Goal: Task Accomplishment & Management: Use online tool/utility

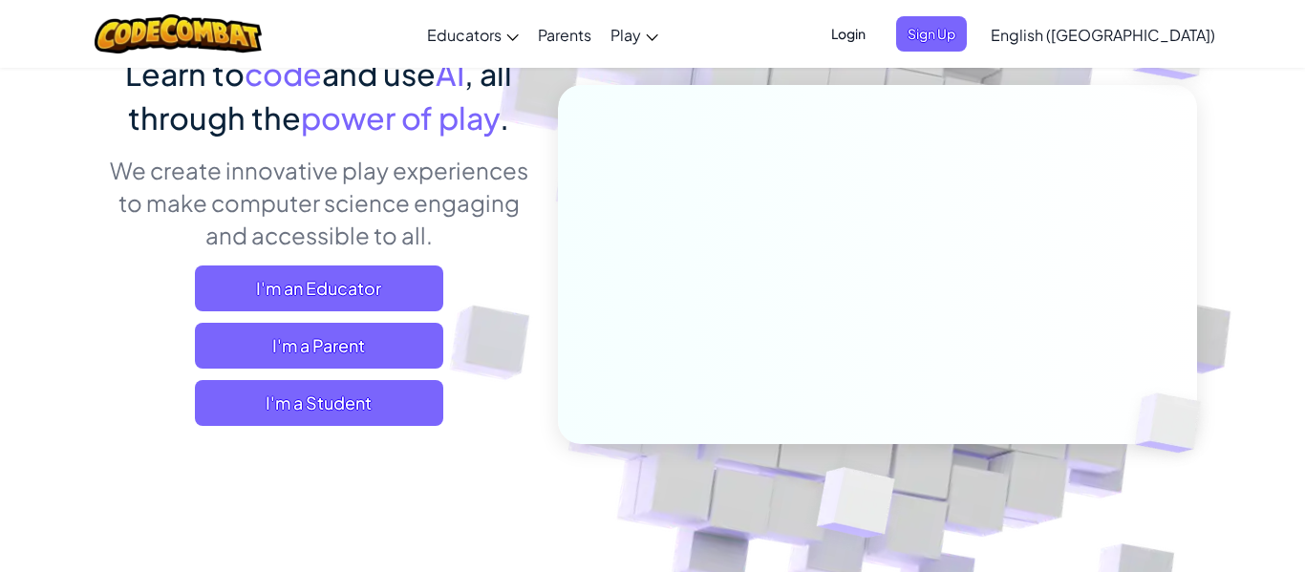
scroll to position [180, 0]
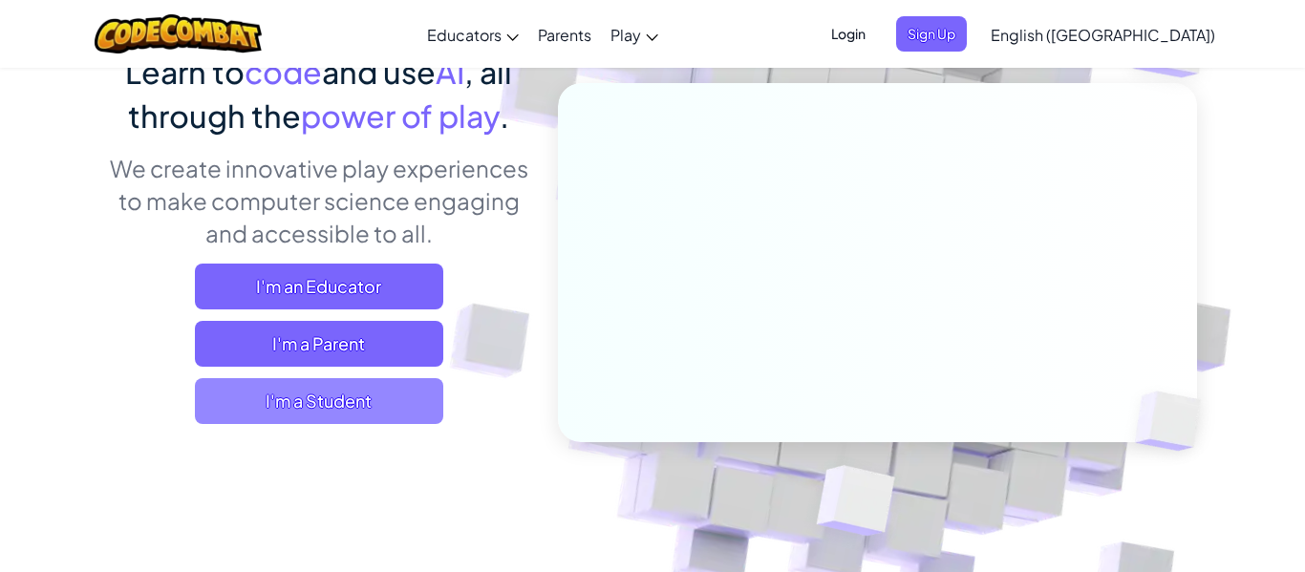
click at [303, 395] on span "I'm a Student" at bounding box center [319, 401] width 248 height 46
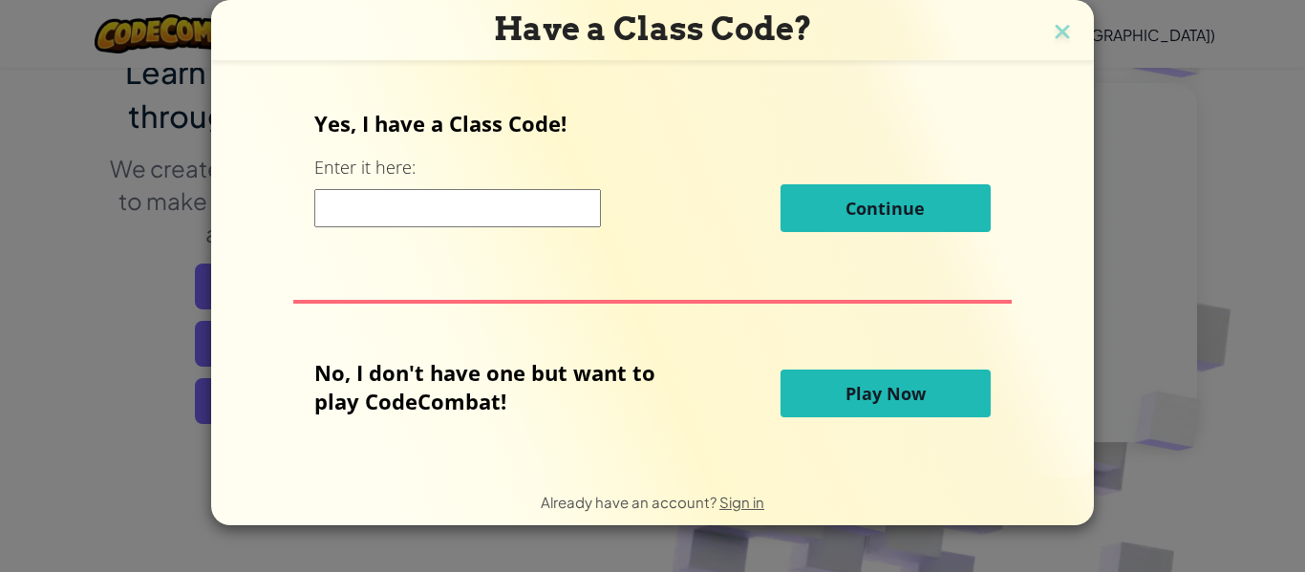
click at [869, 375] on button "Play Now" at bounding box center [885, 394] width 210 height 48
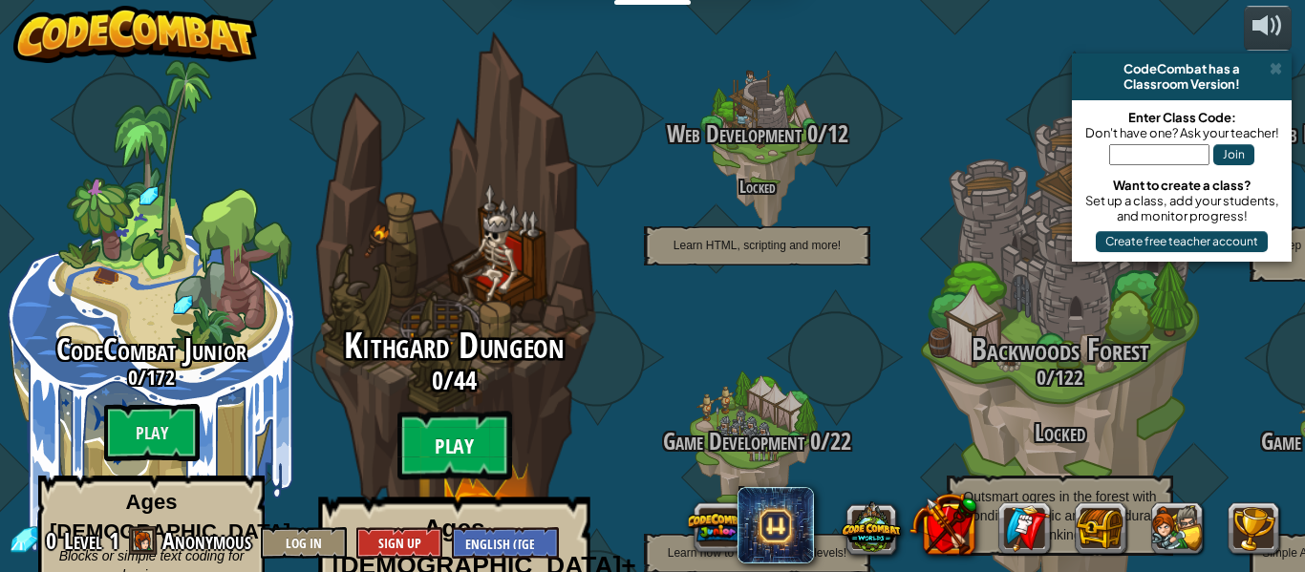
click at [474, 412] on btn "Play" at bounding box center [454, 446] width 115 height 69
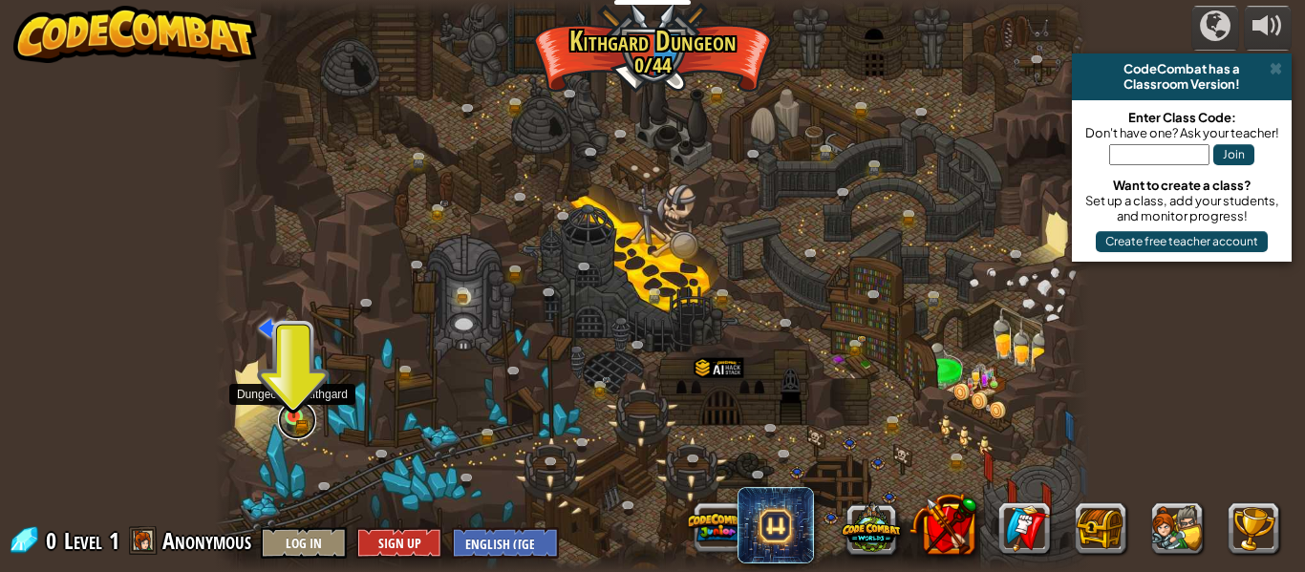
click at [293, 422] on link at bounding box center [297, 420] width 38 height 38
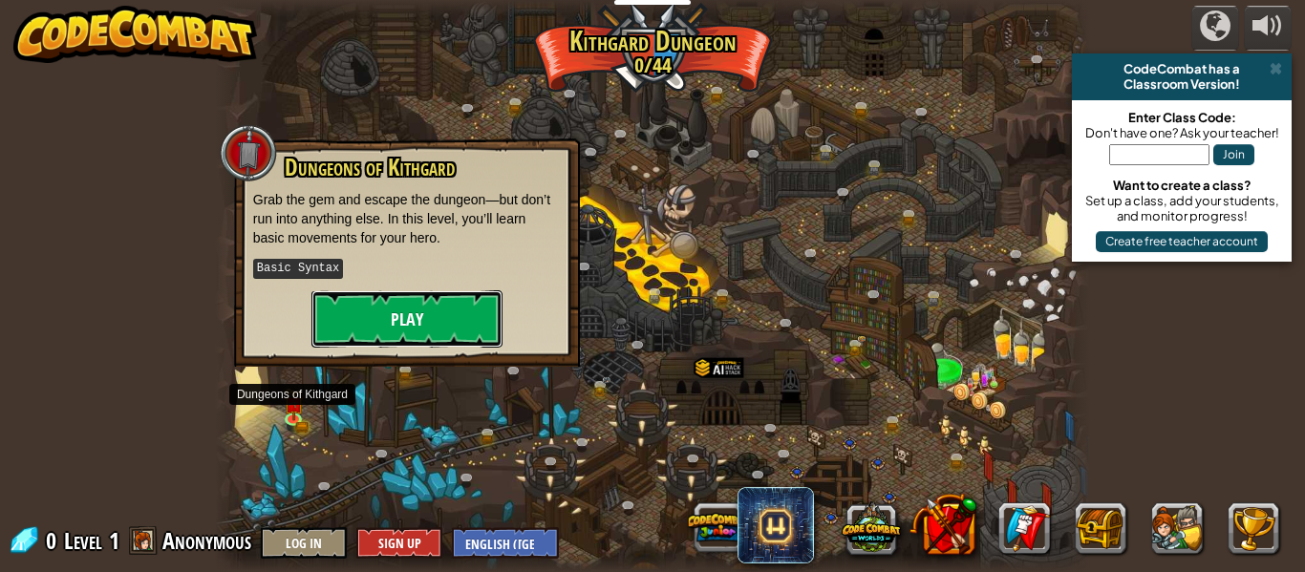
click at [393, 299] on button "Play" at bounding box center [406, 318] width 191 height 57
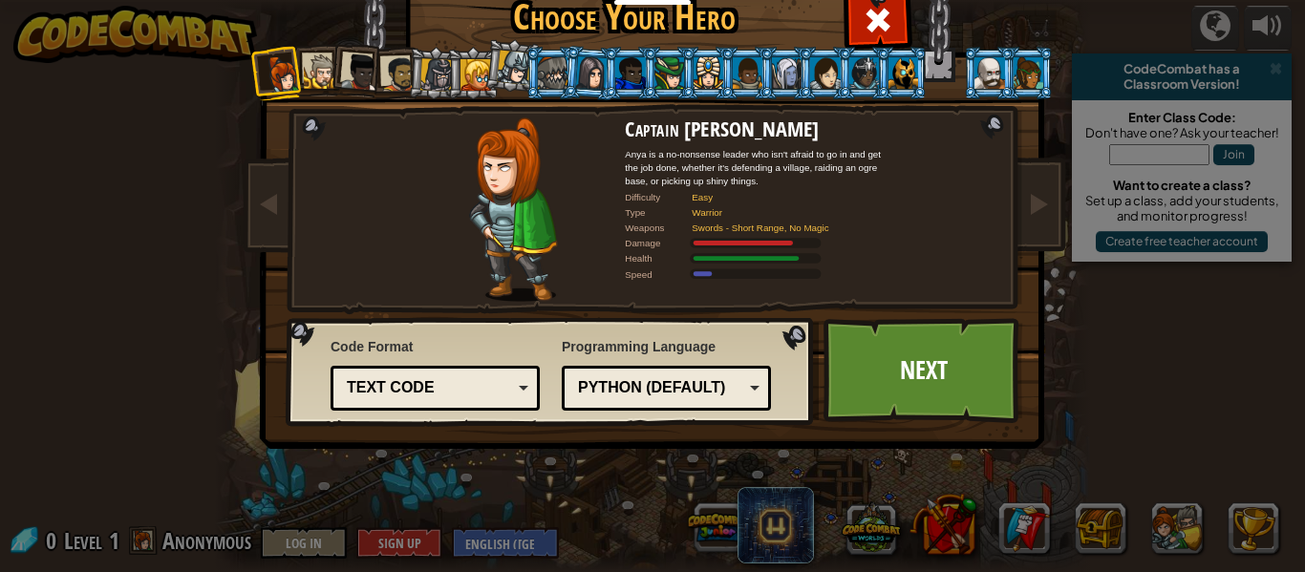
click at [434, 78] on div at bounding box center [436, 74] width 32 height 32
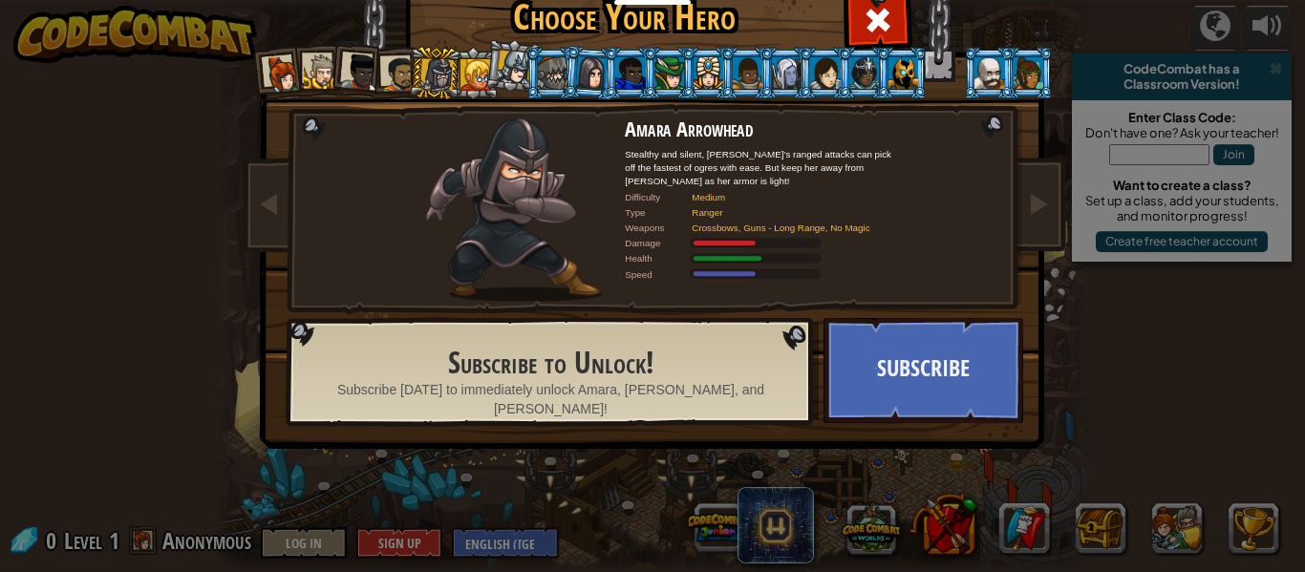
click at [480, 82] on div at bounding box center [475, 74] width 31 height 31
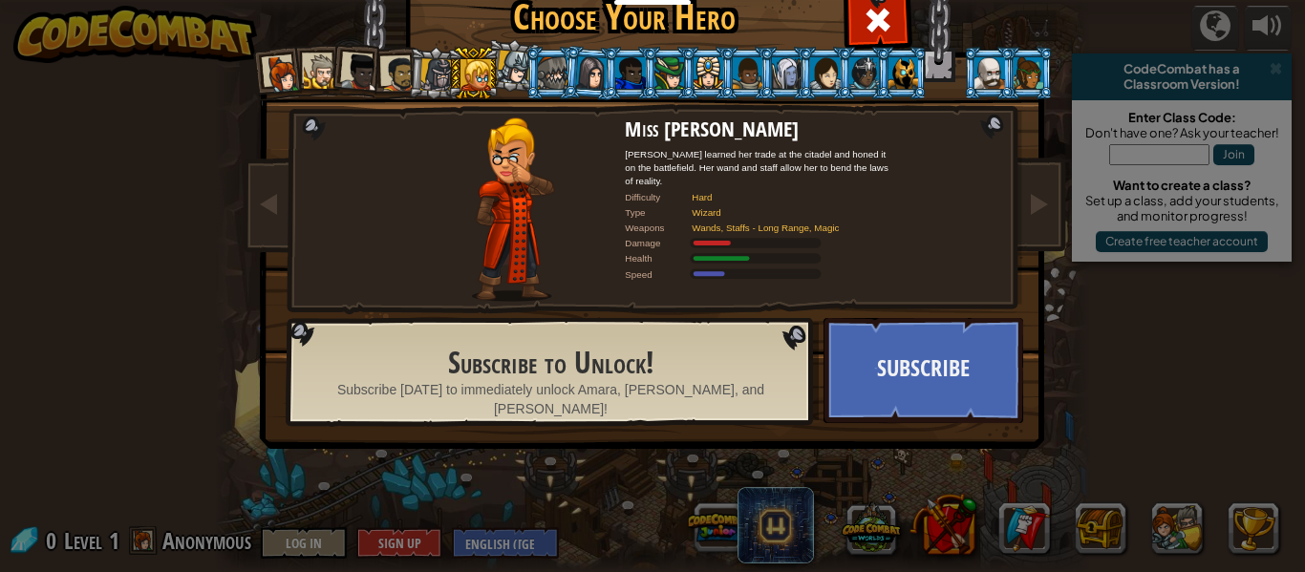
click at [516, 77] on div at bounding box center [515, 68] width 34 height 34
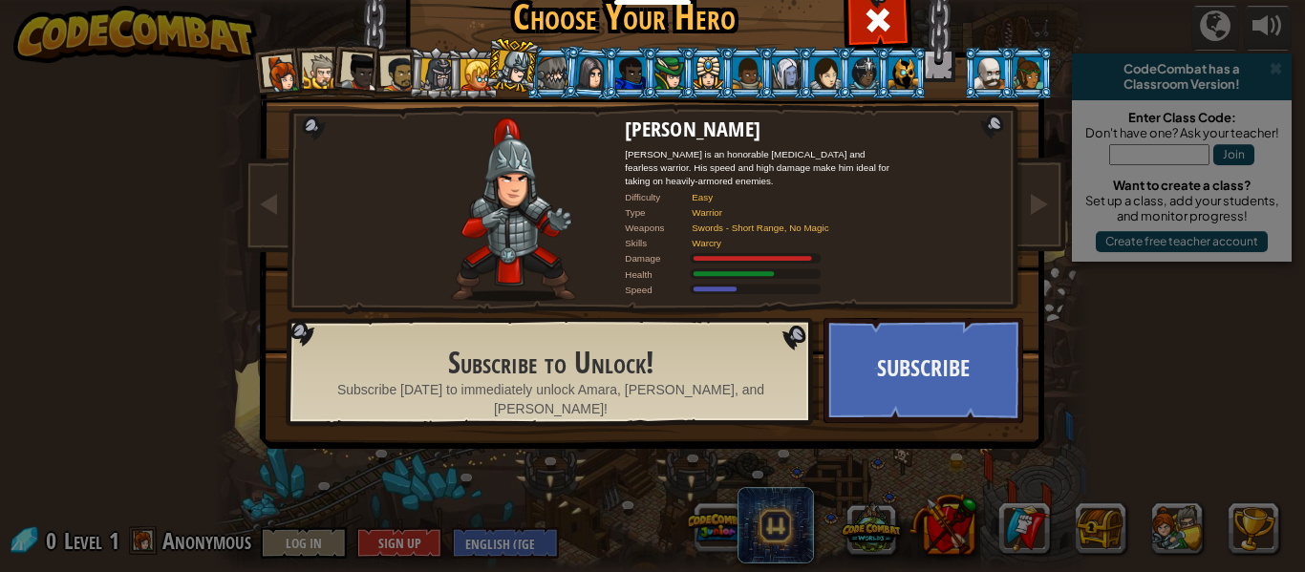
click at [543, 74] on div at bounding box center [553, 72] width 30 height 31
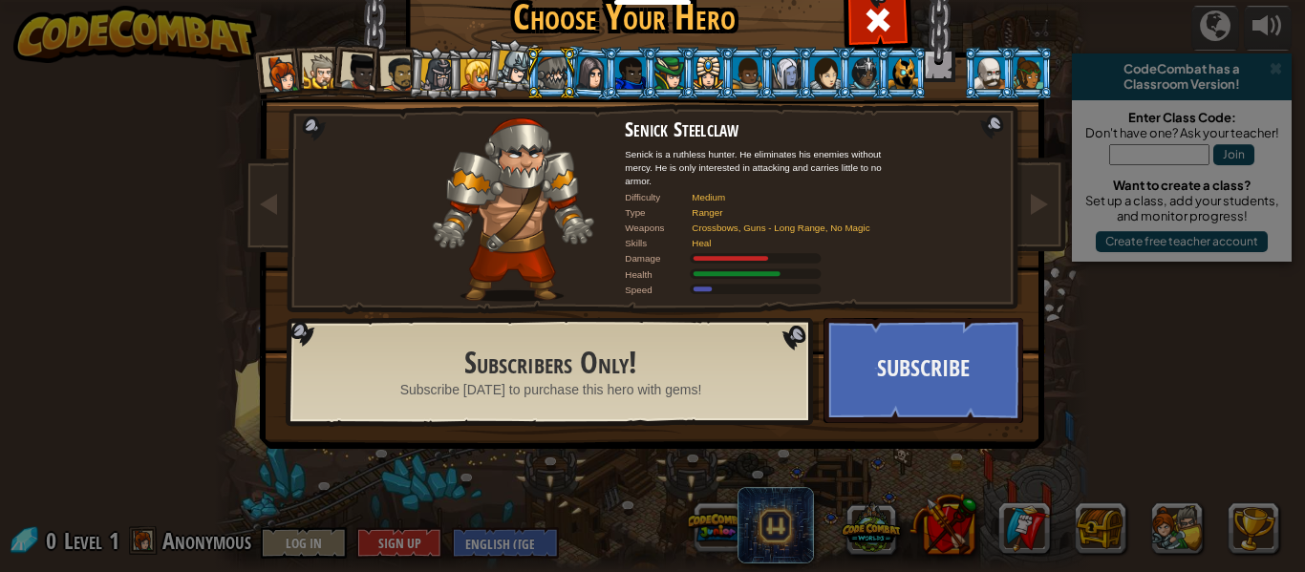
click at [320, 75] on div at bounding box center [321, 71] width 35 height 35
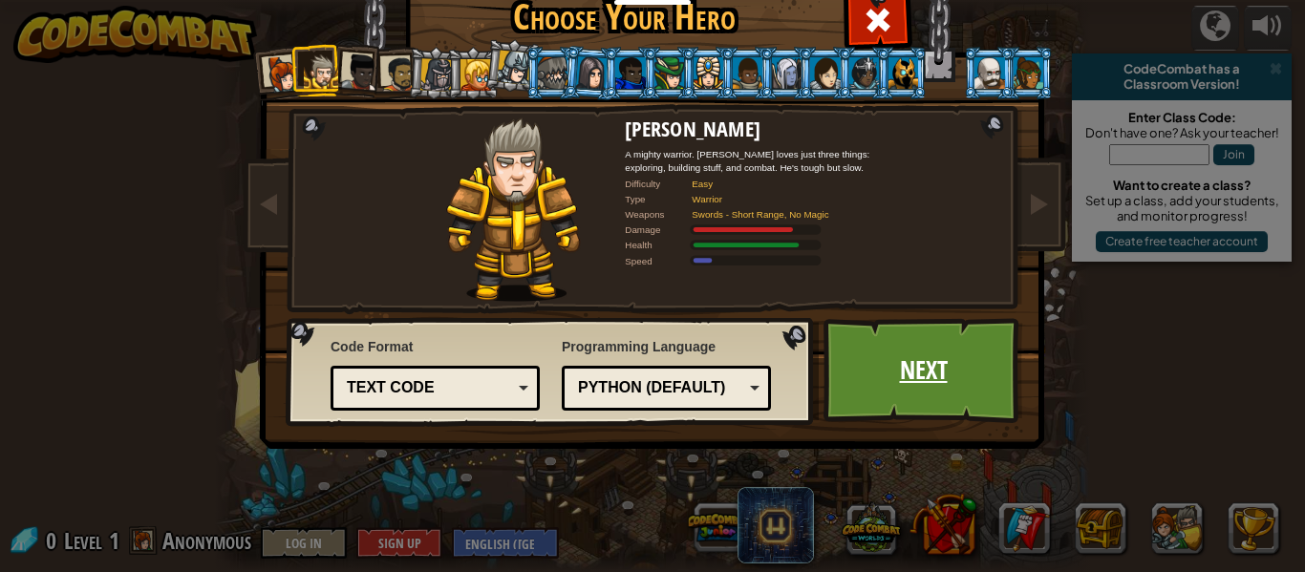
click at [897, 355] on link "Next" at bounding box center [923, 370] width 200 height 105
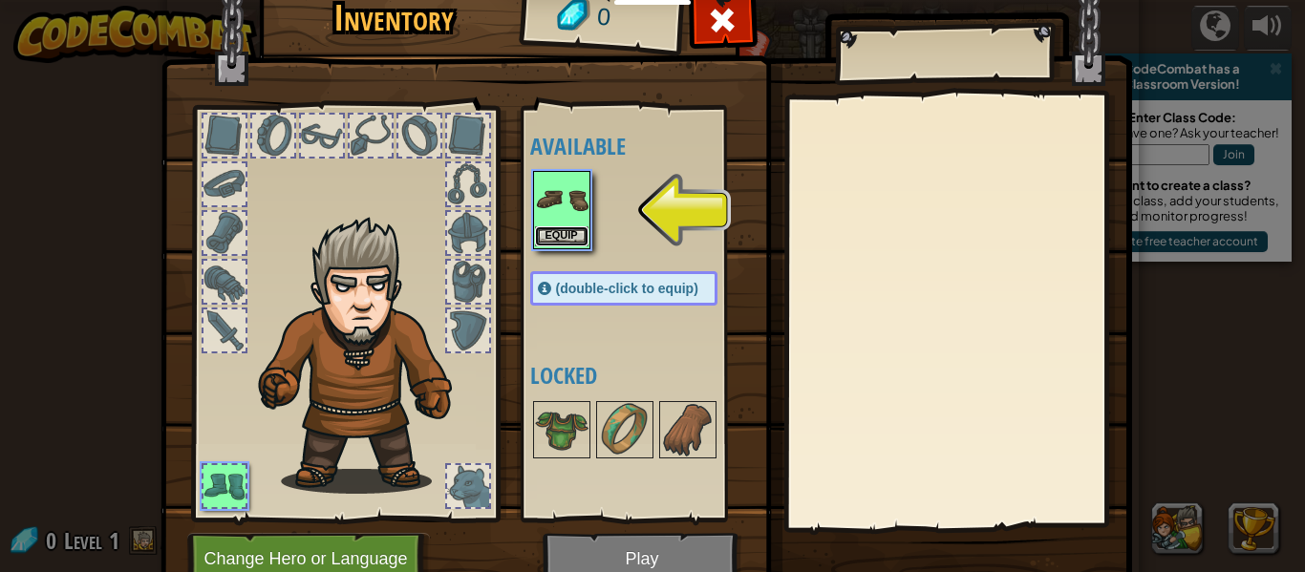
click at [555, 239] on button "Equip" at bounding box center [561, 236] width 53 height 20
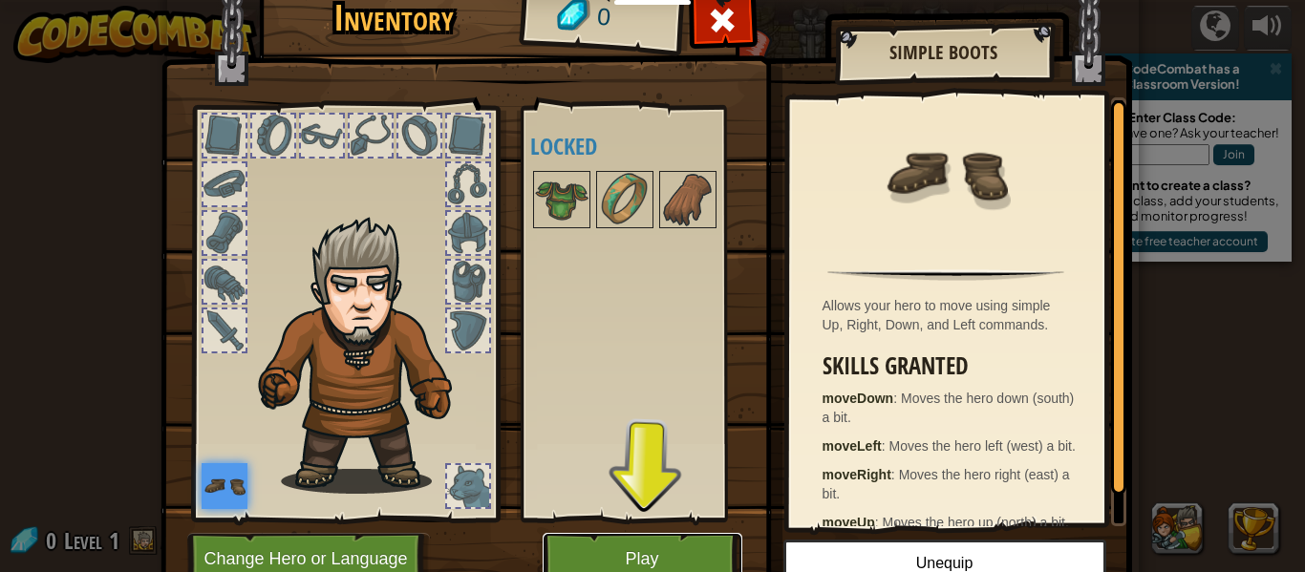
click at [597, 546] on button "Play" at bounding box center [643, 559] width 200 height 53
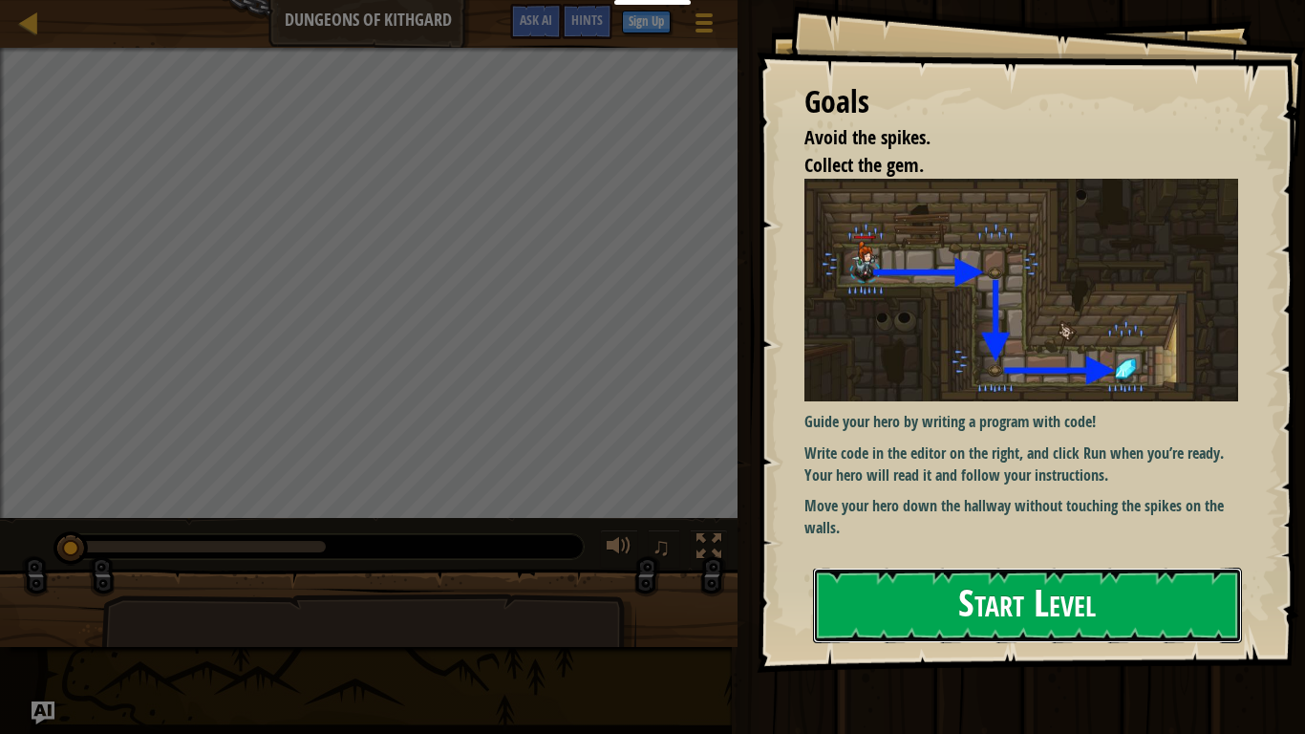
click at [870, 571] on button "Start Level" at bounding box center [1027, 604] width 429 height 75
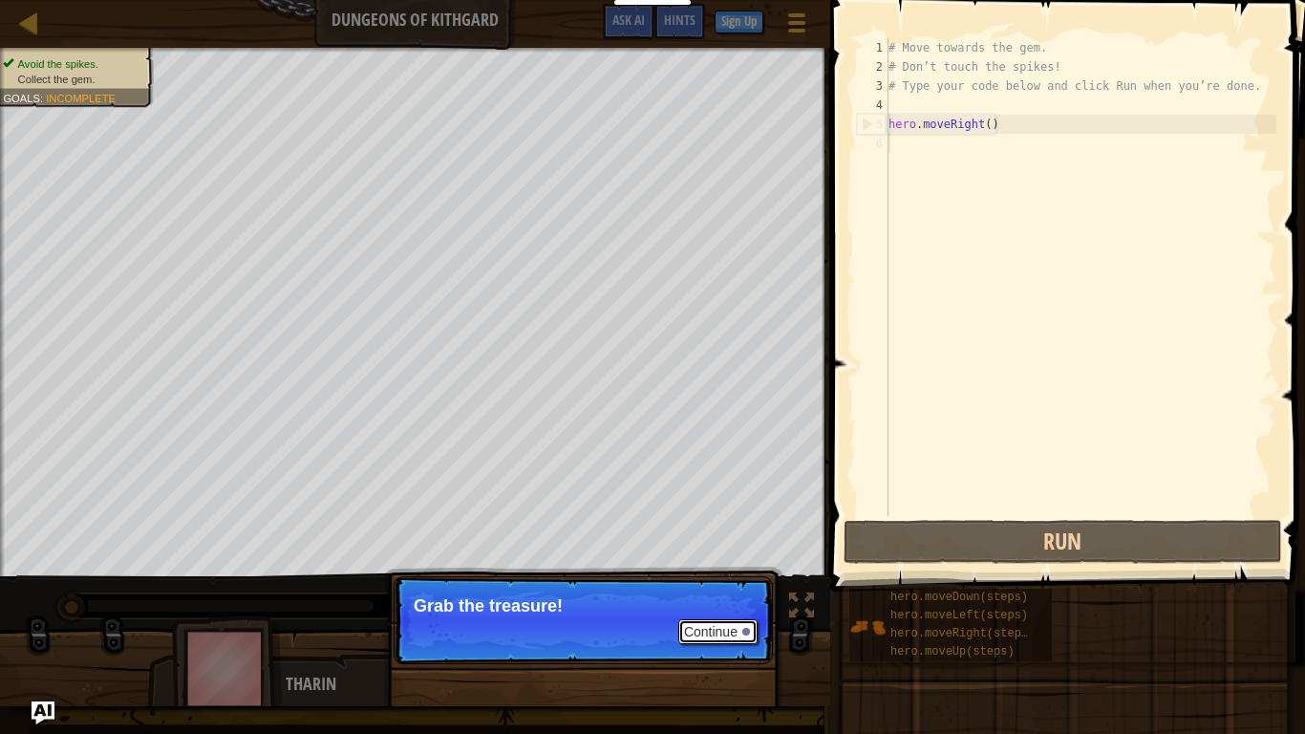
click at [706, 571] on button "Continue" at bounding box center [717, 631] width 79 height 25
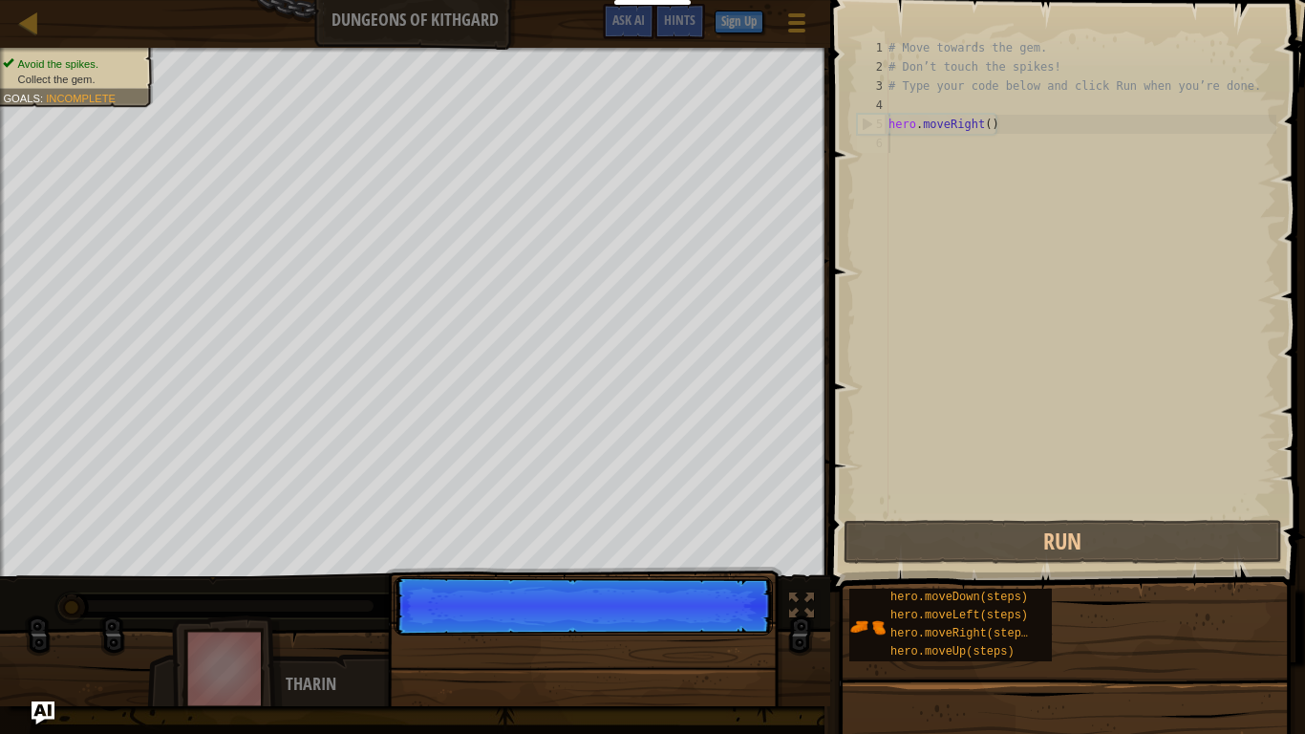
scroll to position [9, 0]
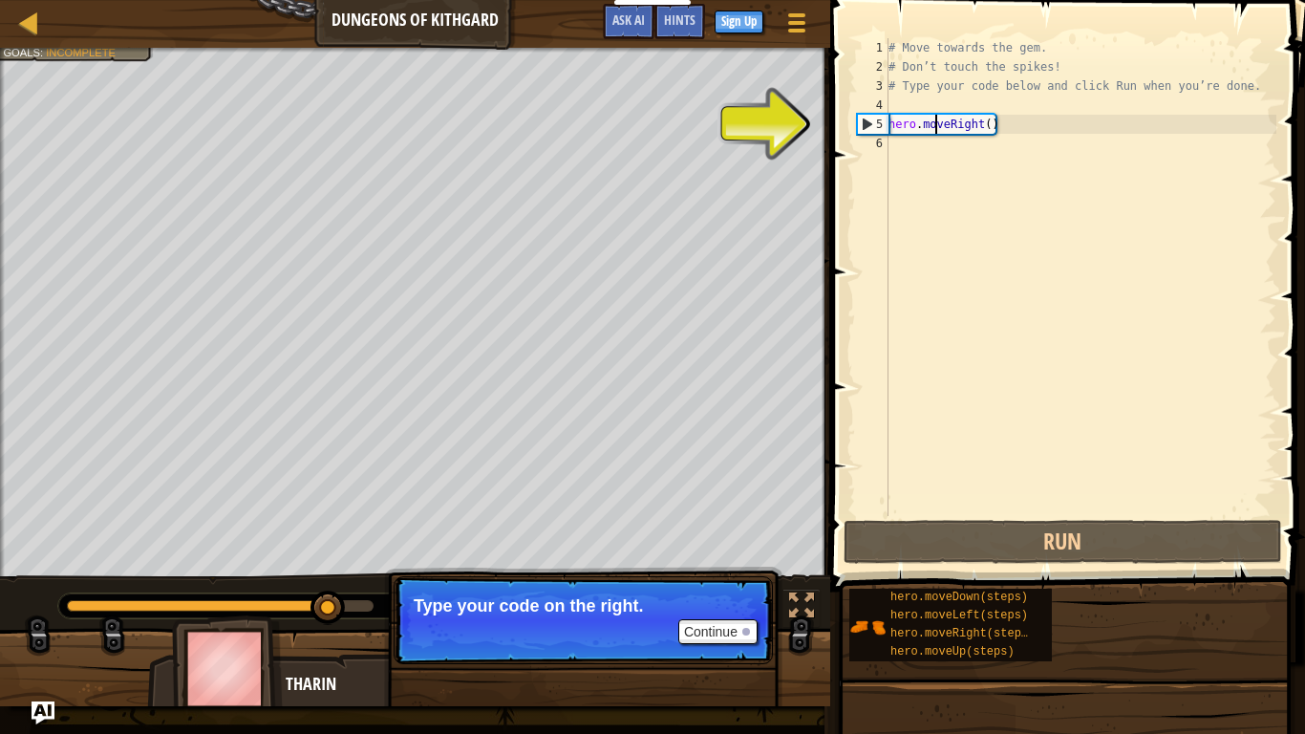
click at [935, 123] on div "# Move towards the gem. # Don’t touch the spikes! # Type your code below and cl…" at bounding box center [1080, 296] width 392 height 516
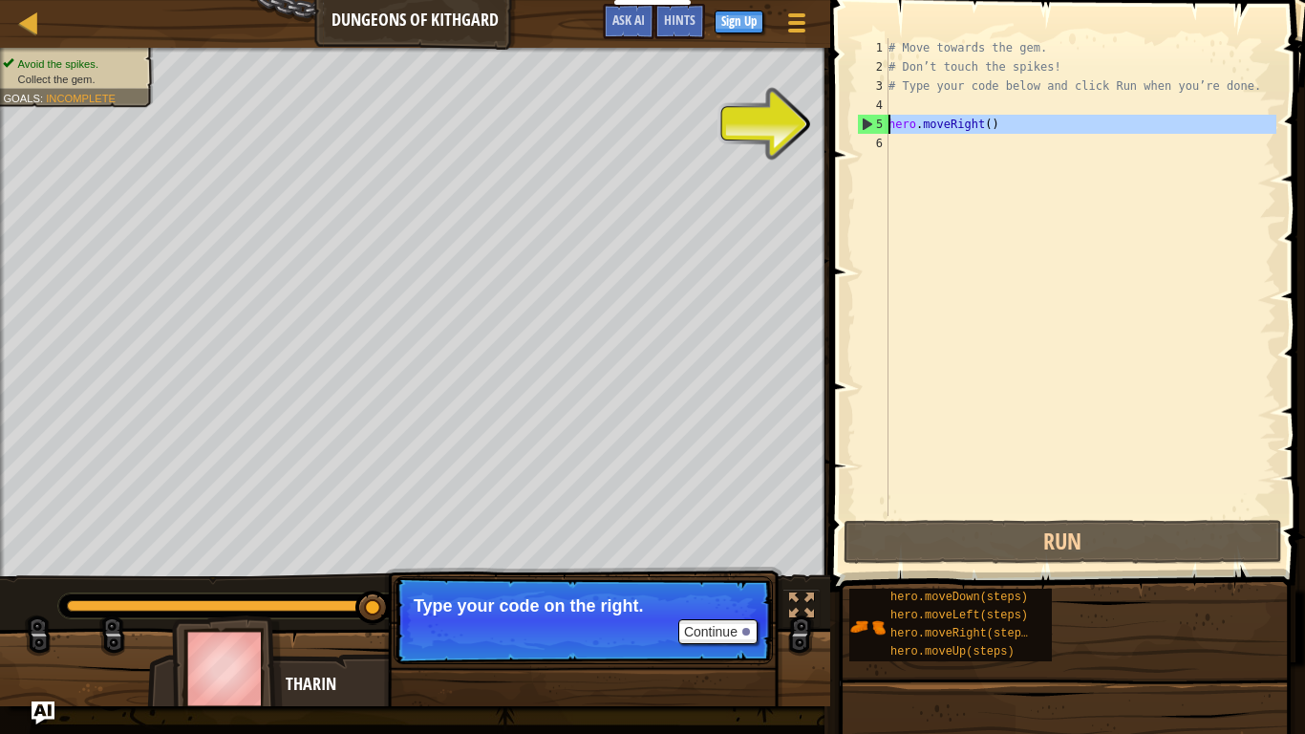
click at [869, 127] on div "5" at bounding box center [873, 124] width 31 height 19
type textarea "hero.moveRight()"
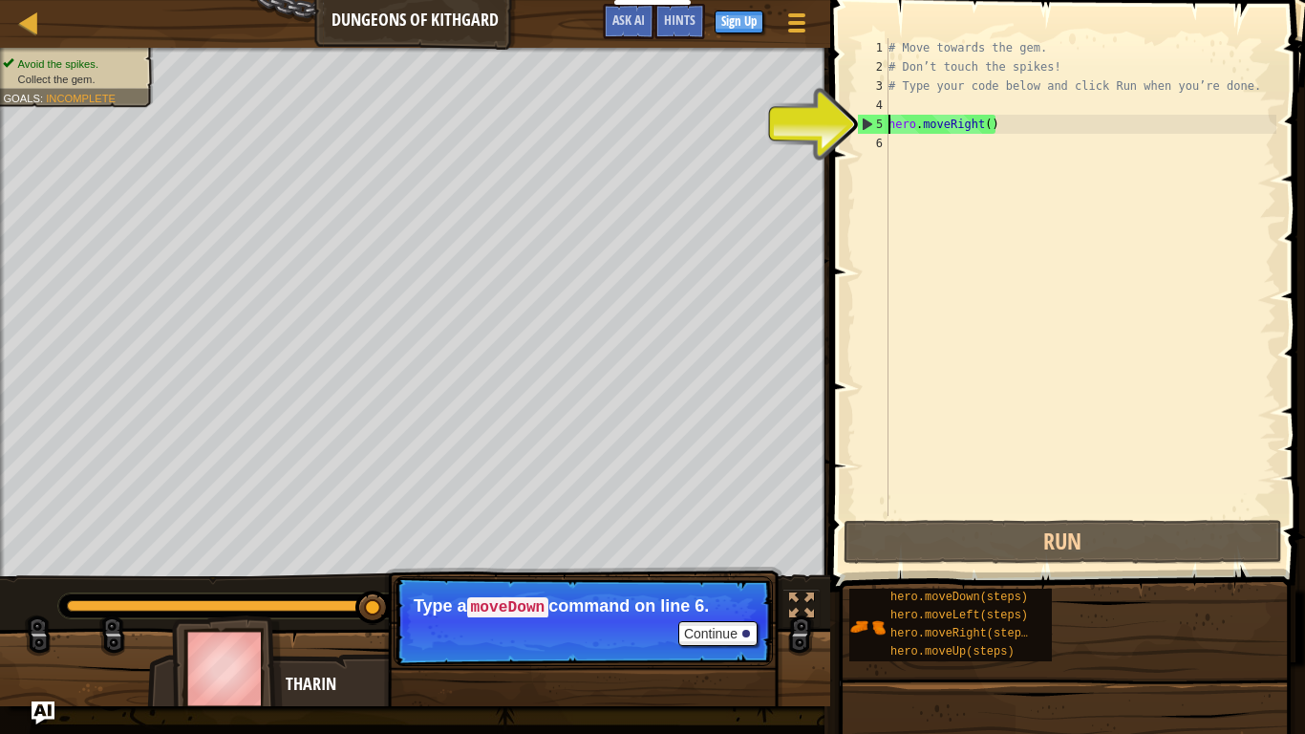
click at [931, 155] on div "# Move towards the gem. # Don’t touch the spikes! # Type your code below and cl…" at bounding box center [1080, 296] width 392 height 516
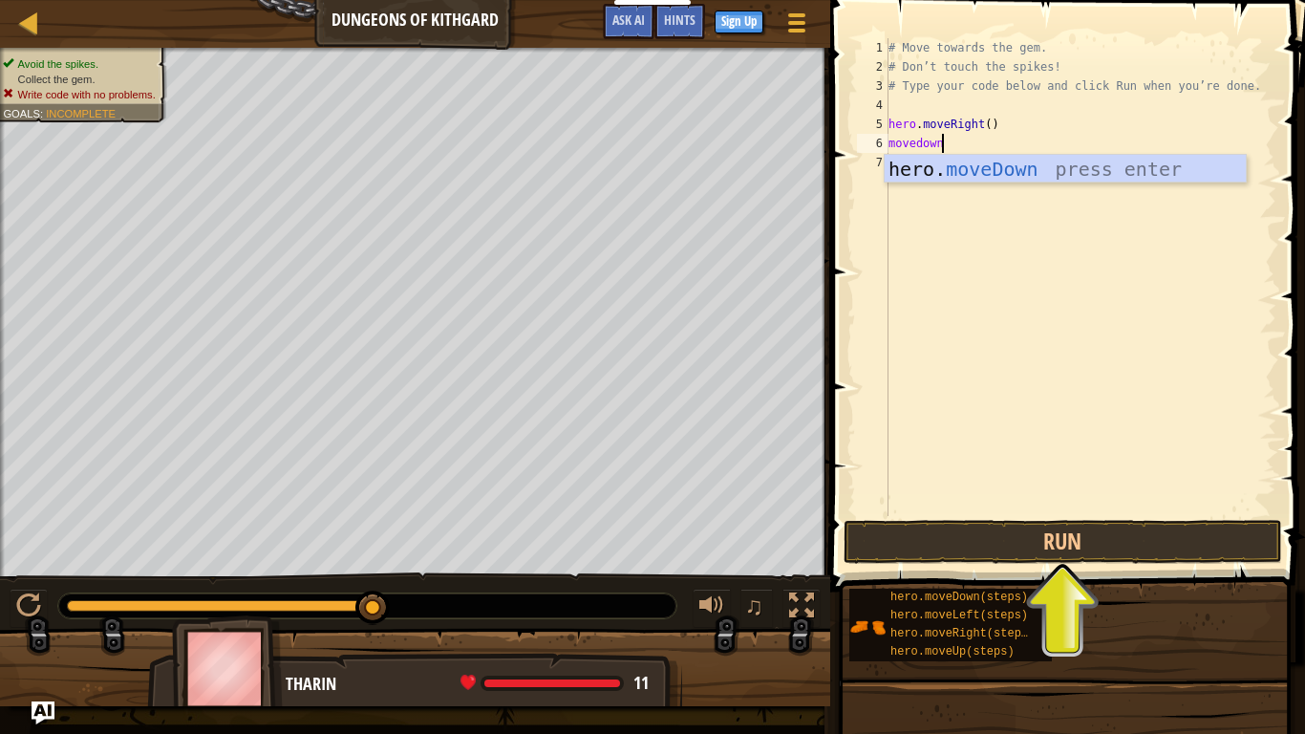
scroll to position [9, 7]
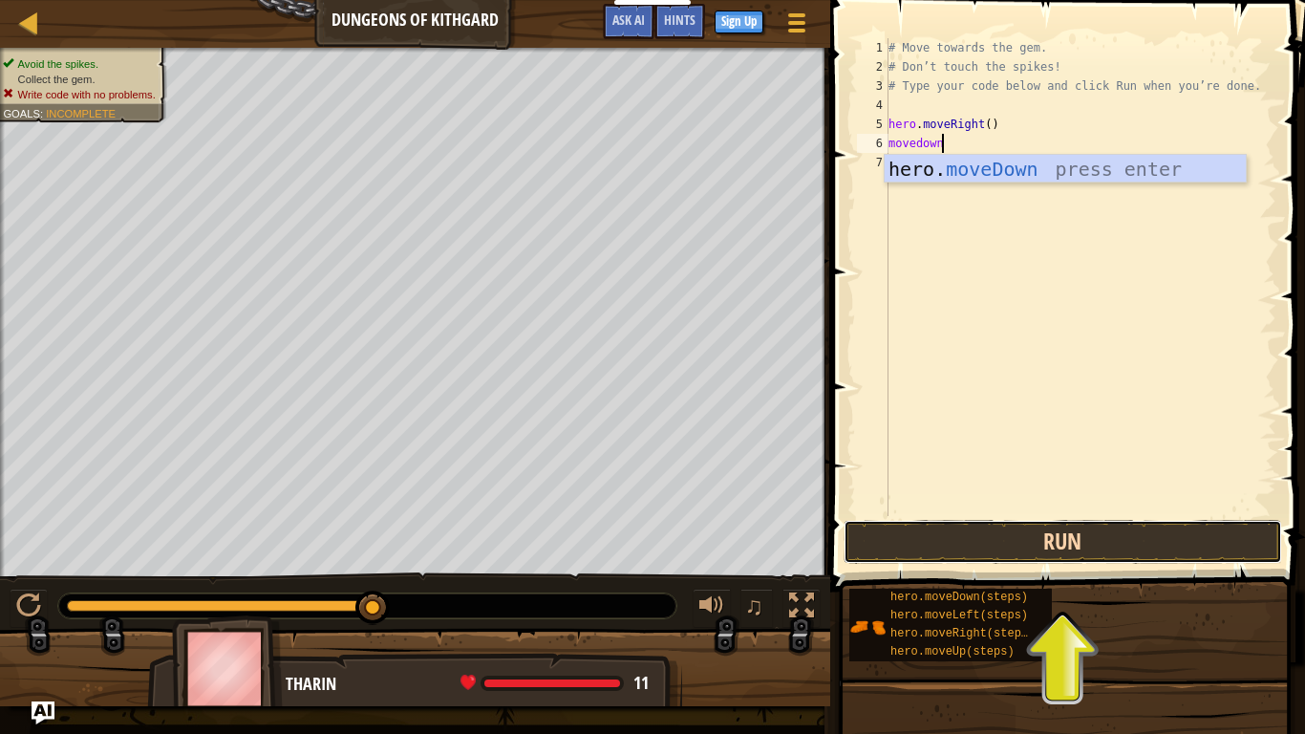
click at [1066, 522] on button "Run" at bounding box center [1062, 542] width 438 height 44
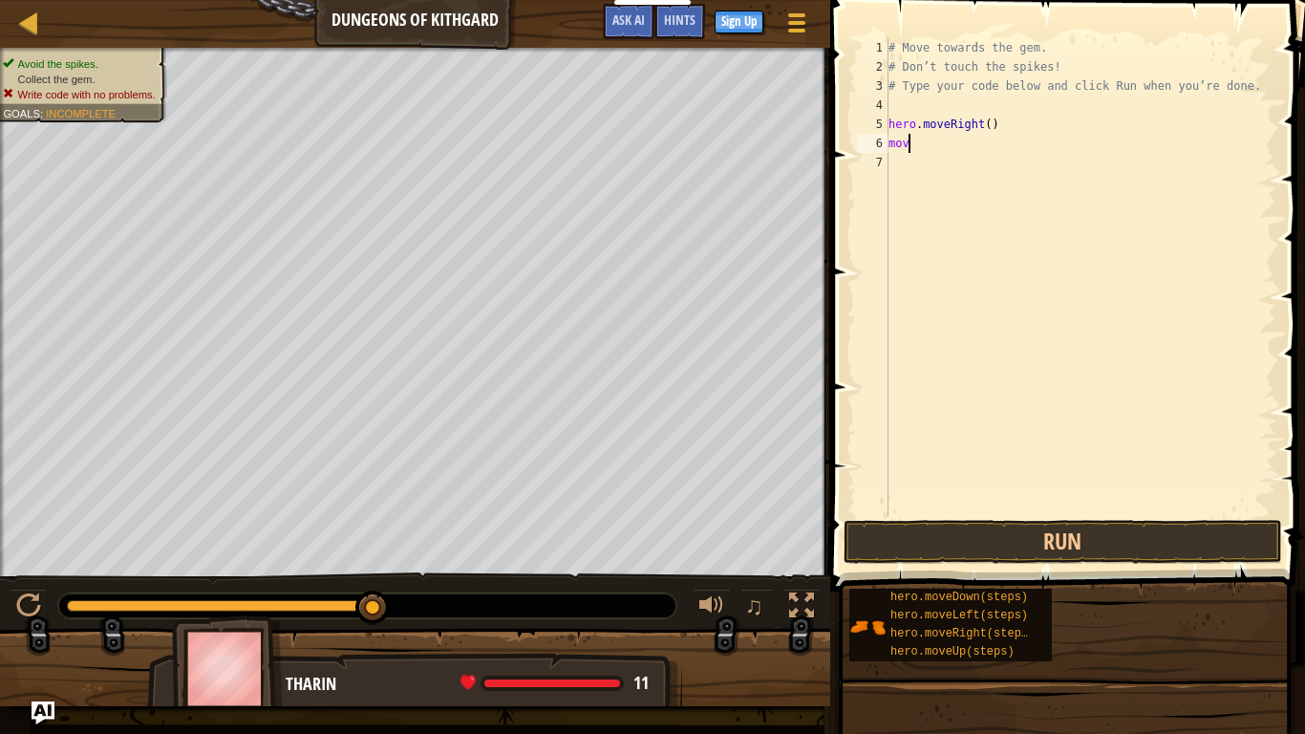
scroll to position [9, 1]
type textarea "m"
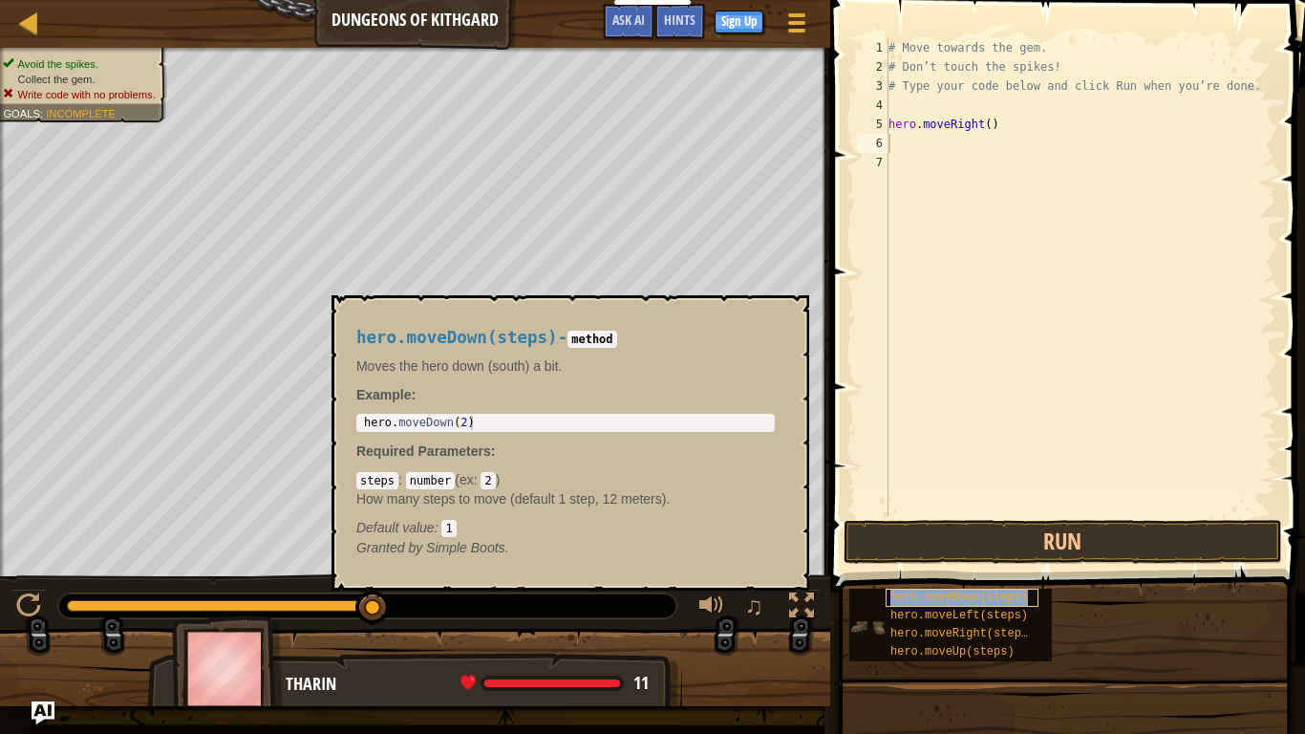
click at [892, 571] on span "hero.moveDown(steps)" at bounding box center [959, 596] width 138 height 13
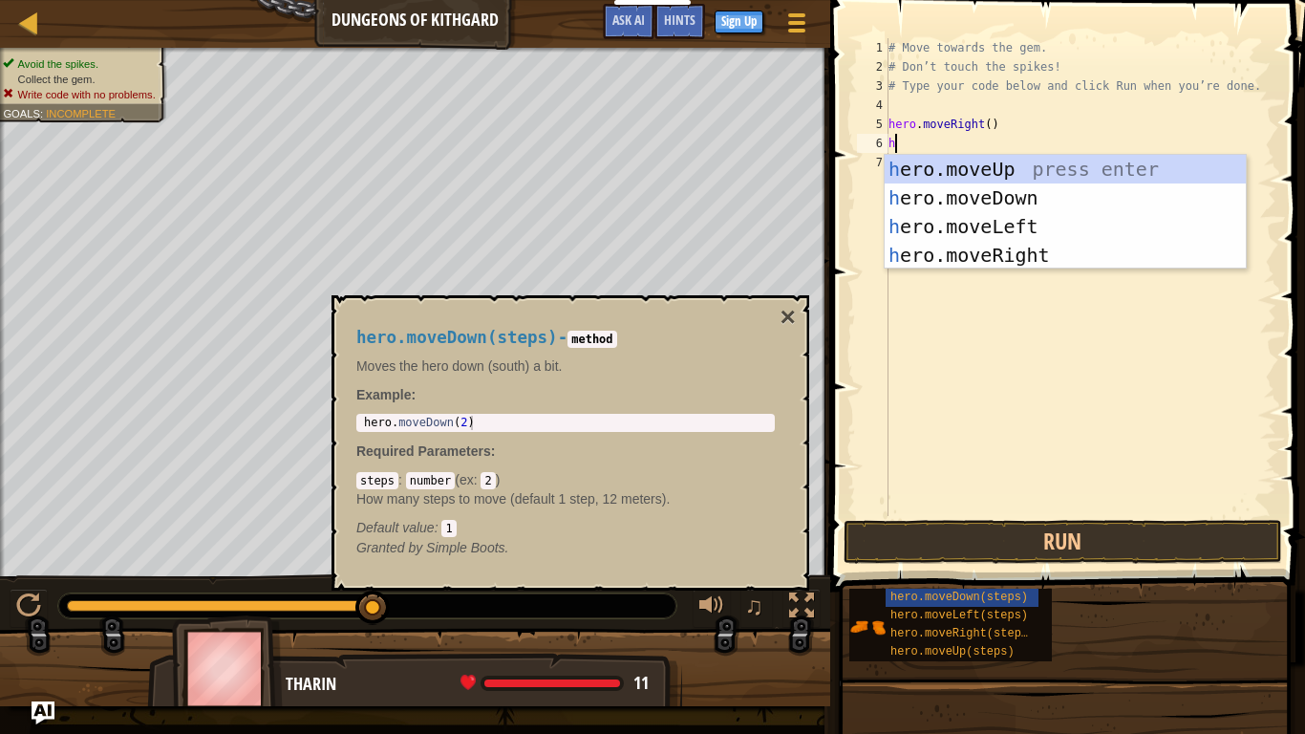
scroll to position [9, 1]
type textarea "hero"
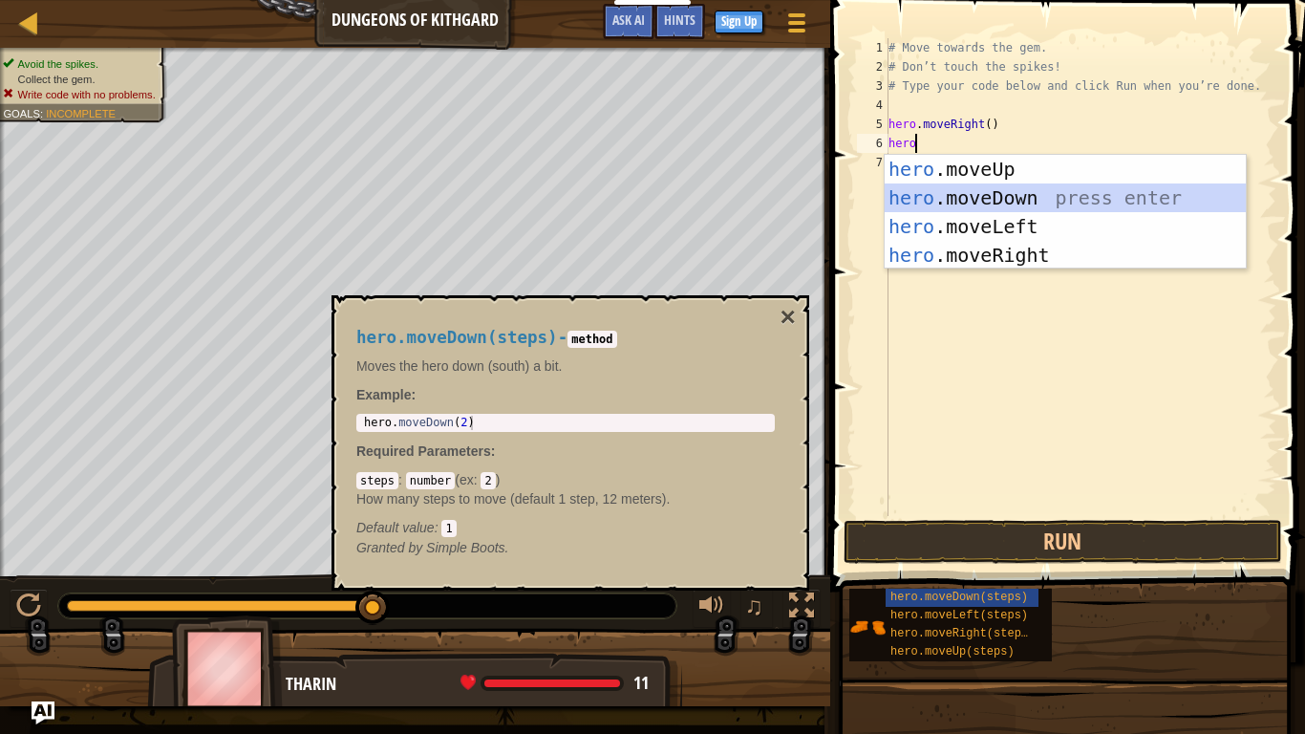
click at [1052, 193] on div "hero .moveUp press enter hero .moveDown press enter hero .moveLeft press enter …" at bounding box center [1064, 241] width 361 height 172
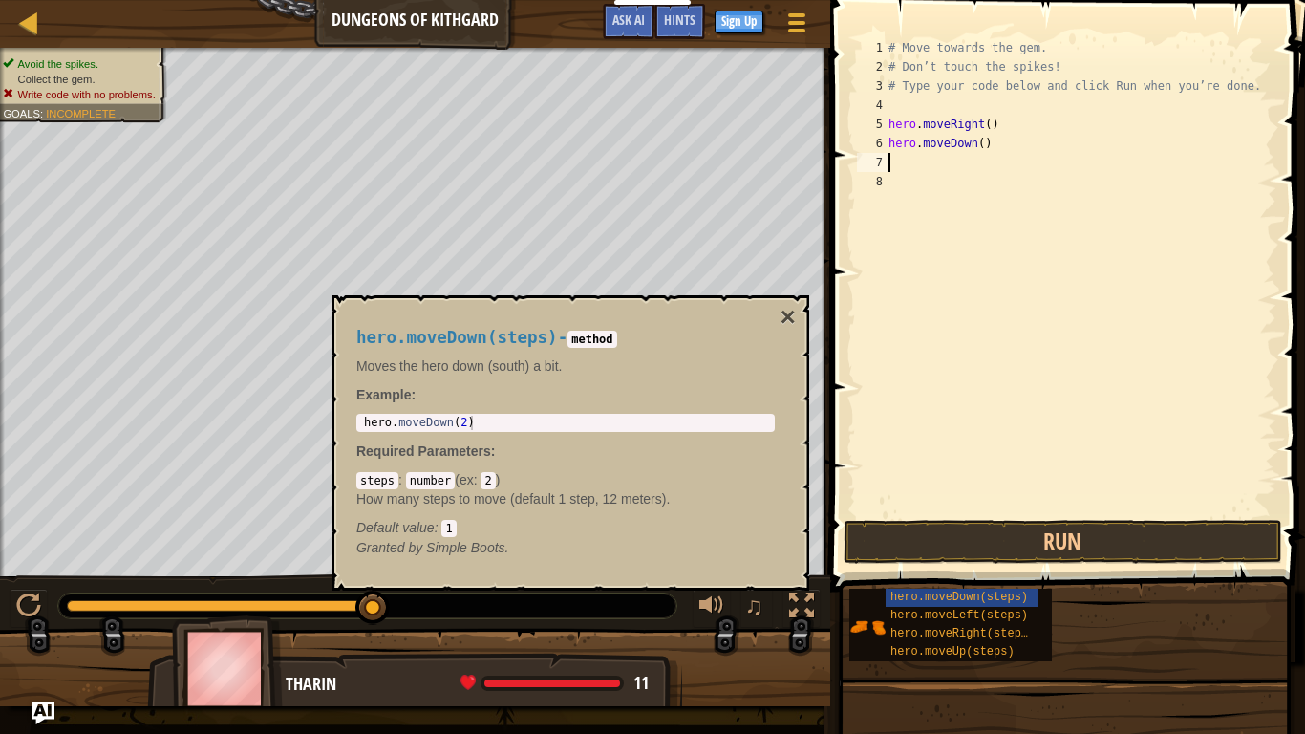
click at [134, 571] on div "♫" at bounding box center [415, 600] width 830 height 57
click at [942, 552] on button "Run" at bounding box center [1062, 542] width 438 height 44
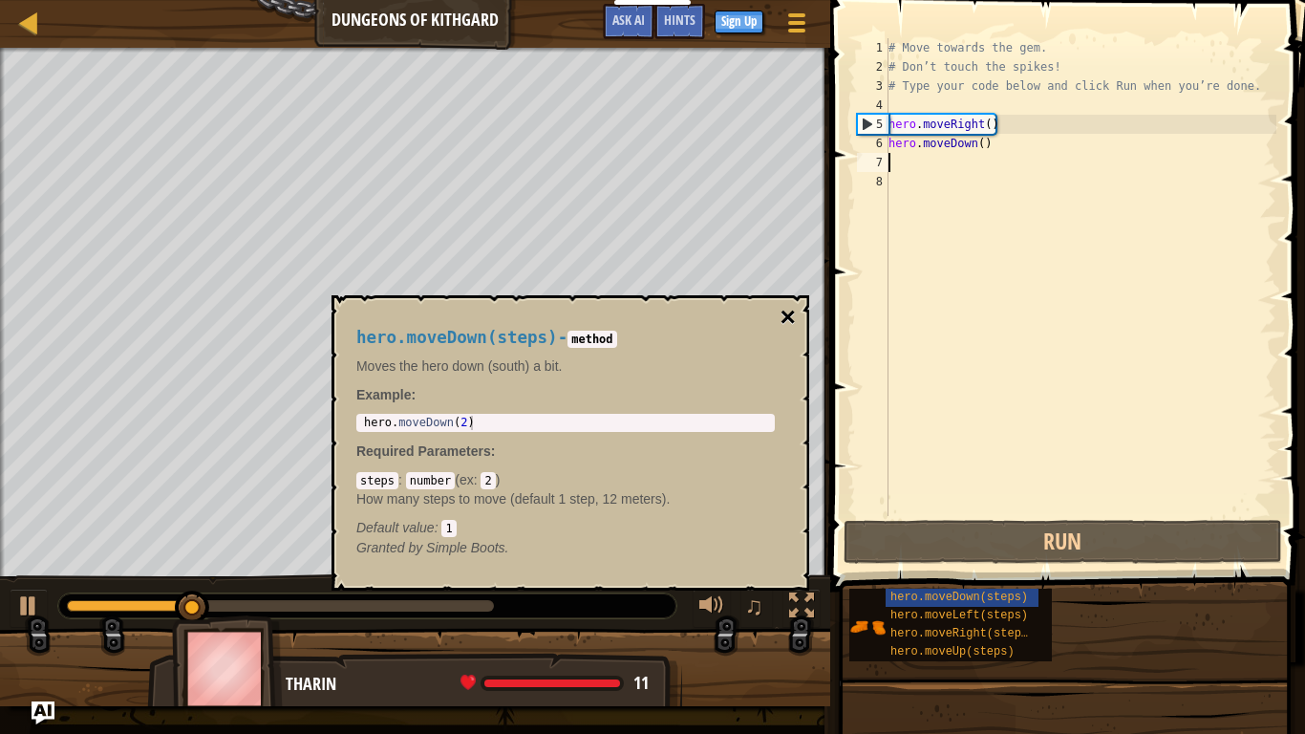
click at [784, 322] on button "×" at bounding box center [787, 317] width 15 height 27
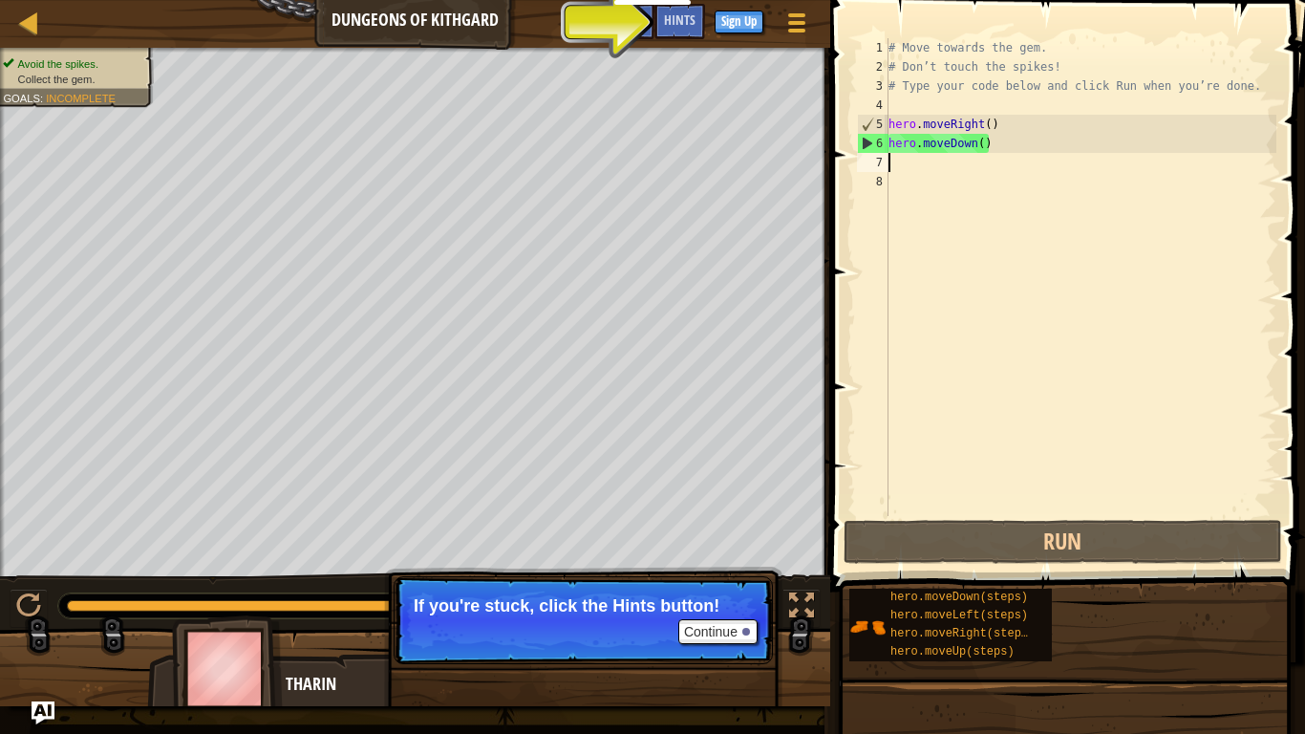
click at [903, 166] on div "# Move towards the gem. # Don’t touch the spikes! # Type your code below and cl…" at bounding box center [1080, 296] width 392 height 516
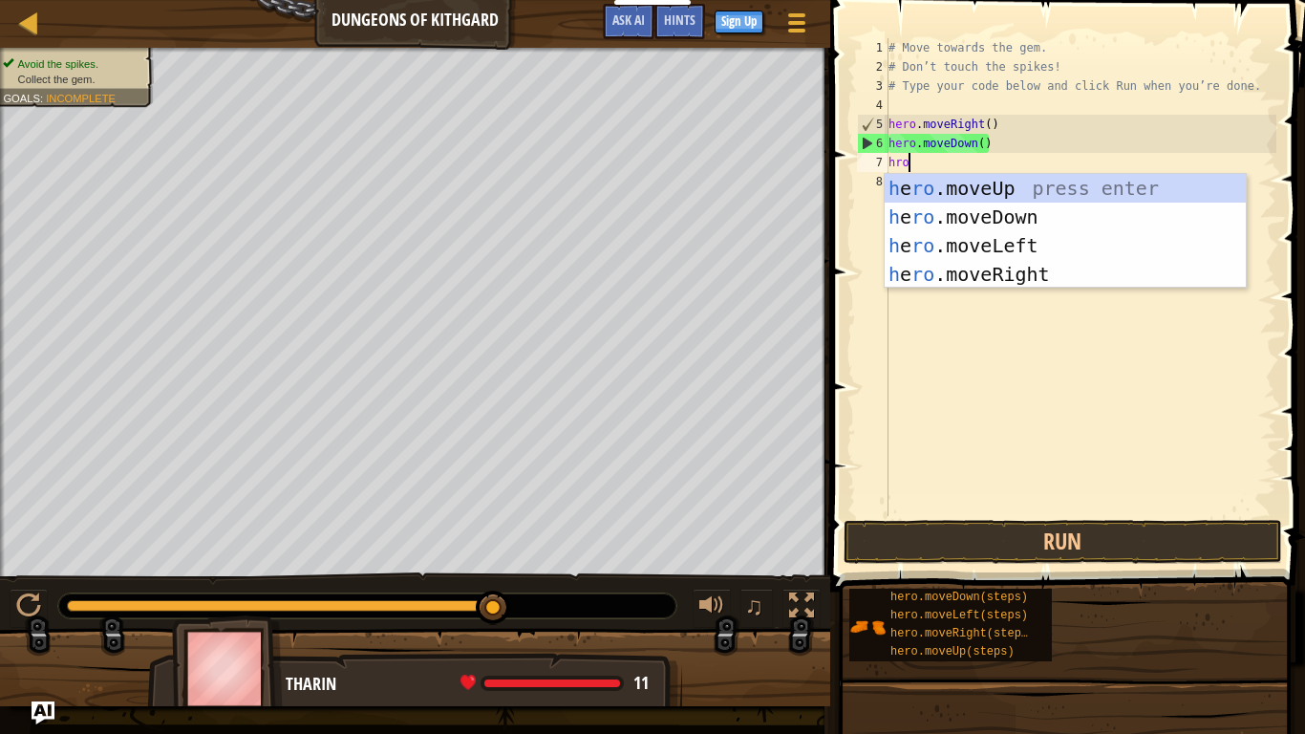
type textarea "hroe"
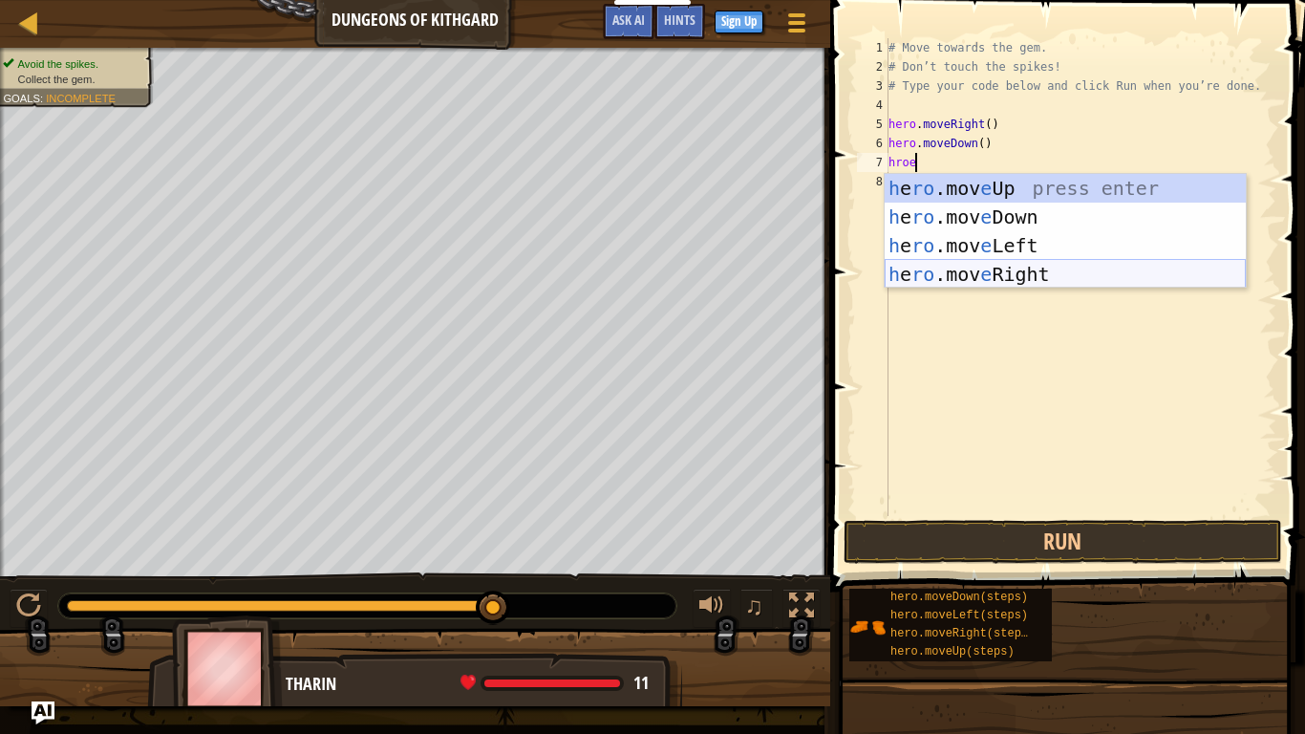
click at [948, 266] on div "h e ro .mov e Up press enter h e ro .mov e Down press enter h e ro .mov e Left …" at bounding box center [1064, 260] width 361 height 172
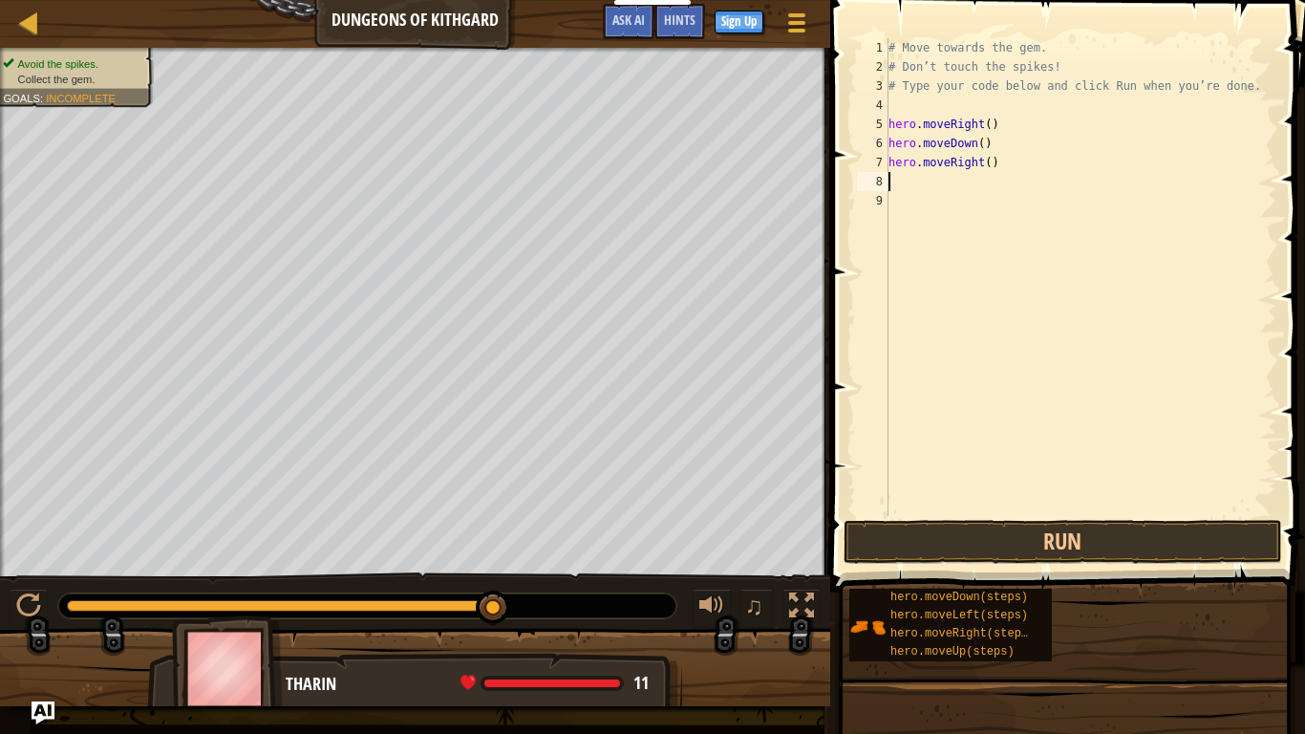
scroll to position [9, 0]
click at [1026, 545] on button "Run" at bounding box center [1062, 542] width 438 height 44
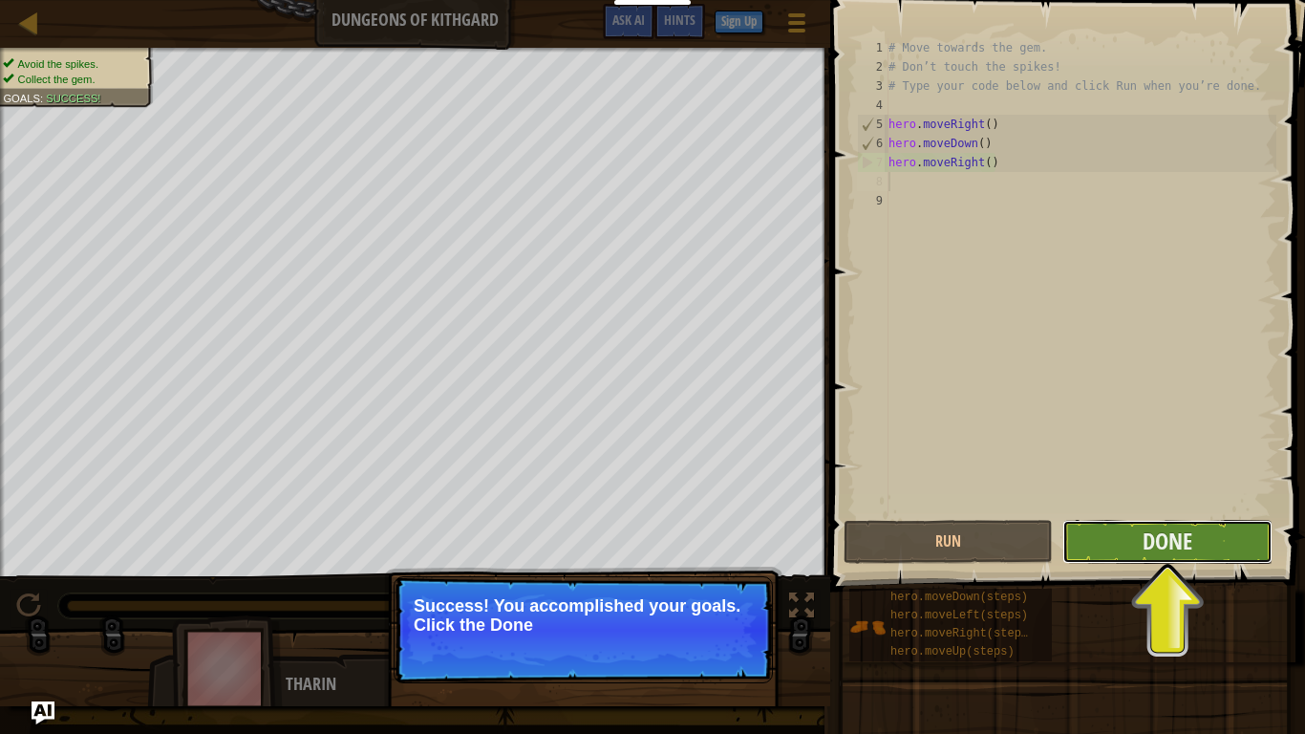
click at [1139, 551] on button "Done" at bounding box center [1166, 542] width 209 height 44
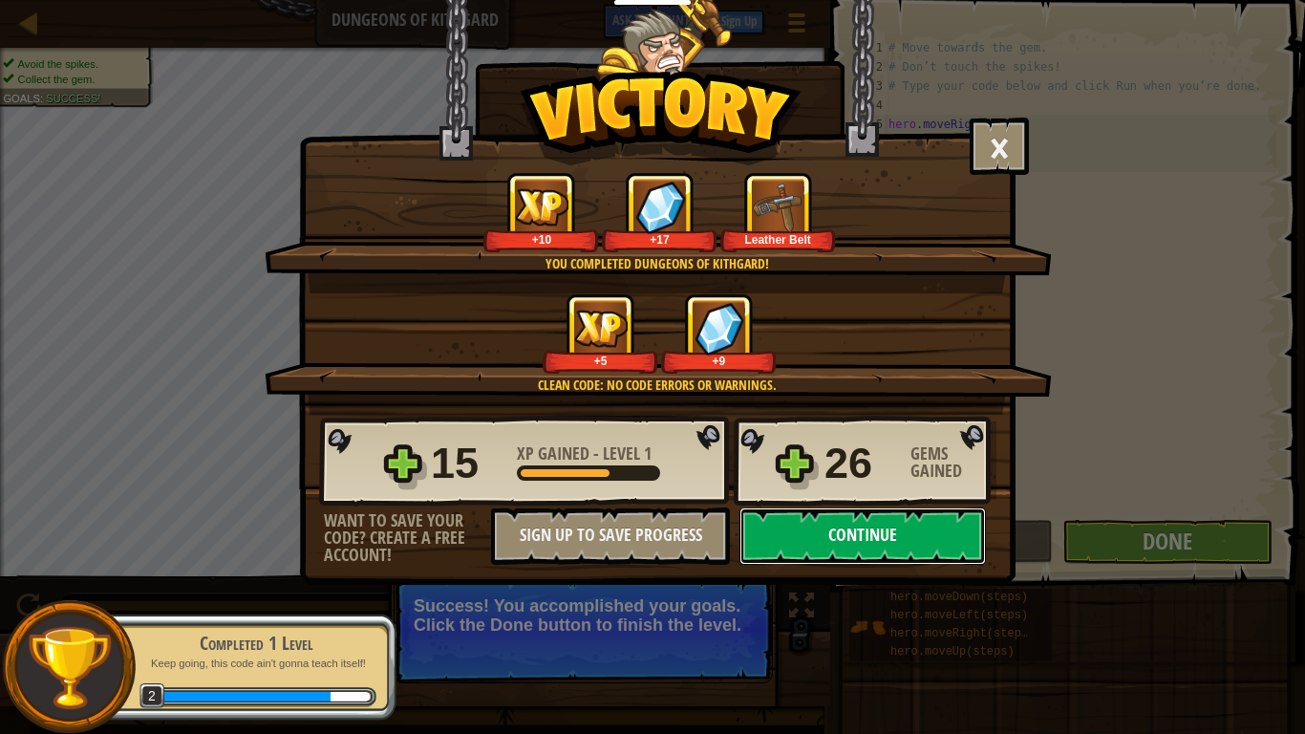
click at [812, 533] on button "Continue" at bounding box center [862, 535] width 246 height 57
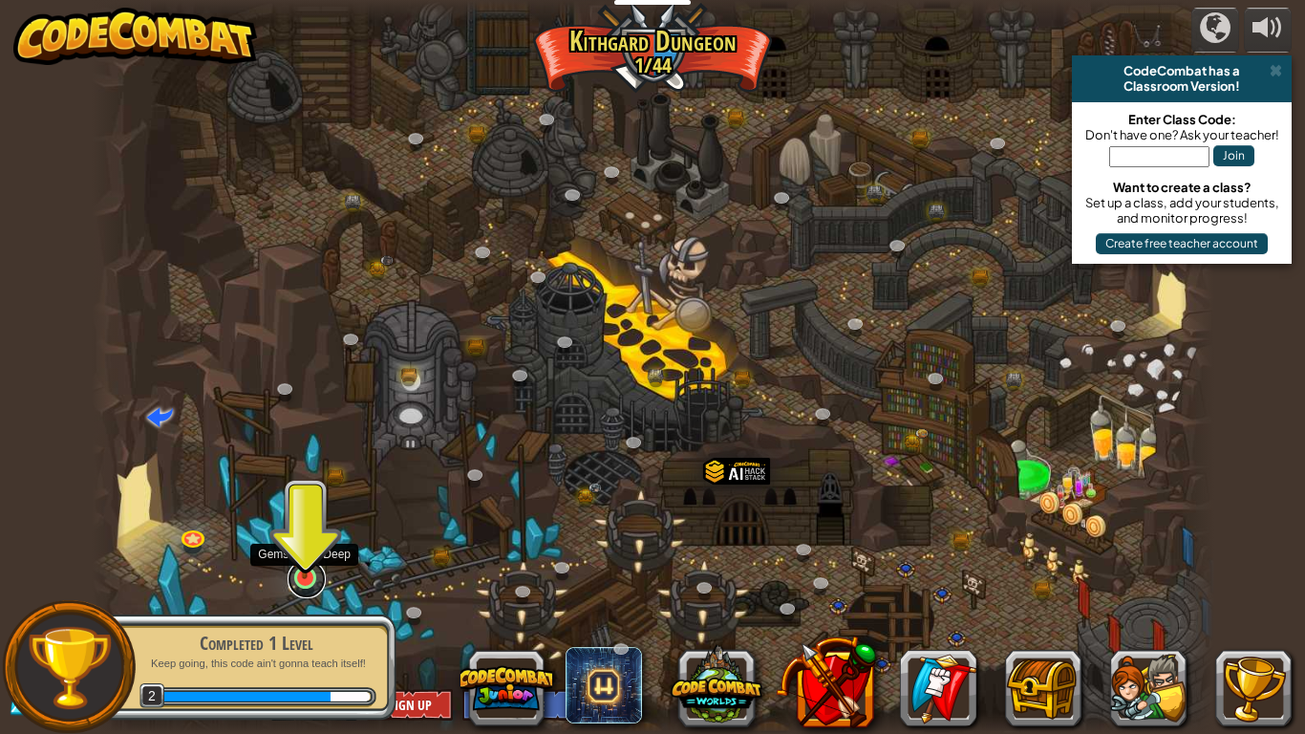
click at [303, 571] on link at bounding box center [306, 579] width 38 height 38
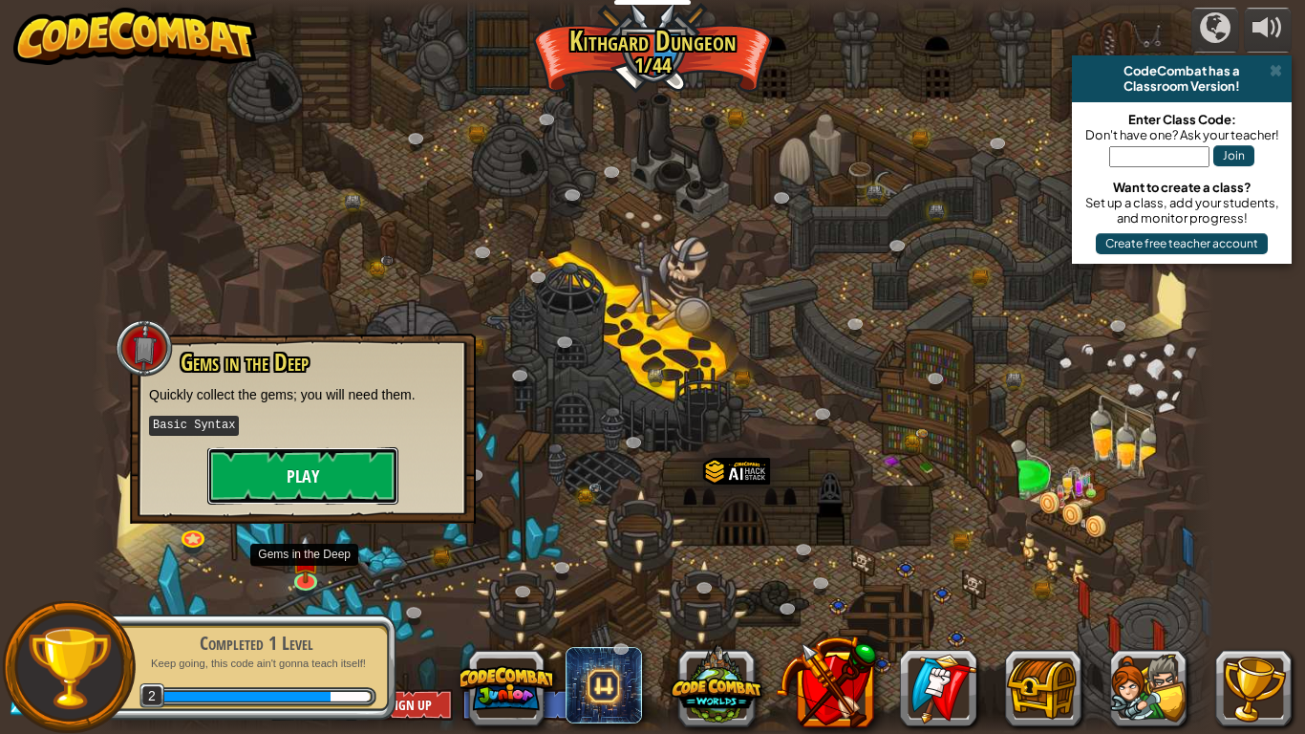
click at [302, 486] on button "Play" at bounding box center [302, 475] width 191 height 57
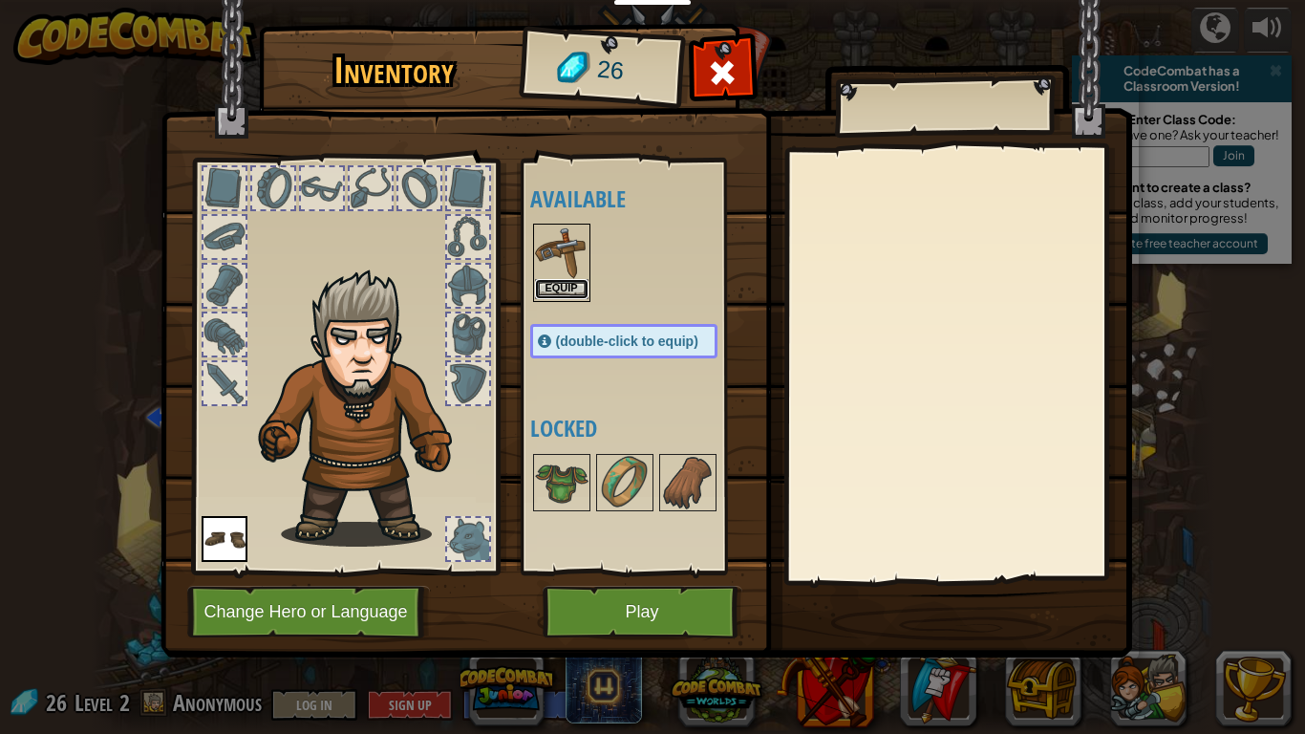
click at [565, 279] on button "Equip" at bounding box center [561, 289] width 53 height 20
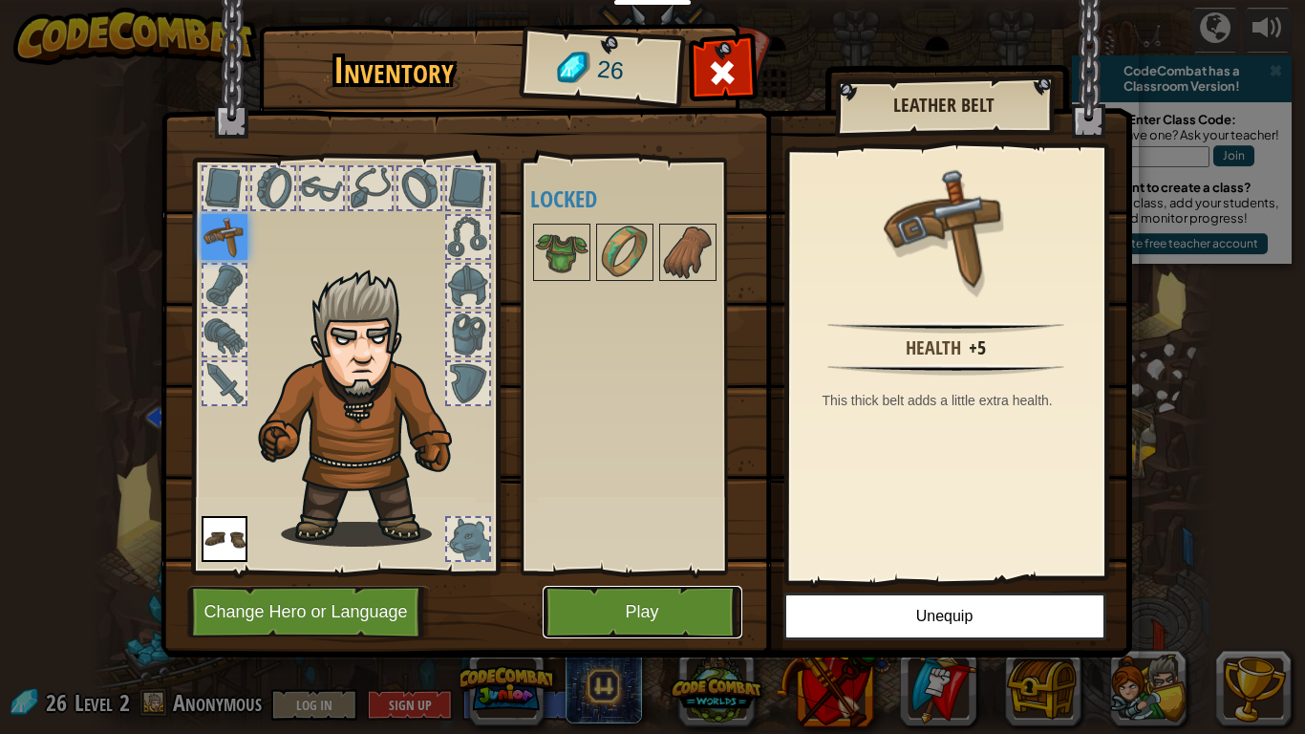
click at [656, 571] on button "Play" at bounding box center [643, 611] width 200 height 53
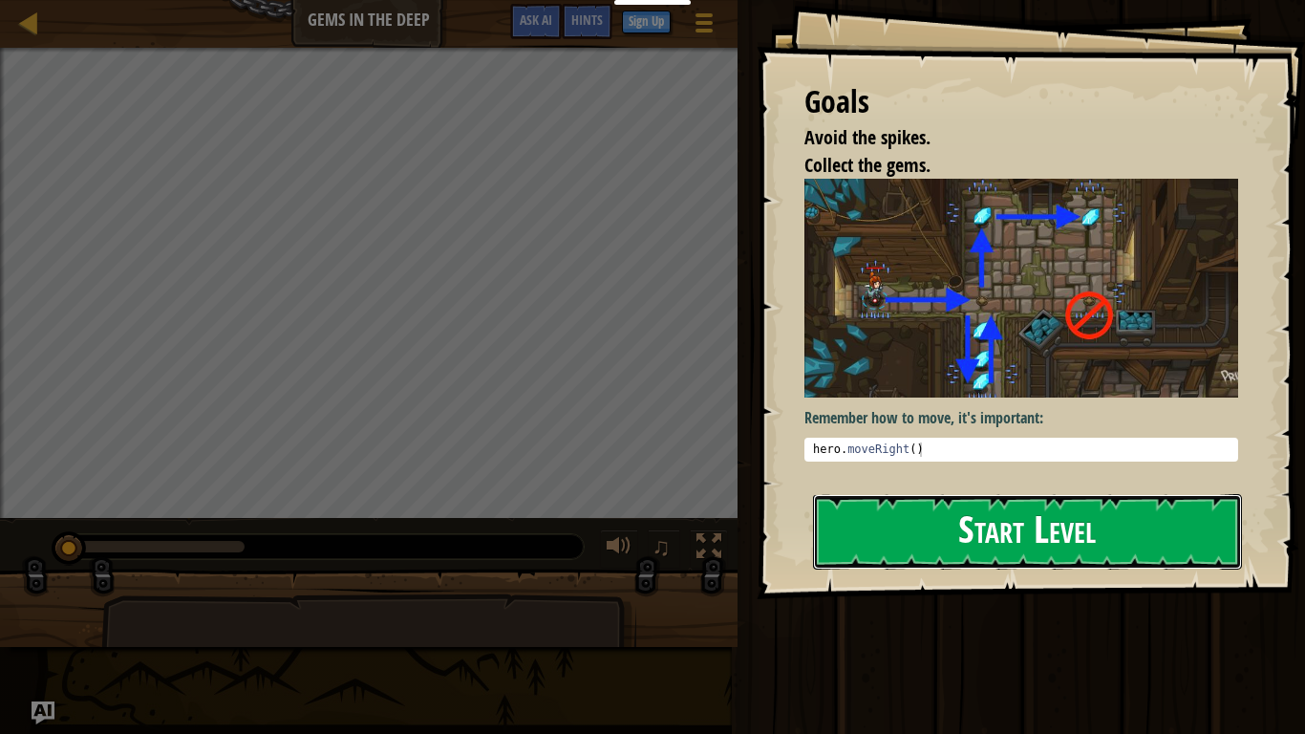
click at [848, 538] on button "Start Level" at bounding box center [1027, 531] width 429 height 75
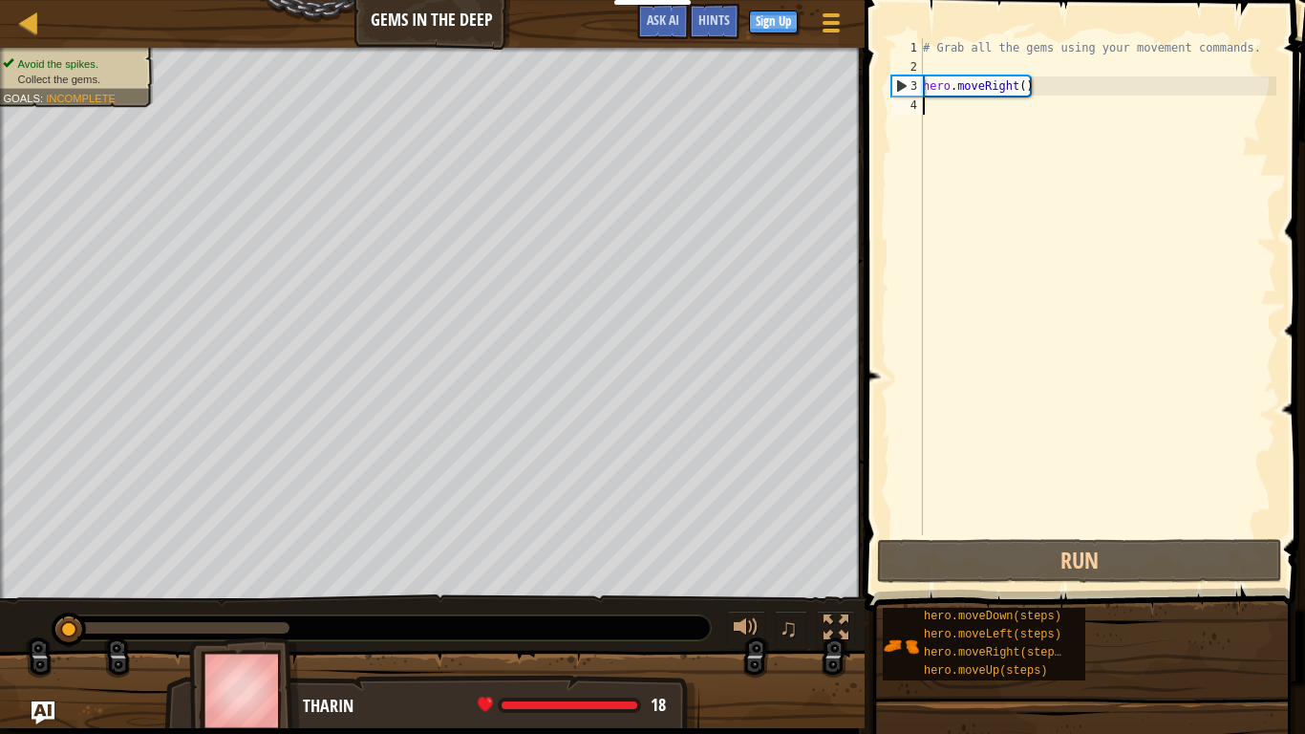
click at [906, 104] on div "4" at bounding box center [907, 105] width 32 height 19
click at [915, 102] on div "4" at bounding box center [907, 105] width 32 height 19
click at [933, 111] on div "# Grab all the gems using your movement commands. hero . moveRight ( )" at bounding box center [1097, 305] width 357 height 535
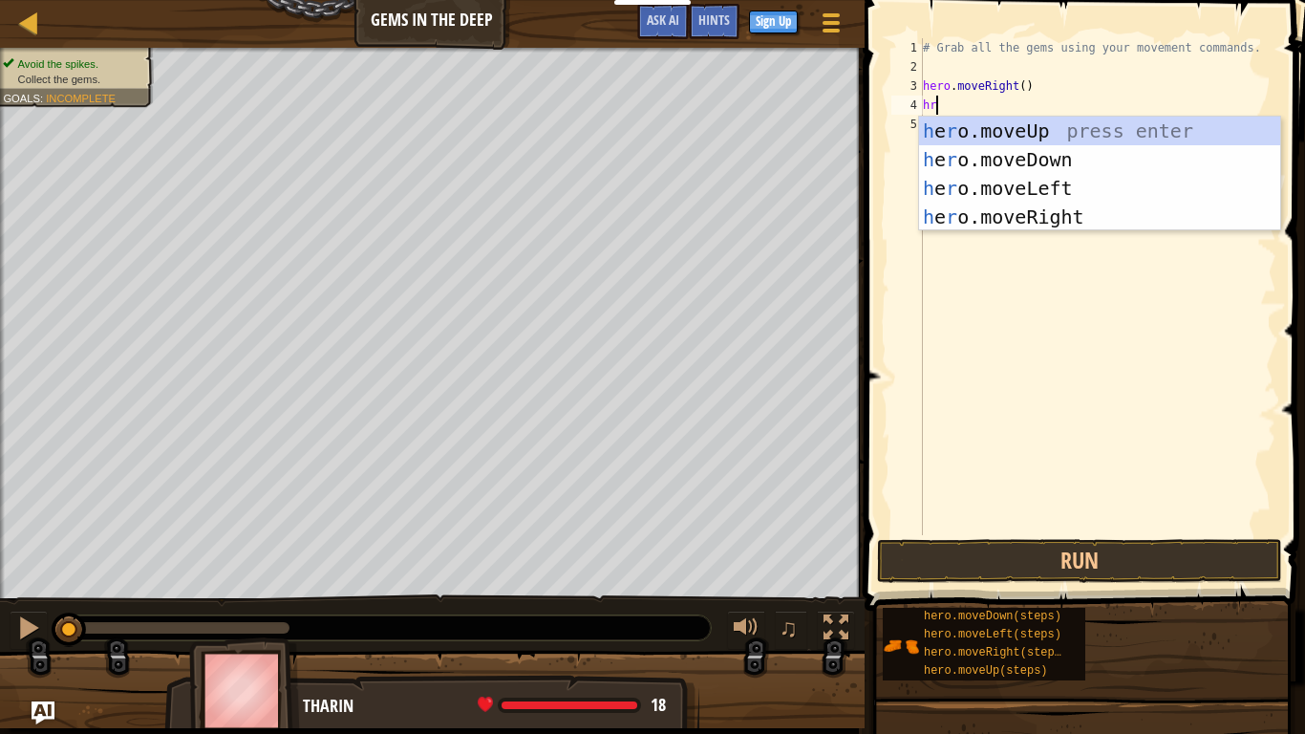
scroll to position [9, 0]
type textarea "hero"
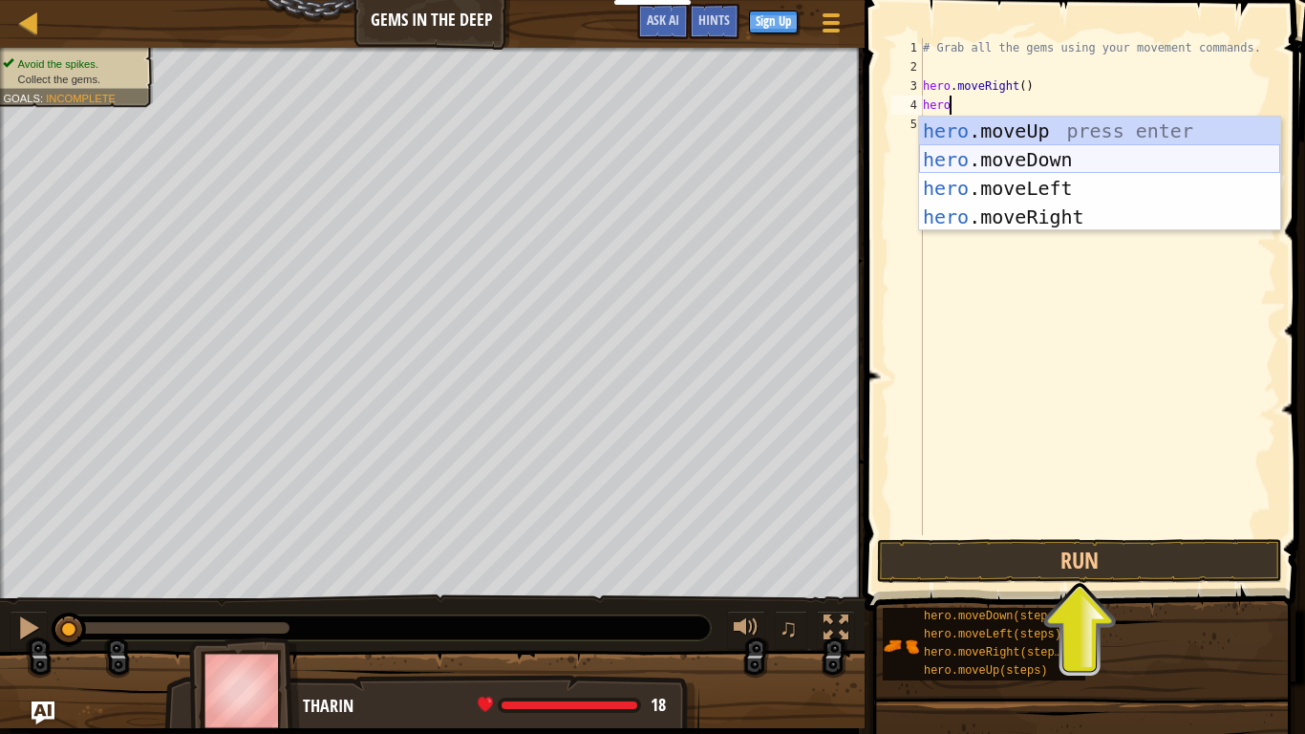
click at [991, 158] on div "hero .moveUp press enter hero .moveDown press enter hero .moveLeft press enter …" at bounding box center [1099, 203] width 361 height 172
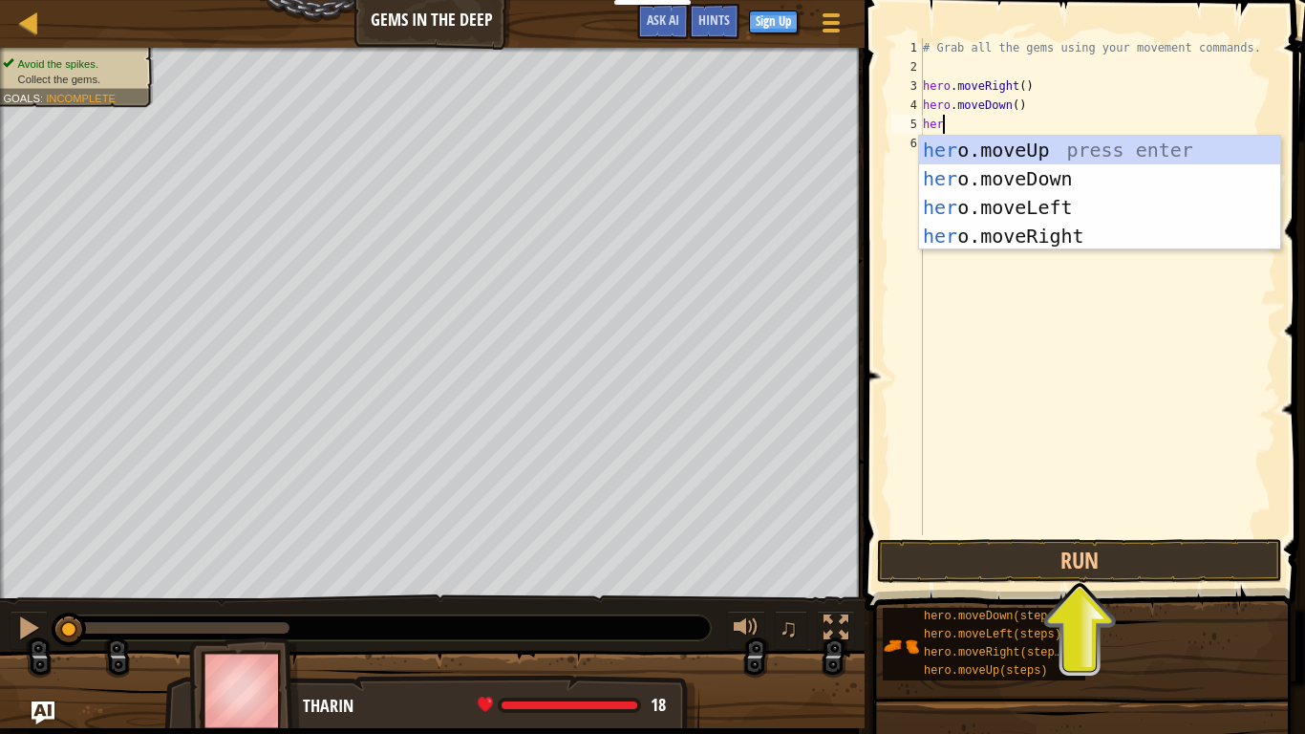
type textarea "hero"
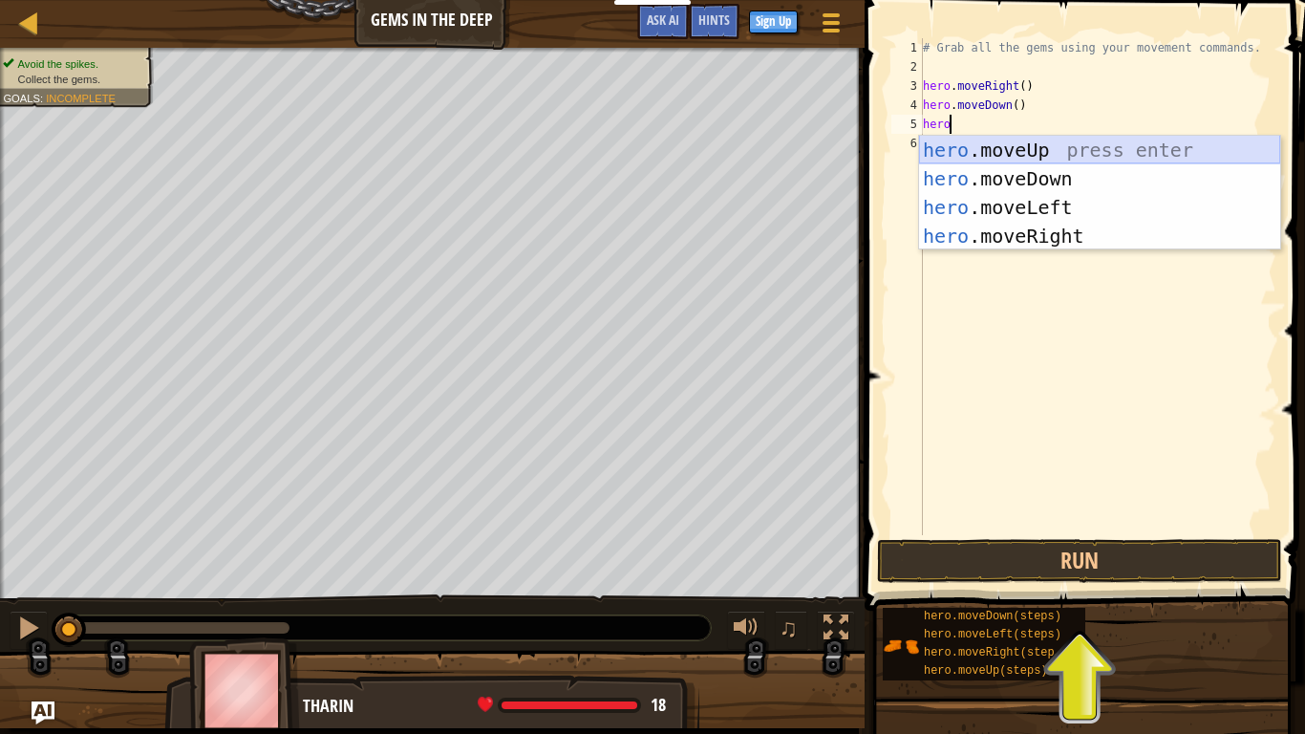
click at [1033, 150] on div "hero .moveUp press enter hero .moveDown press enter hero .moveLeft press enter …" at bounding box center [1099, 222] width 361 height 172
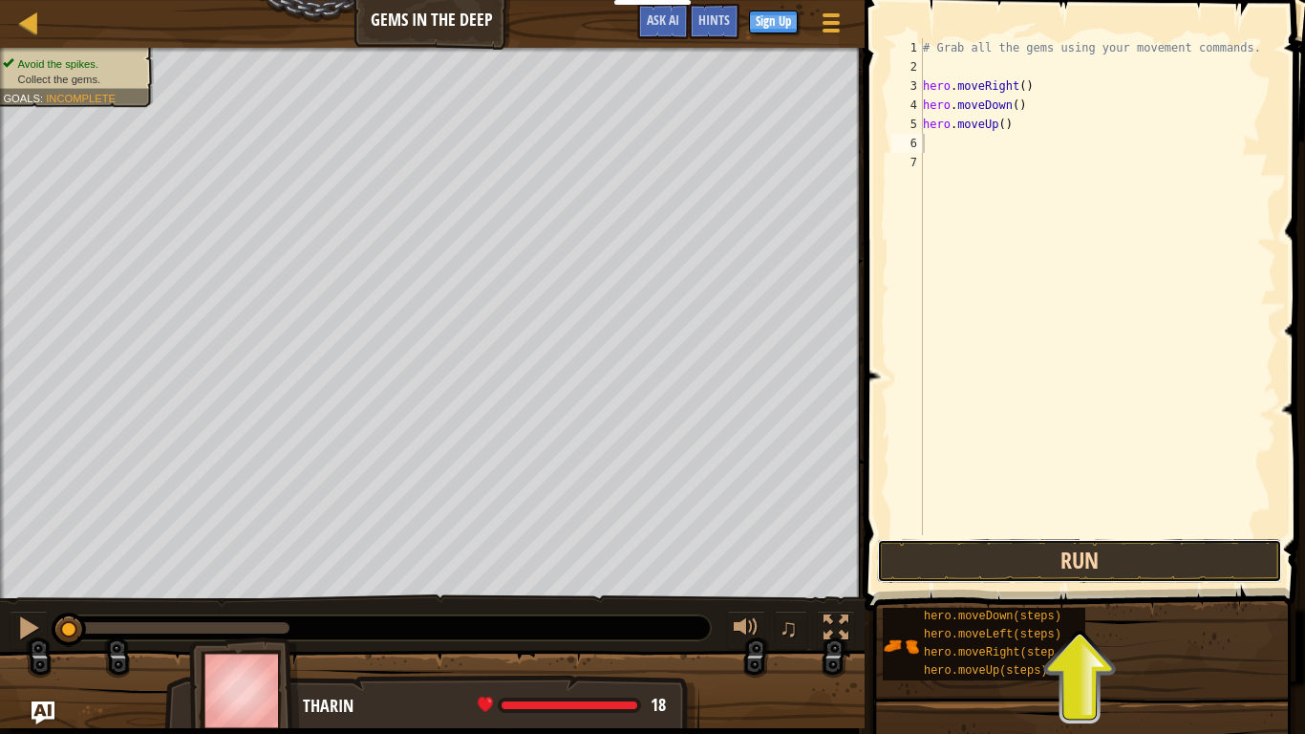
click at [985, 569] on button "Run" at bounding box center [1079, 561] width 405 height 44
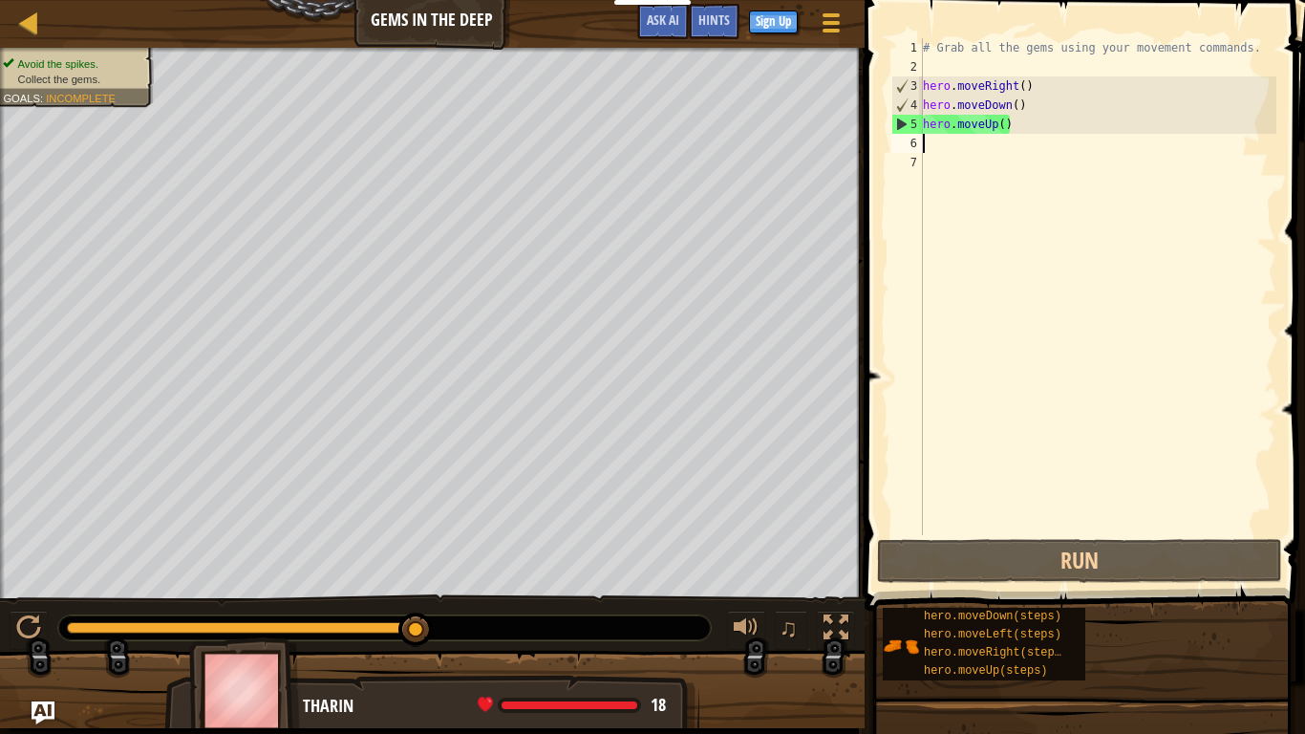
click at [857, 522] on div at bounding box center [857, 367] width 3 height 734
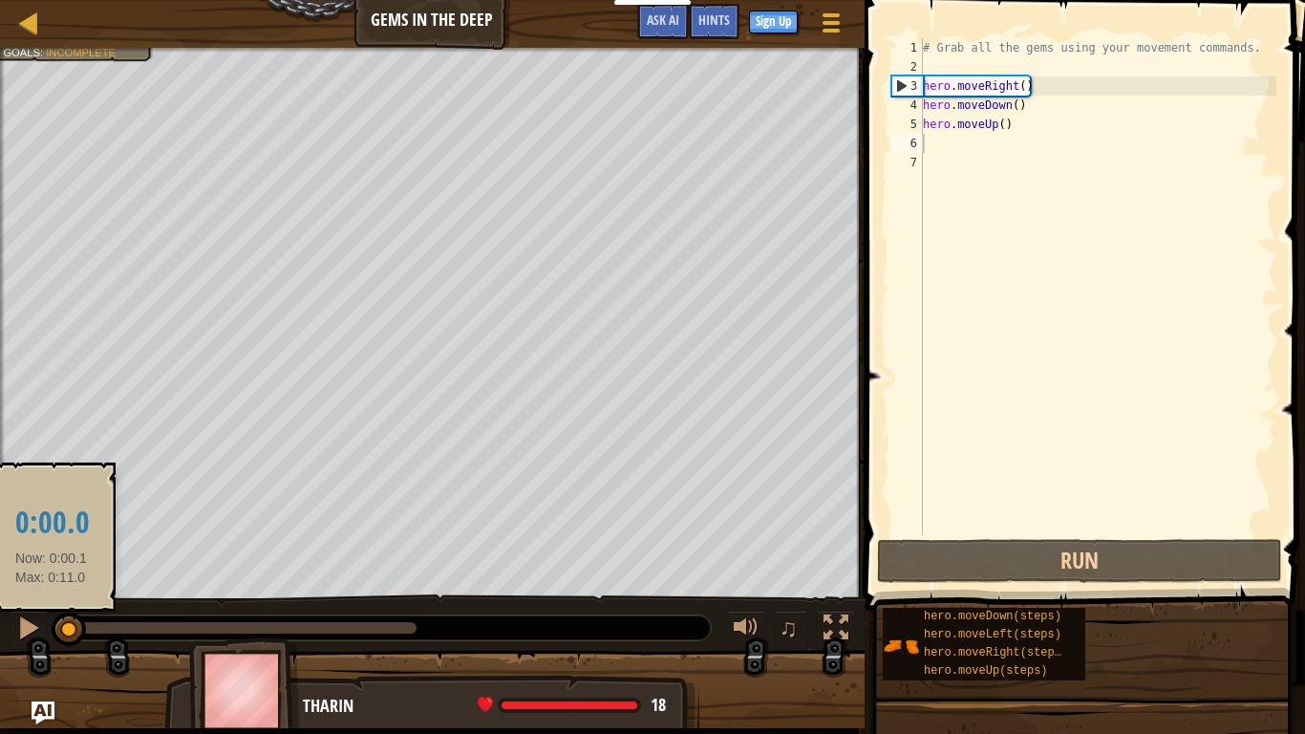
drag, startPoint x: 410, startPoint y: 629, endPoint x: 51, endPoint y: 612, distance: 359.5
click at [51, 571] on div "♫" at bounding box center [432, 622] width 864 height 57
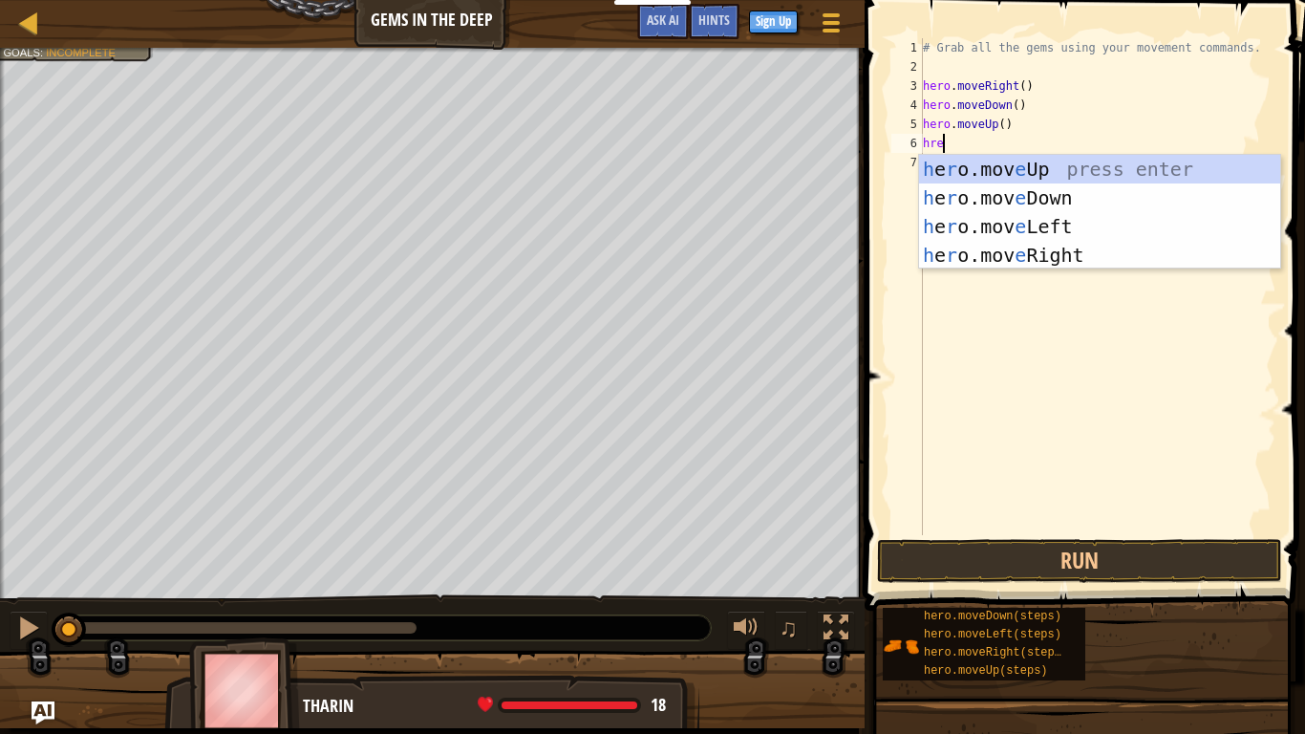
type textarea "hr"
click at [966, 168] on div "h e r o.moveUp press enter h e r o.moveDown press enter h e r o.moveLeft press …" at bounding box center [1099, 241] width 361 height 172
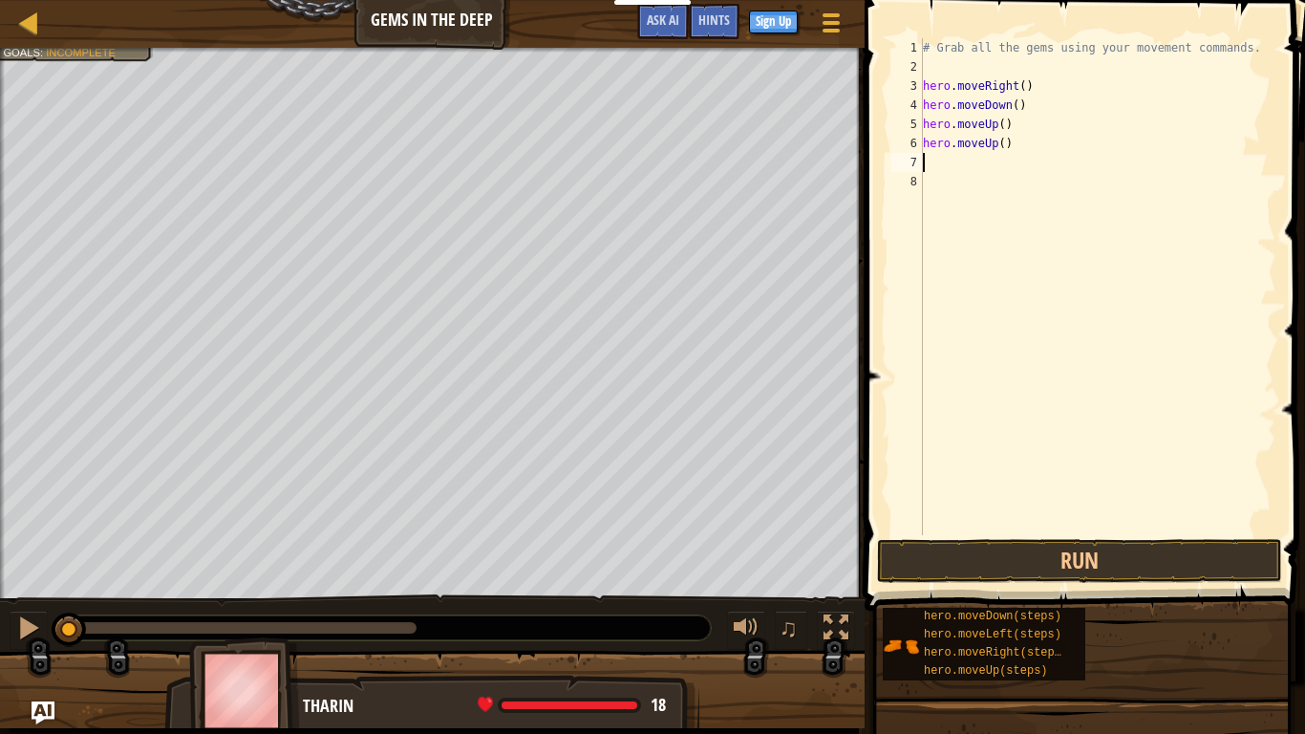
click at [941, 161] on div "# Grab all the gems using your movement commands. hero . moveRight ( ) hero . m…" at bounding box center [1097, 305] width 357 height 535
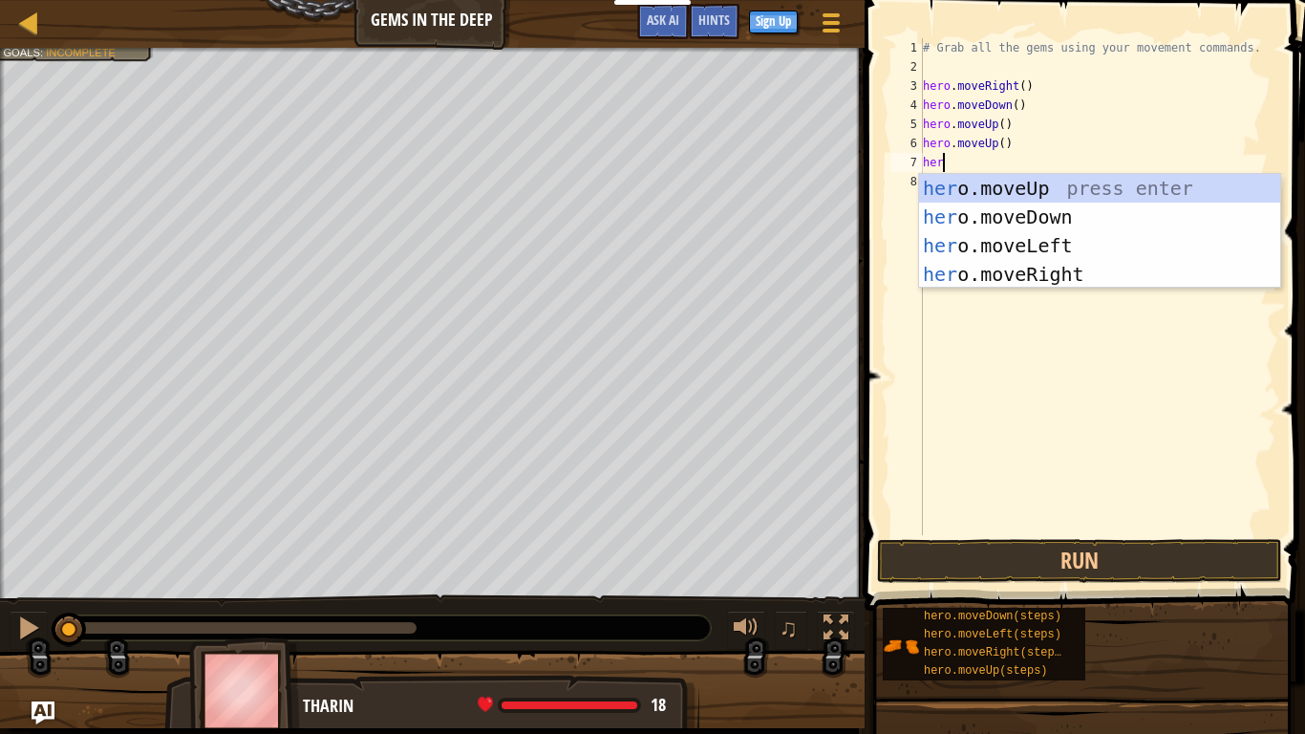
type textarea "hero"
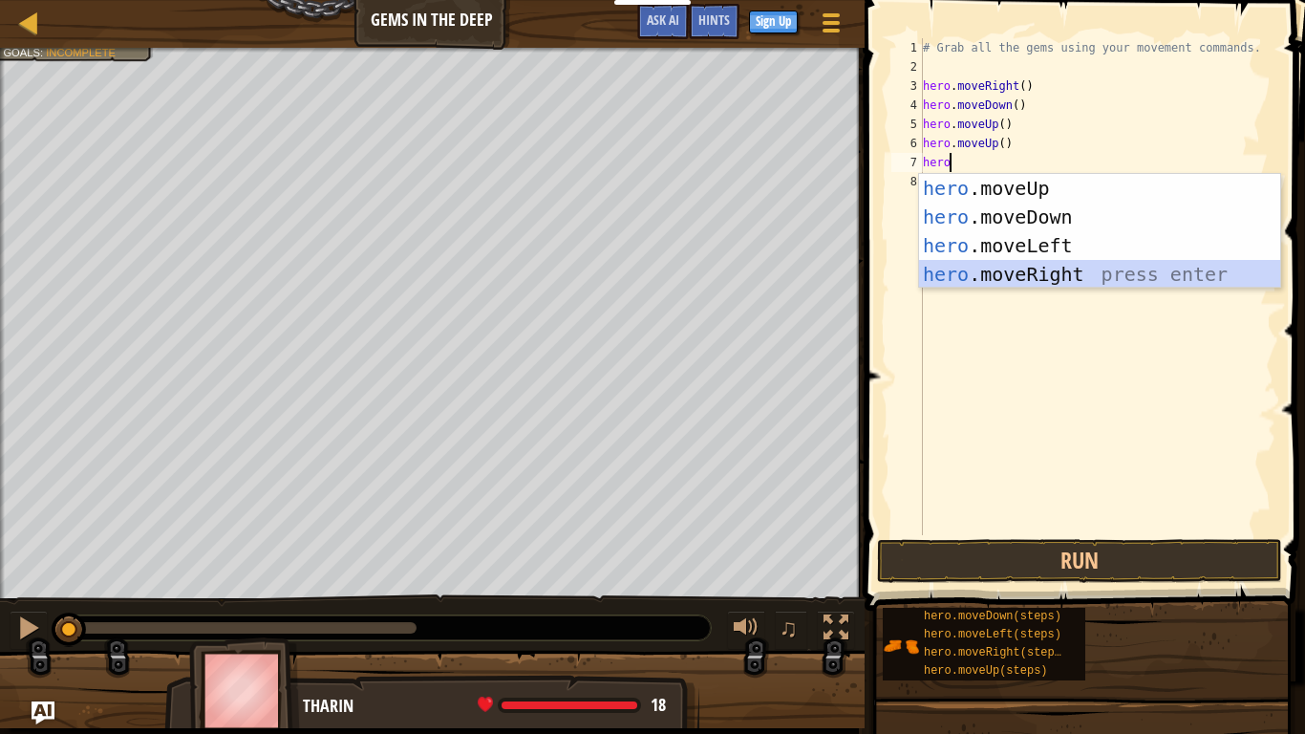
click at [1033, 269] on div "hero .moveUp press enter hero .moveDown press enter hero .moveLeft press enter …" at bounding box center [1099, 260] width 361 height 172
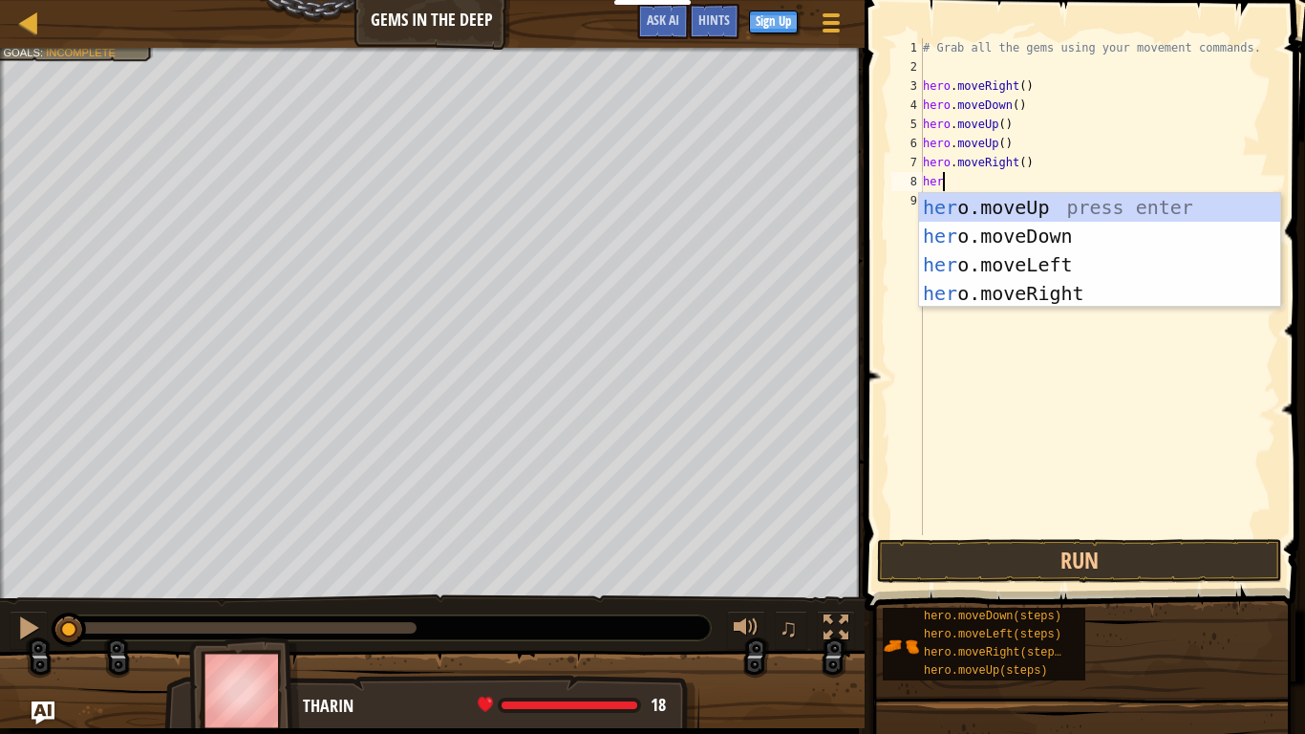
type textarea "hero"
click at [992, 237] on div "hero .moveUp press enter hero .moveDown press enter hero .moveLeft press enter …" at bounding box center [1099, 279] width 361 height 172
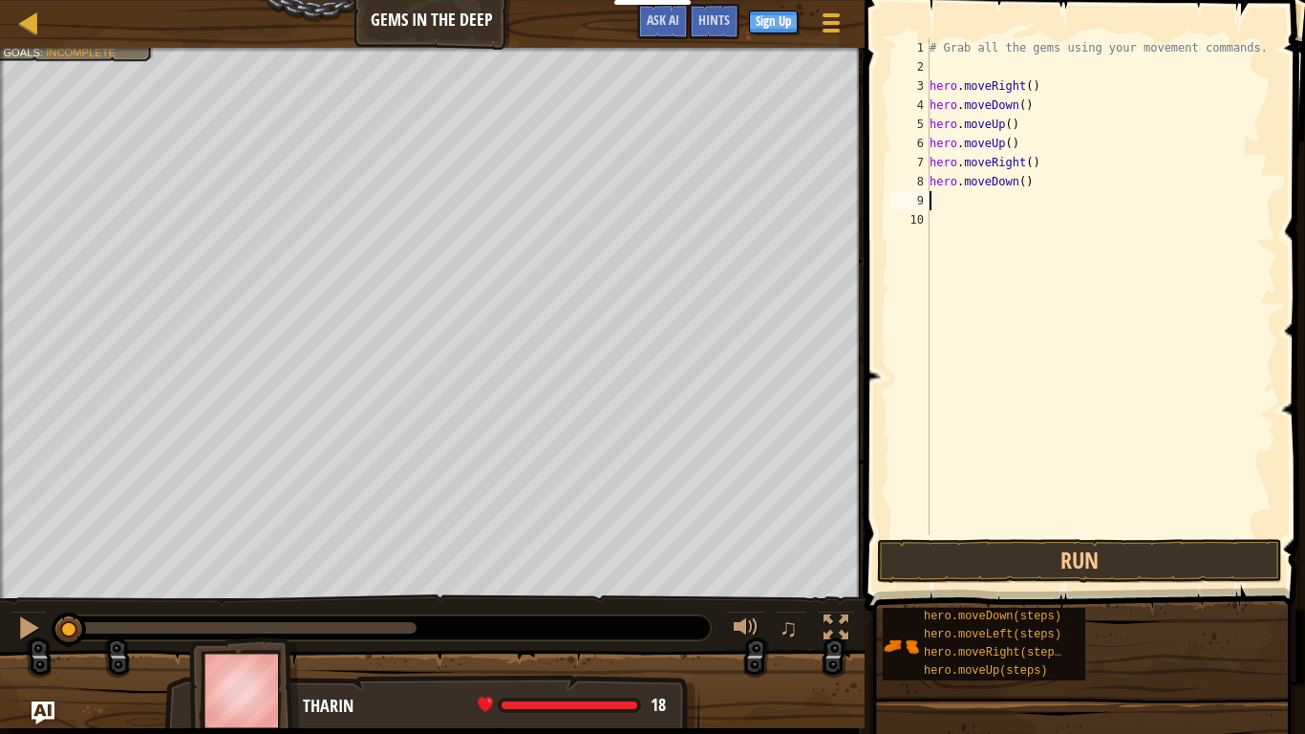
scroll to position [9, 0]
click at [953, 553] on button "Run" at bounding box center [1079, 561] width 405 height 44
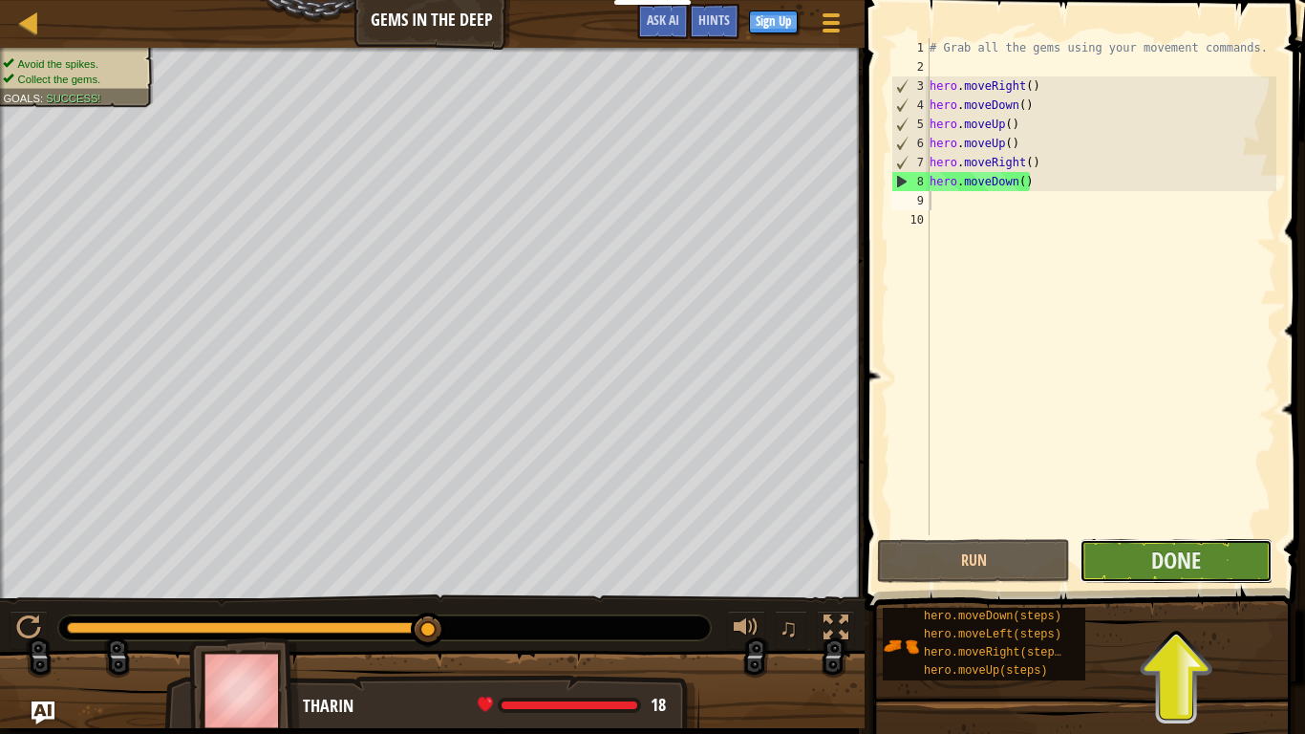
click at [1141, 558] on button "Done" at bounding box center [1175, 561] width 193 height 44
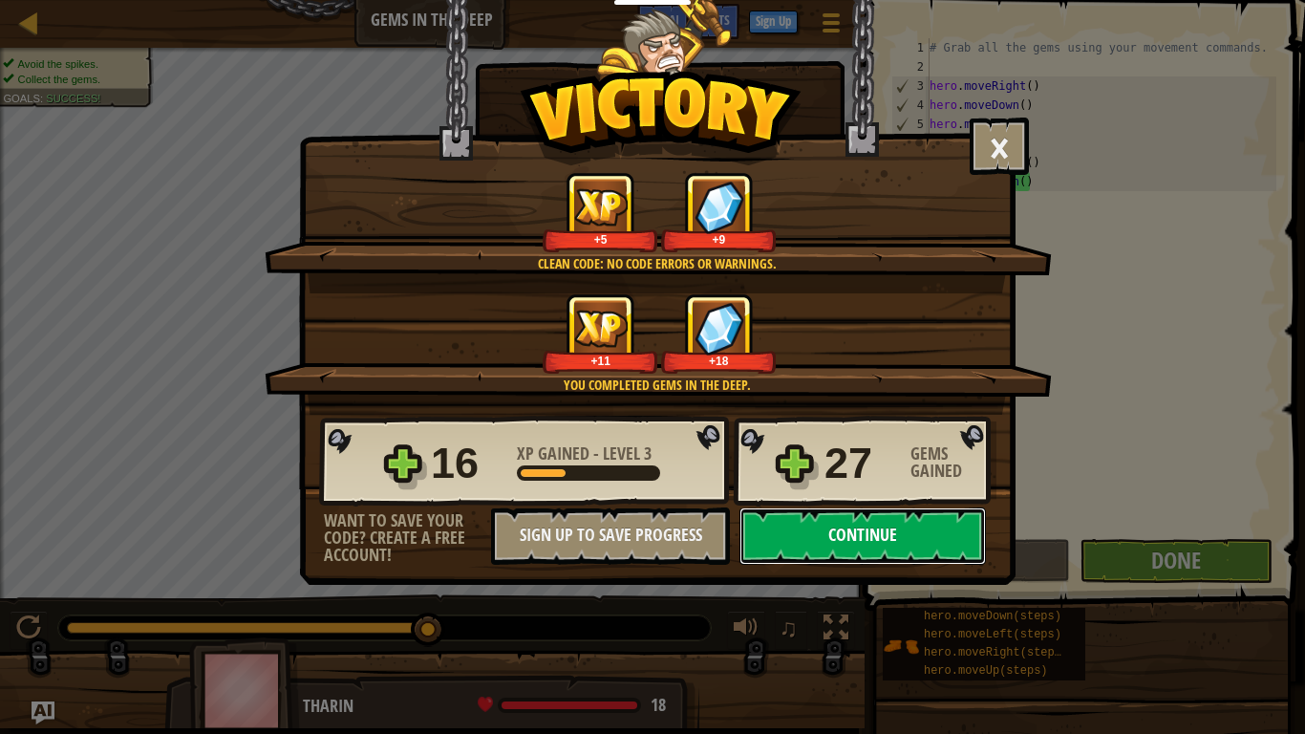
click at [793, 538] on button "Continue" at bounding box center [862, 535] width 246 height 57
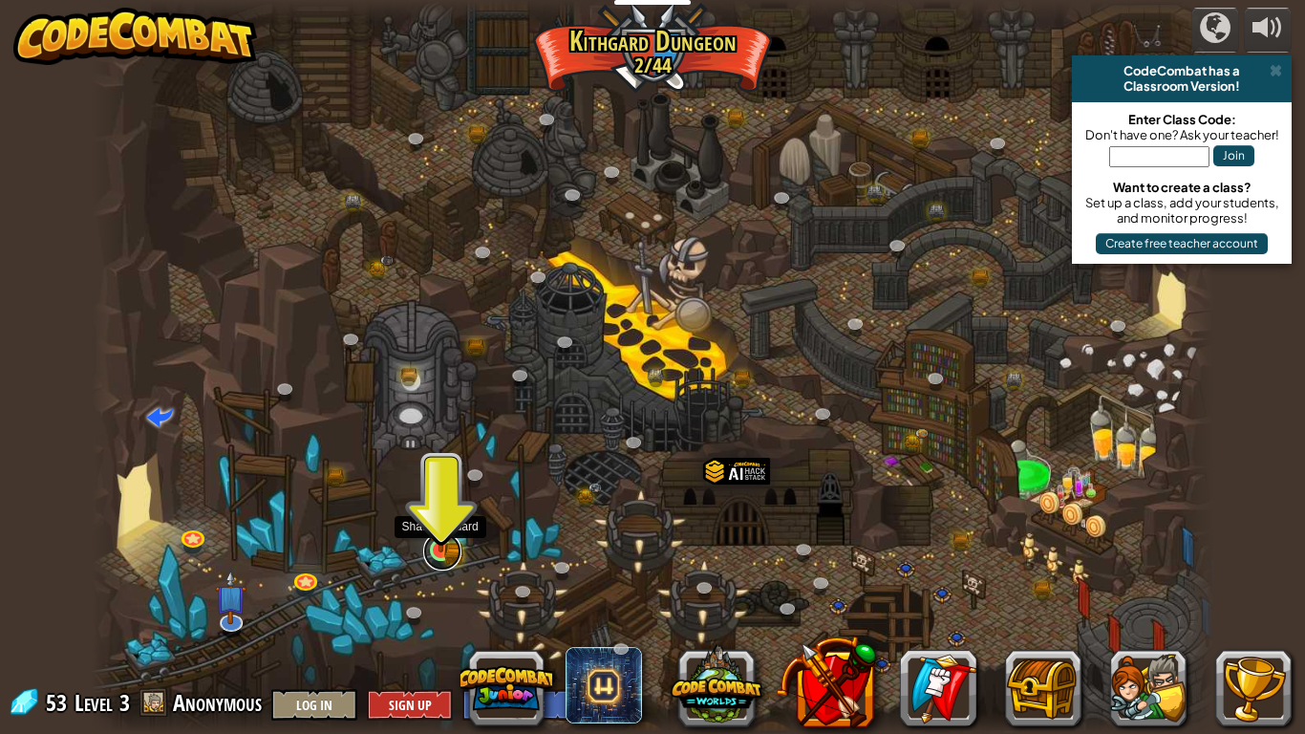
click at [442, 563] on link at bounding box center [442, 551] width 38 height 38
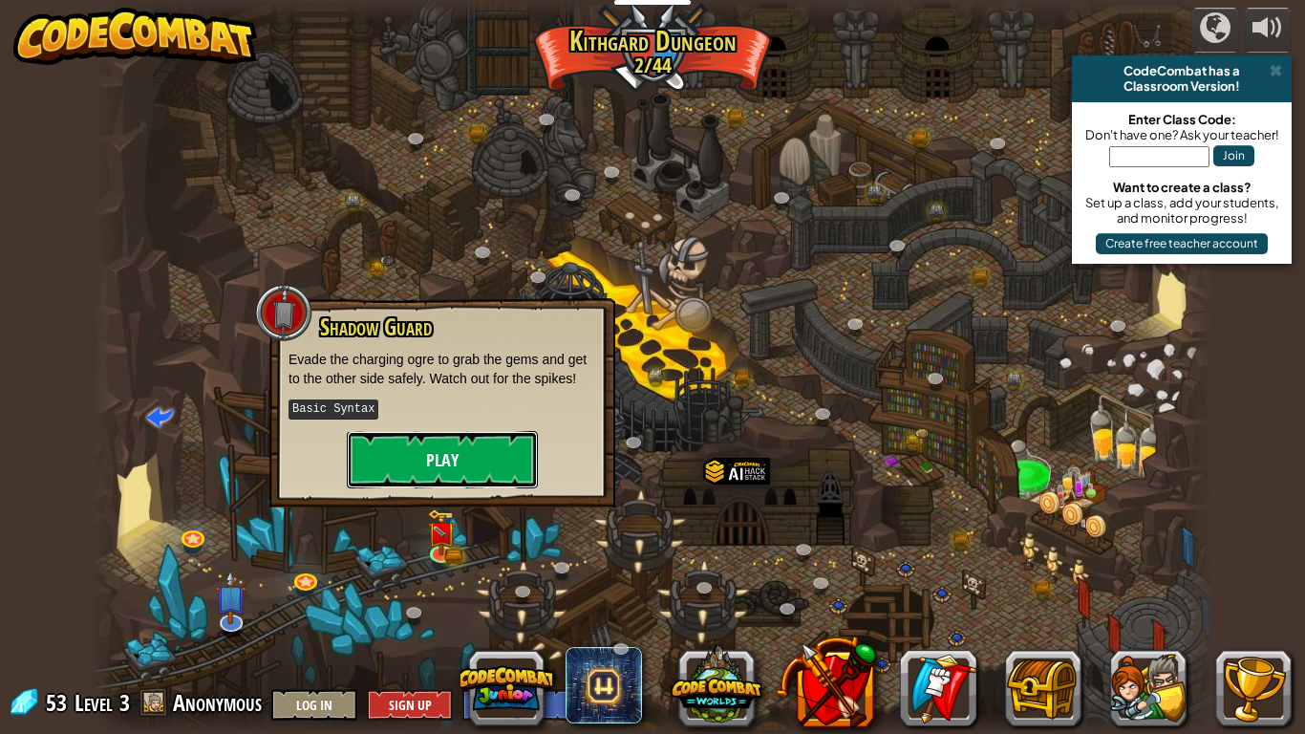
click at [420, 470] on button "Play" at bounding box center [442, 459] width 191 height 57
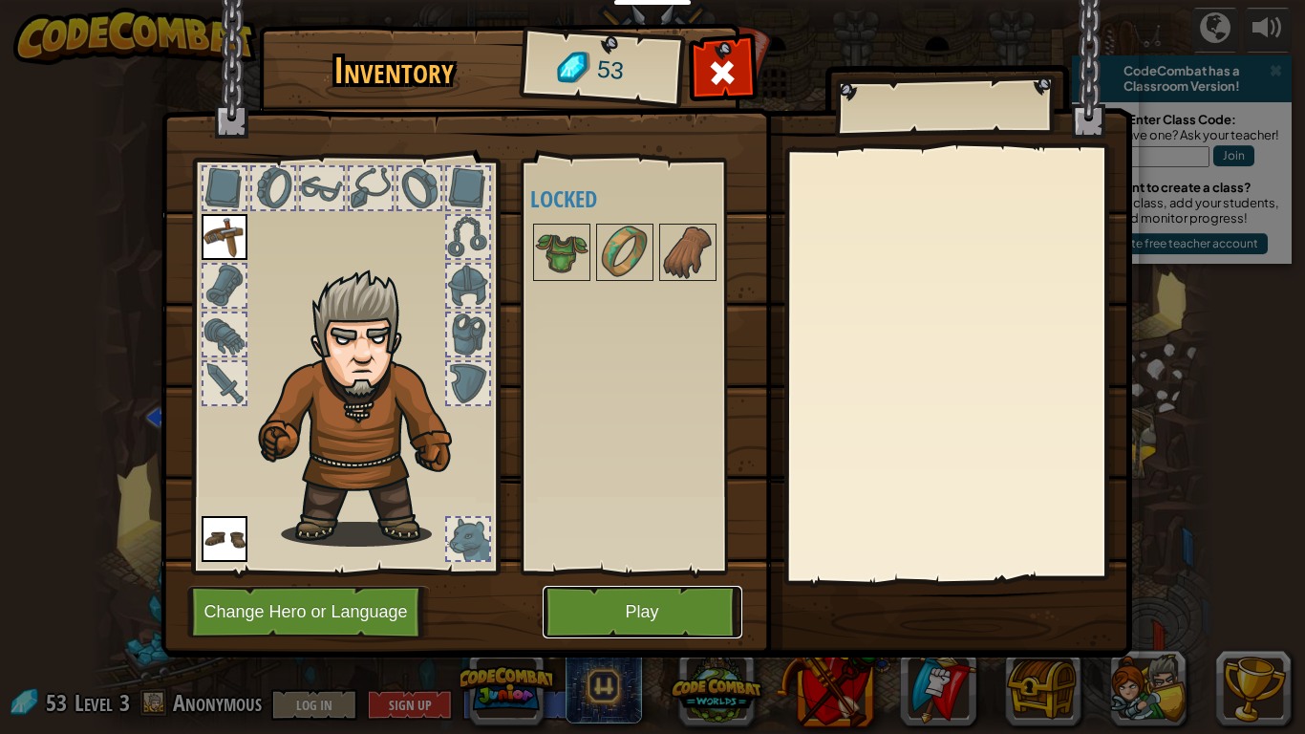
click at [607, 571] on button "Play" at bounding box center [643, 611] width 200 height 53
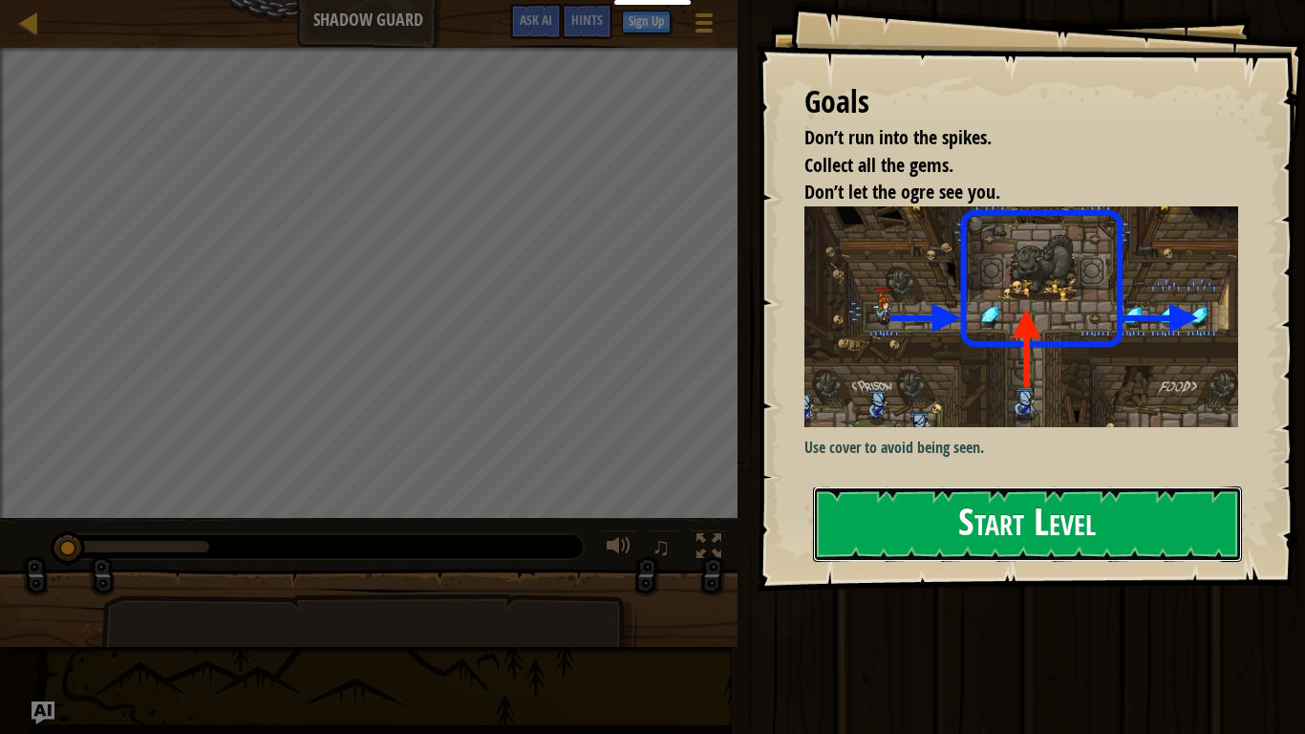
click at [876, 534] on button "Start Level" at bounding box center [1027, 523] width 429 height 75
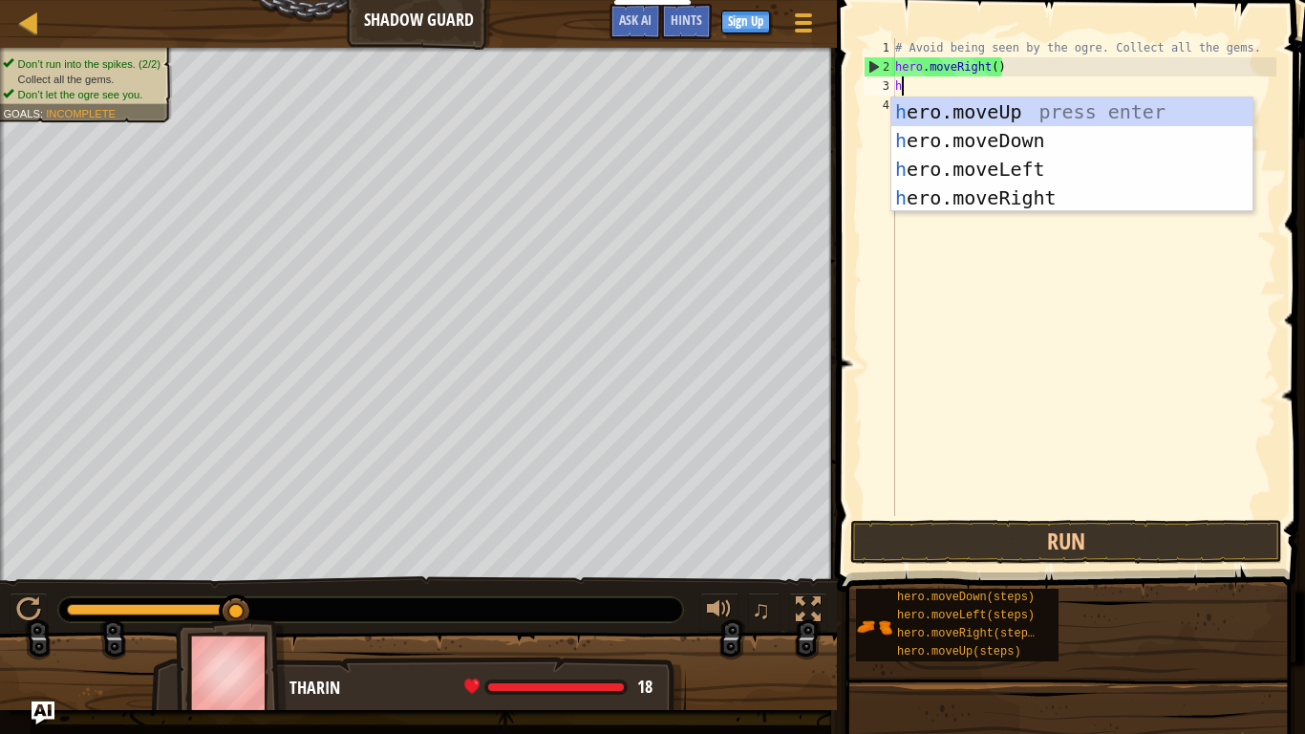
scroll to position [9, 0]
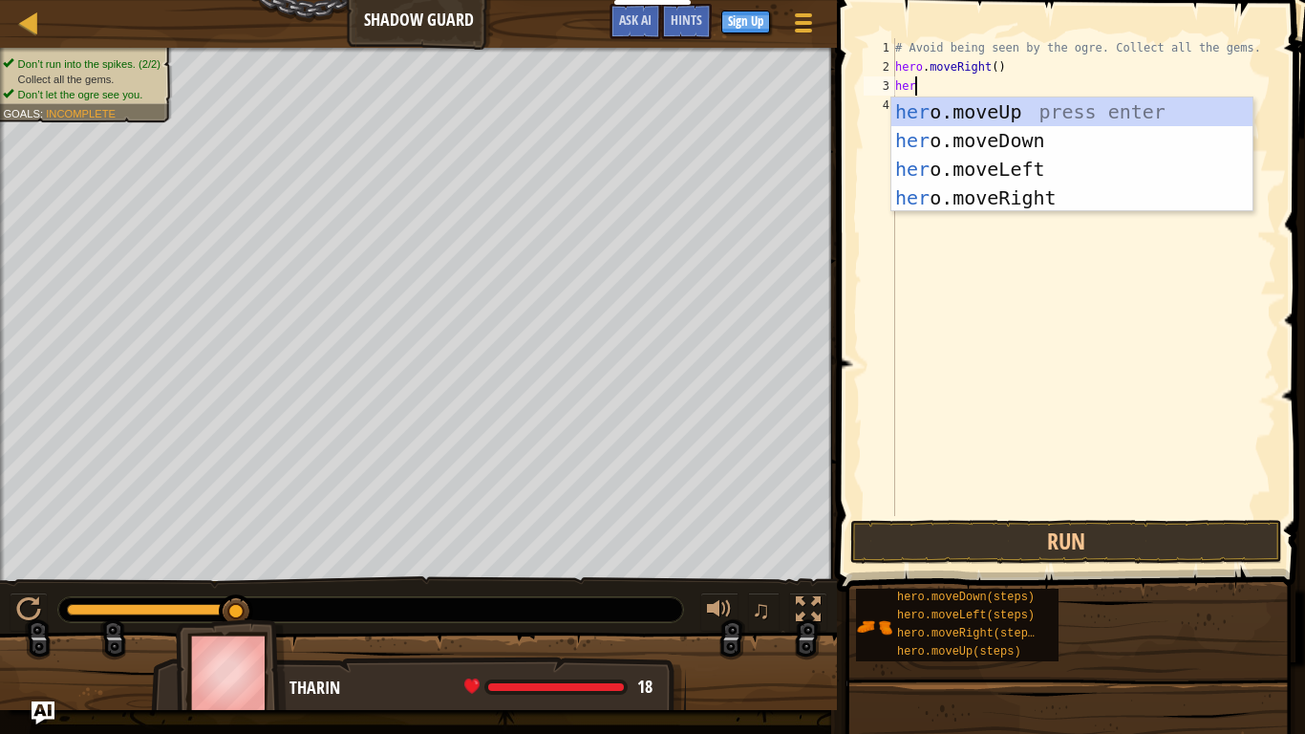
type textarea "hero"
click at [962, 110] on div "hero .moveUp press enter hero .moveDown press enter hero .moveLeft press enter …" at bounding box center [1071, 183] width 361 height 172
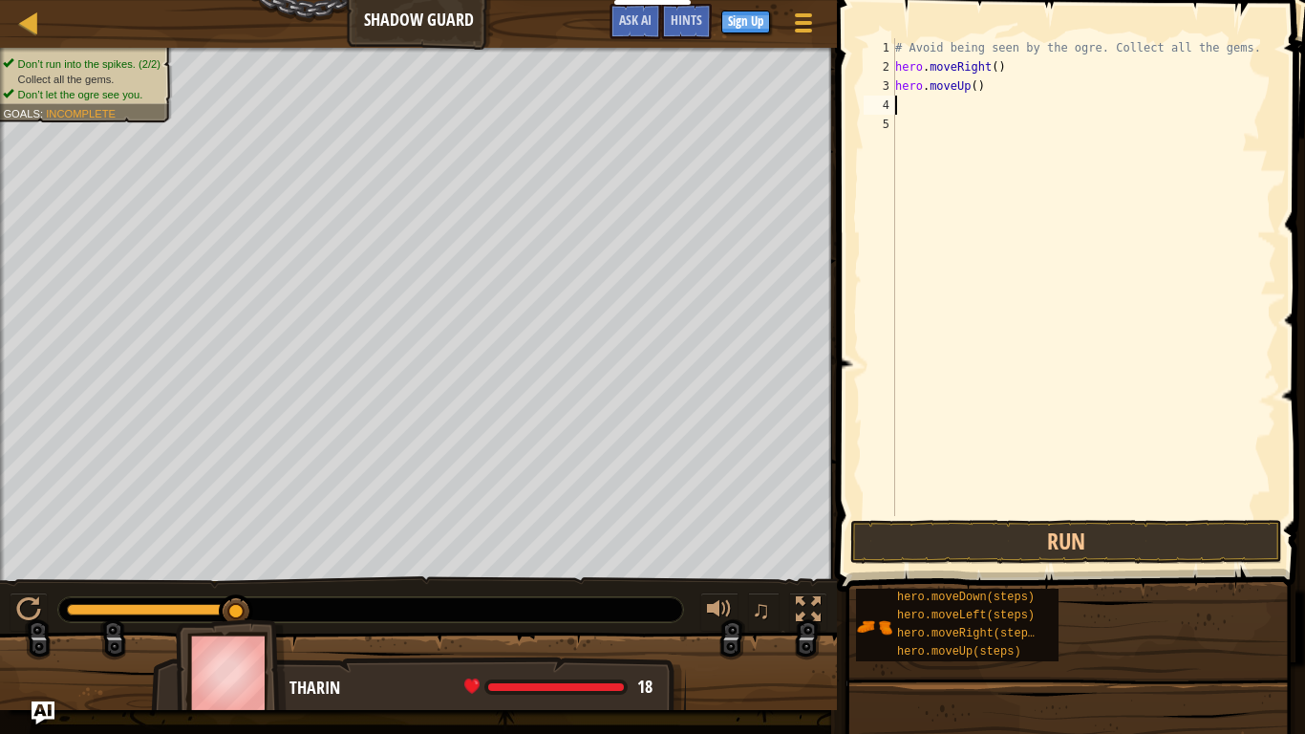
scroll to position [9, 0]
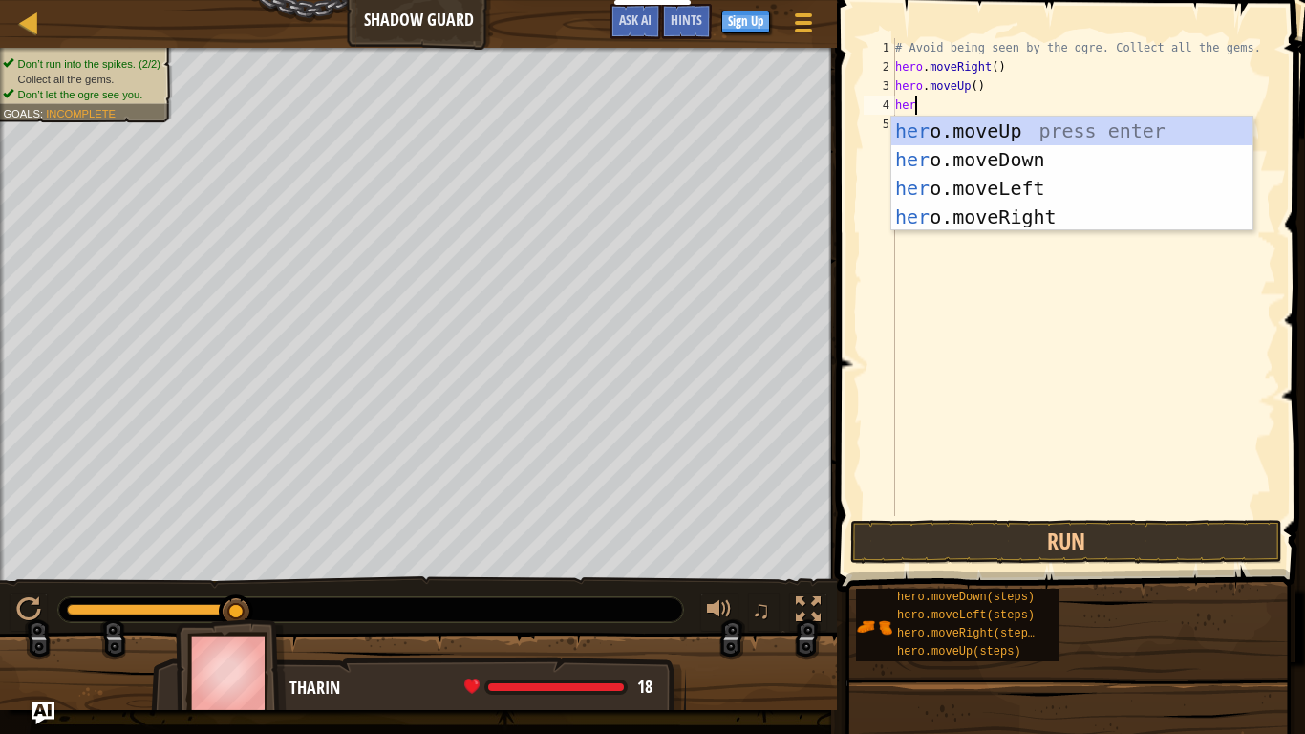
type textarea "hero"
click at [963, 213] on div "hero .moveUp press enter hero .moveDown press enter hero .moveLeft press enter …" at bounding box center [1071, 203] width 361 height 172
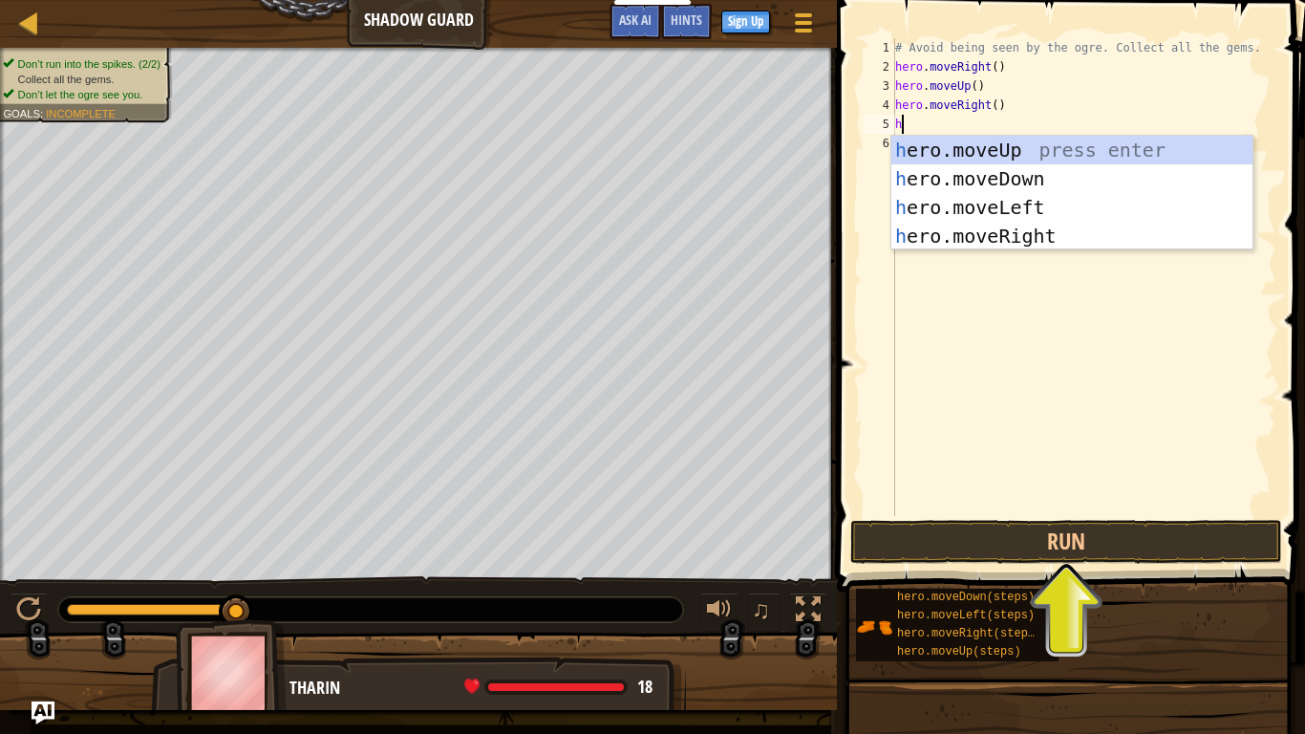
scroll to position [9, 0]
type textarea "hero"
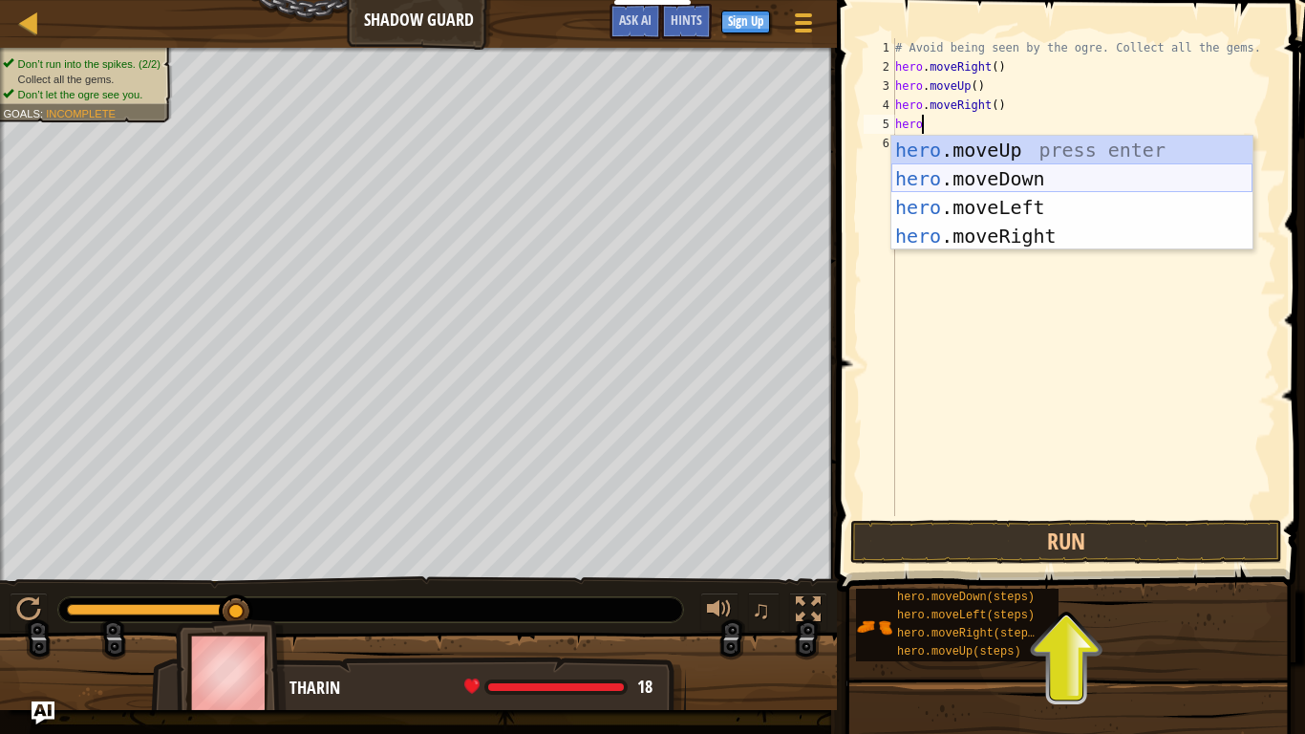
click at [981, 172] on div "hero .moveUp press enter hero .moveDown press enter hero .moveLeft press enter …" at bounding box center [1071, 222] width 361 height 172
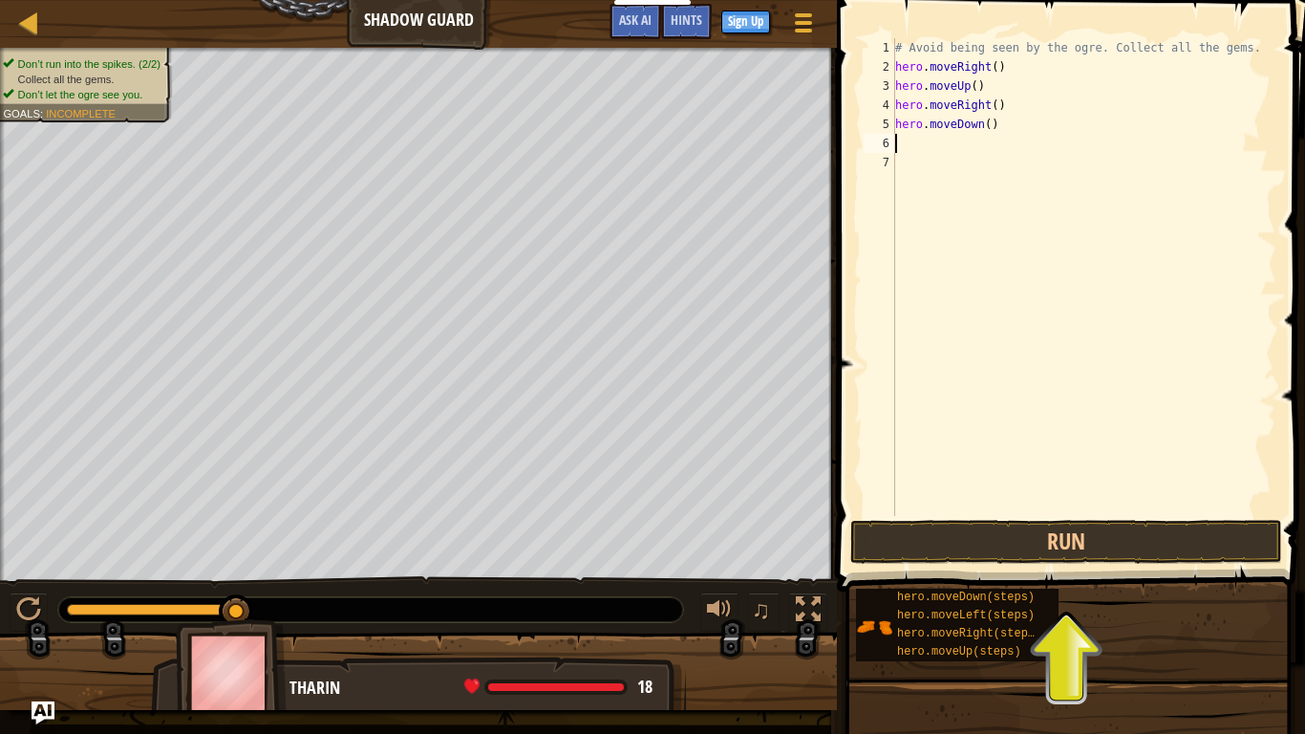
scroll to position [9, 0]
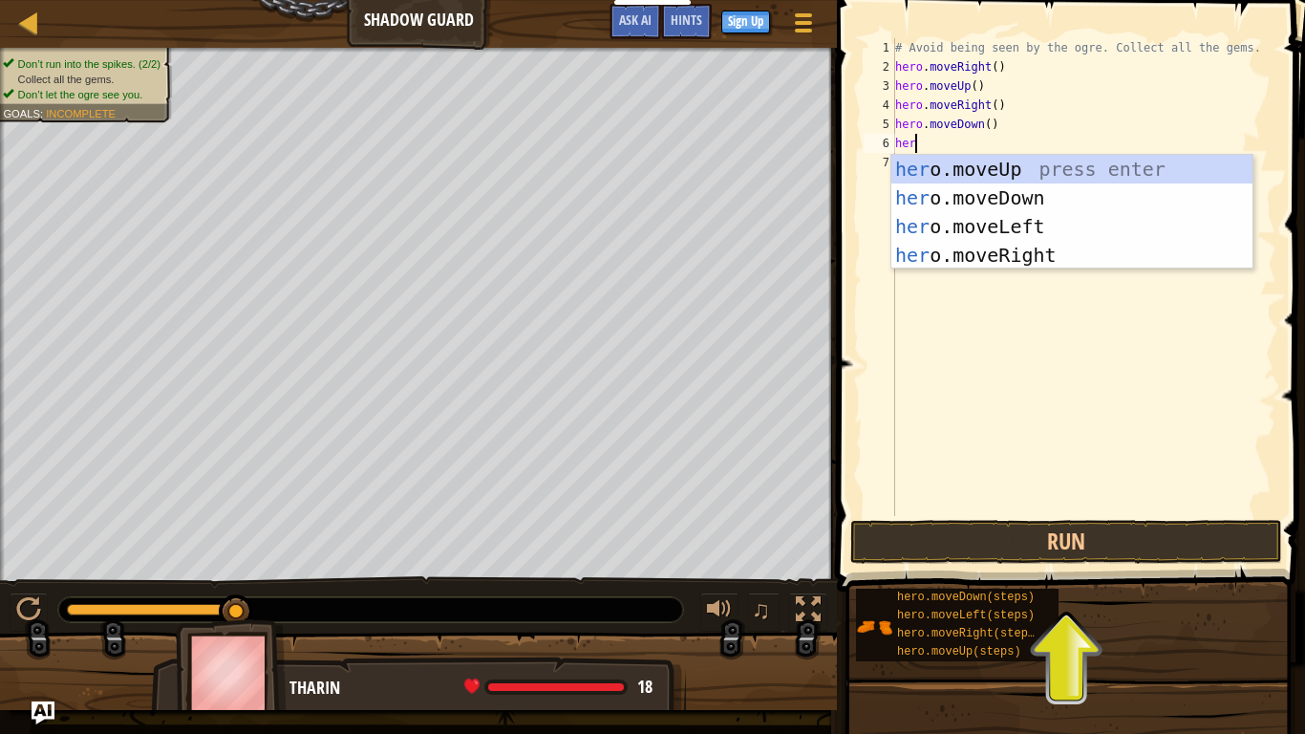
type textarea "hero"
click at [967, 251] on div "hero .moveUp press enter hero .moveDown press enter hero .moveLeft press enter …" at bounding box center [1071, 241] width 361 height 172
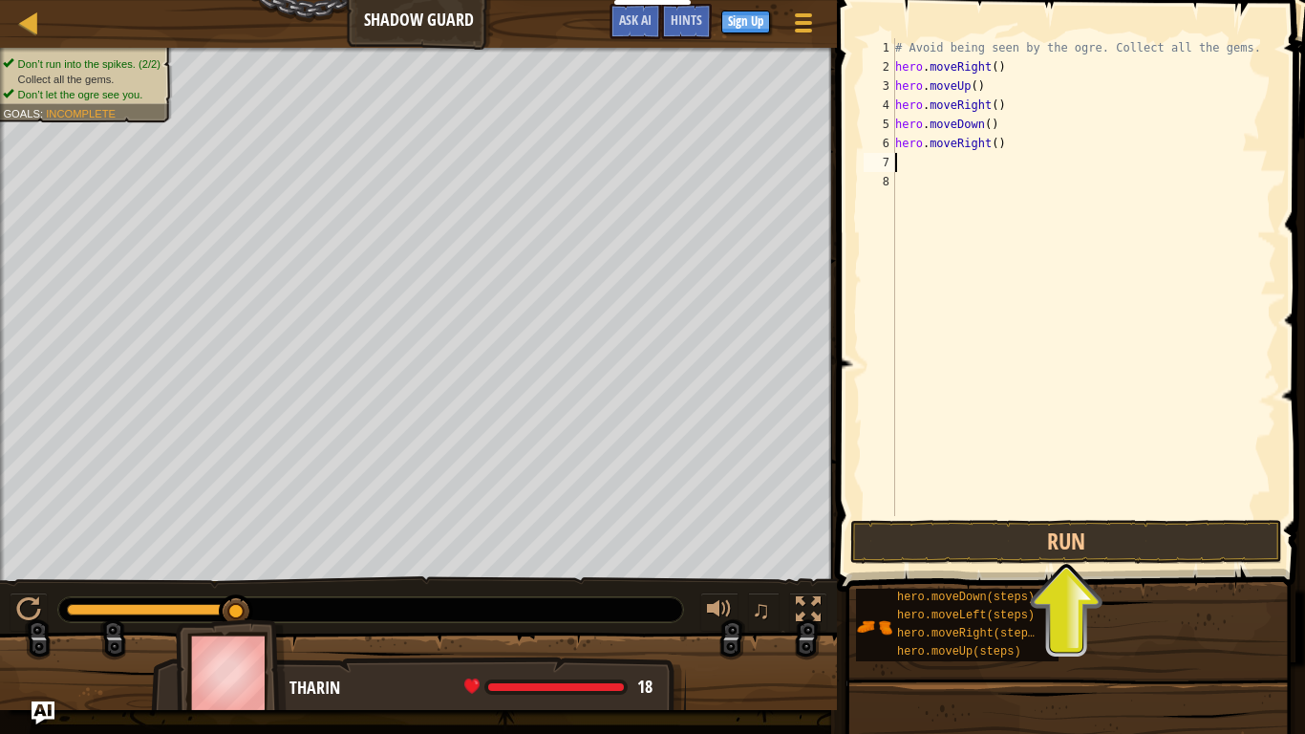
scroll to position [9, 0]
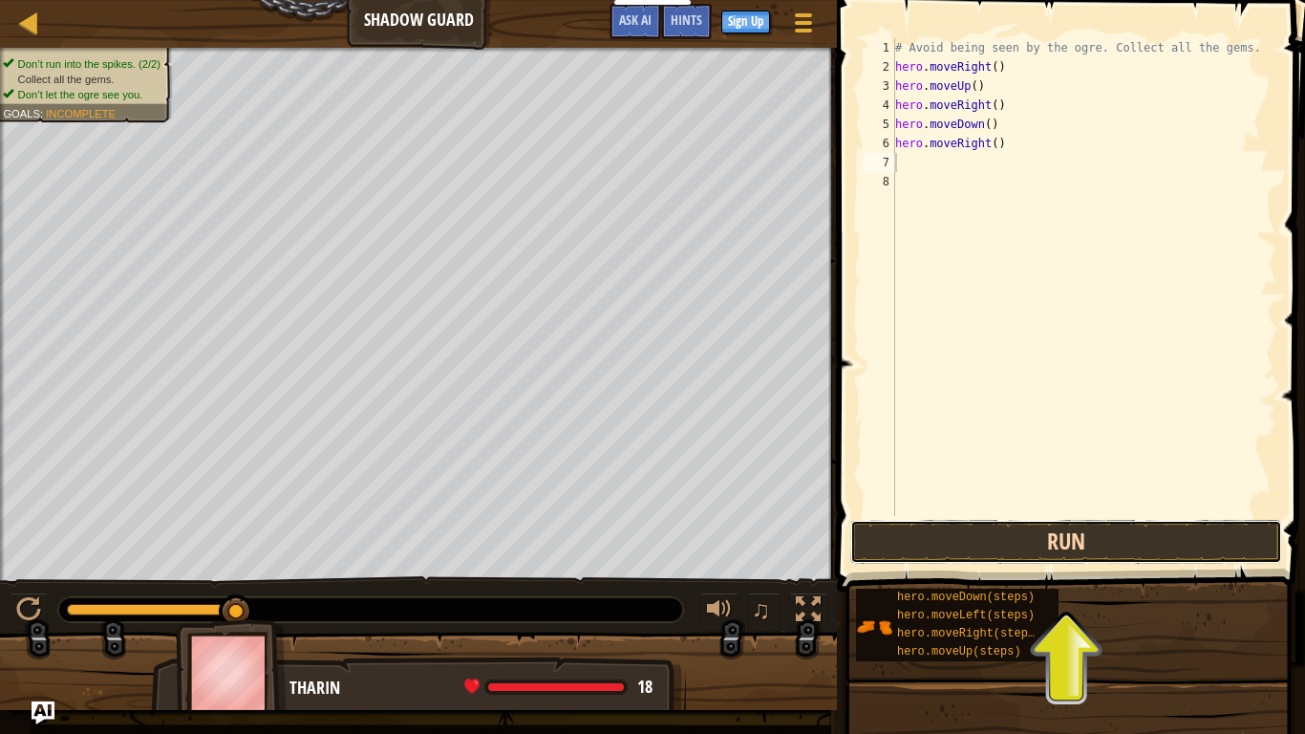
click at [895, 558] on button "Run" at bounding box center [1066, 542] width 432 height 44
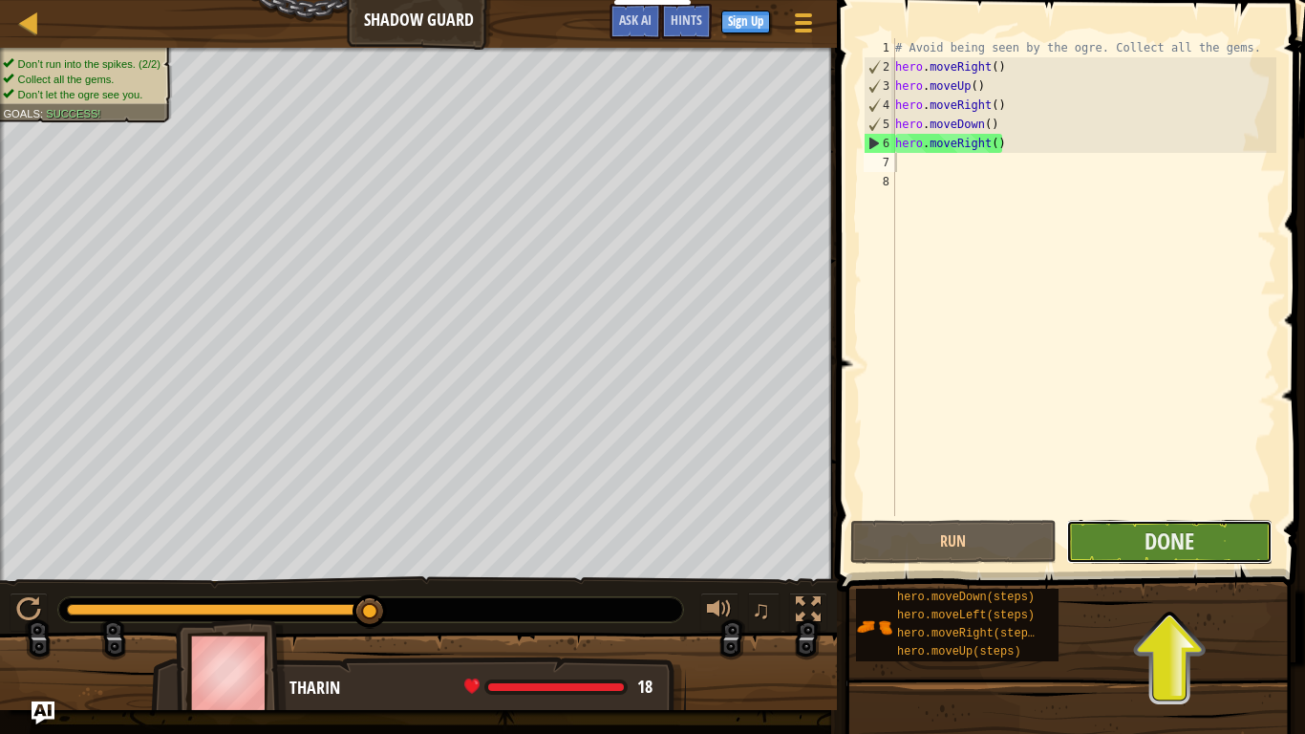
click at [1139, 558] on button "Done" at bounding box center [1169, 542] width 206 height 44
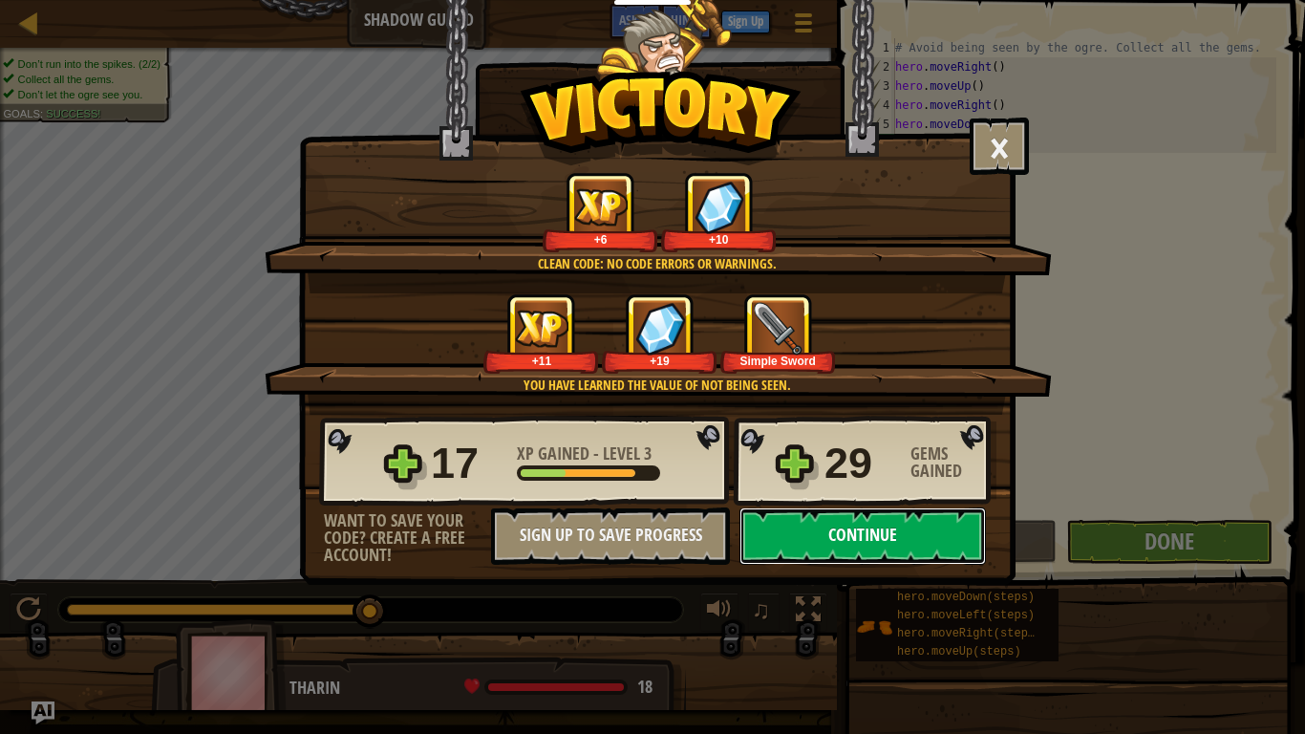
click at [873, 527] on button "Continue" at bounding box center [862, 535] width 246 height 57
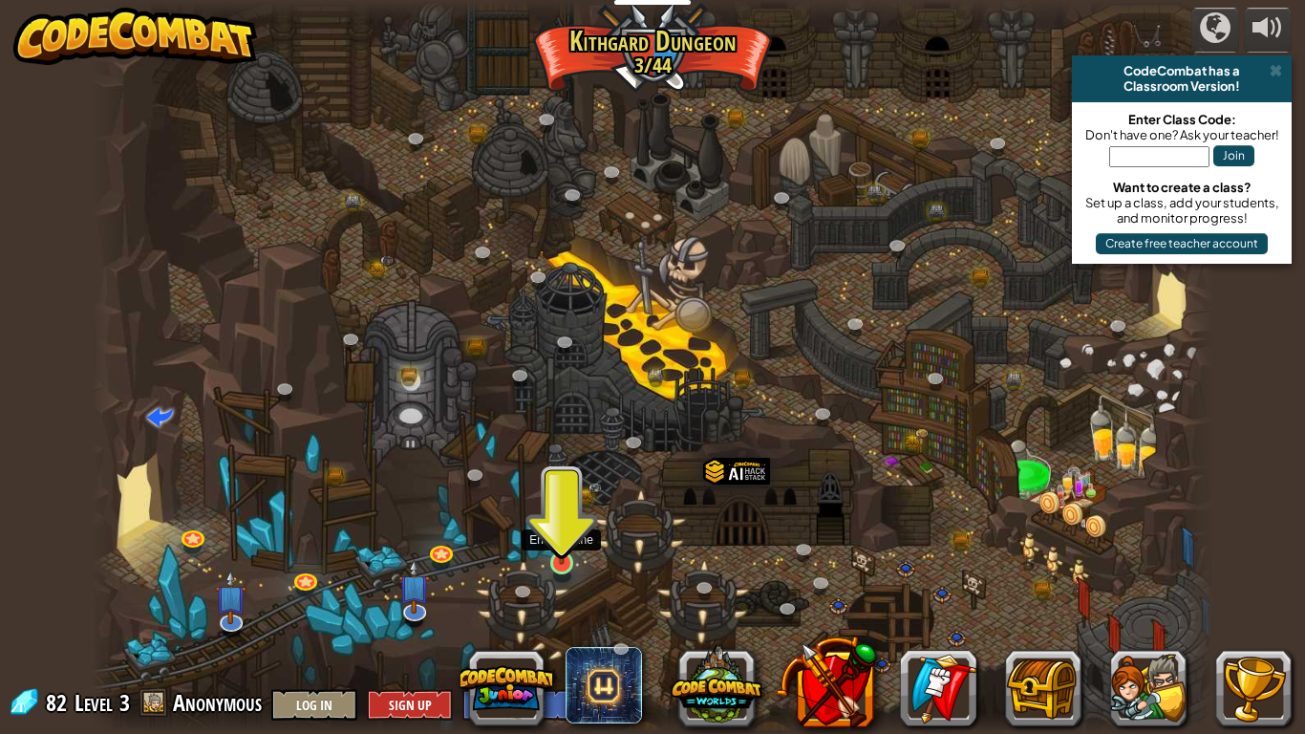
click at [563, 563] on img at bounding box center [561, 532] width 29 height 65
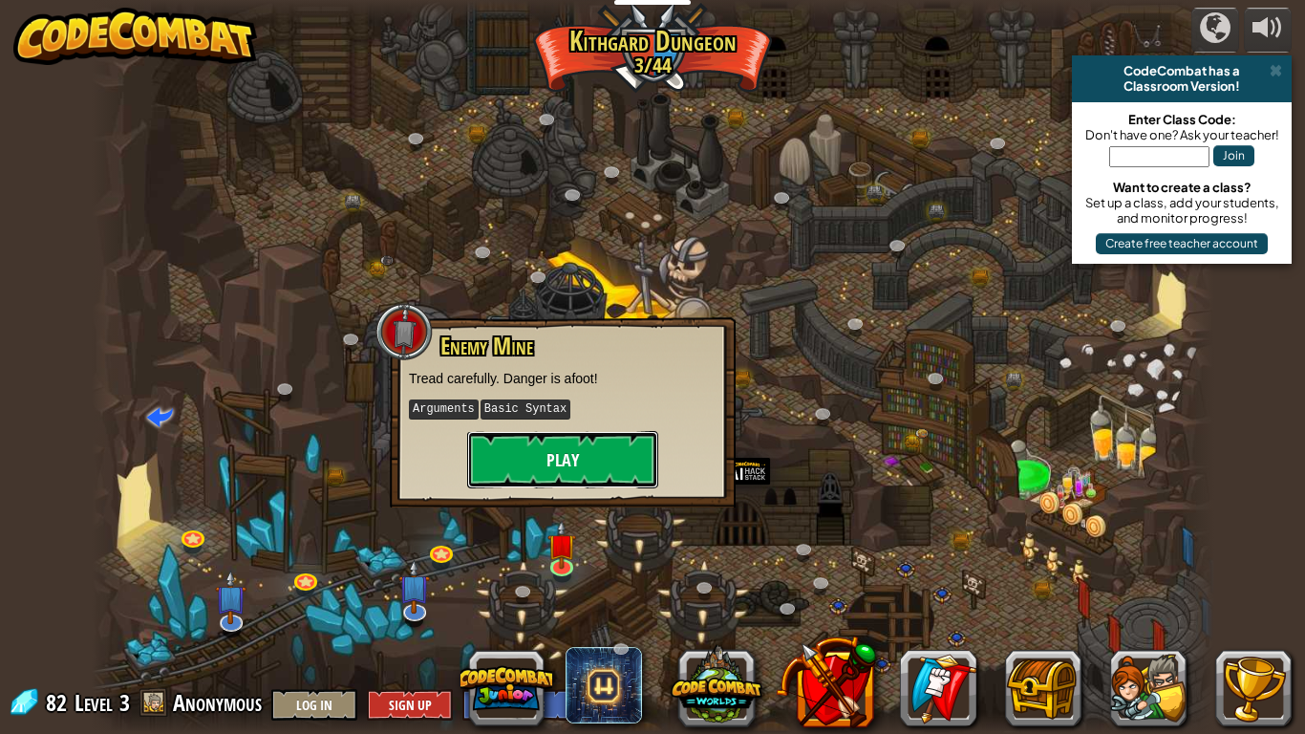
click at [544, 464] on button "Play" at bounding box center [562, 459] width 191 height 57
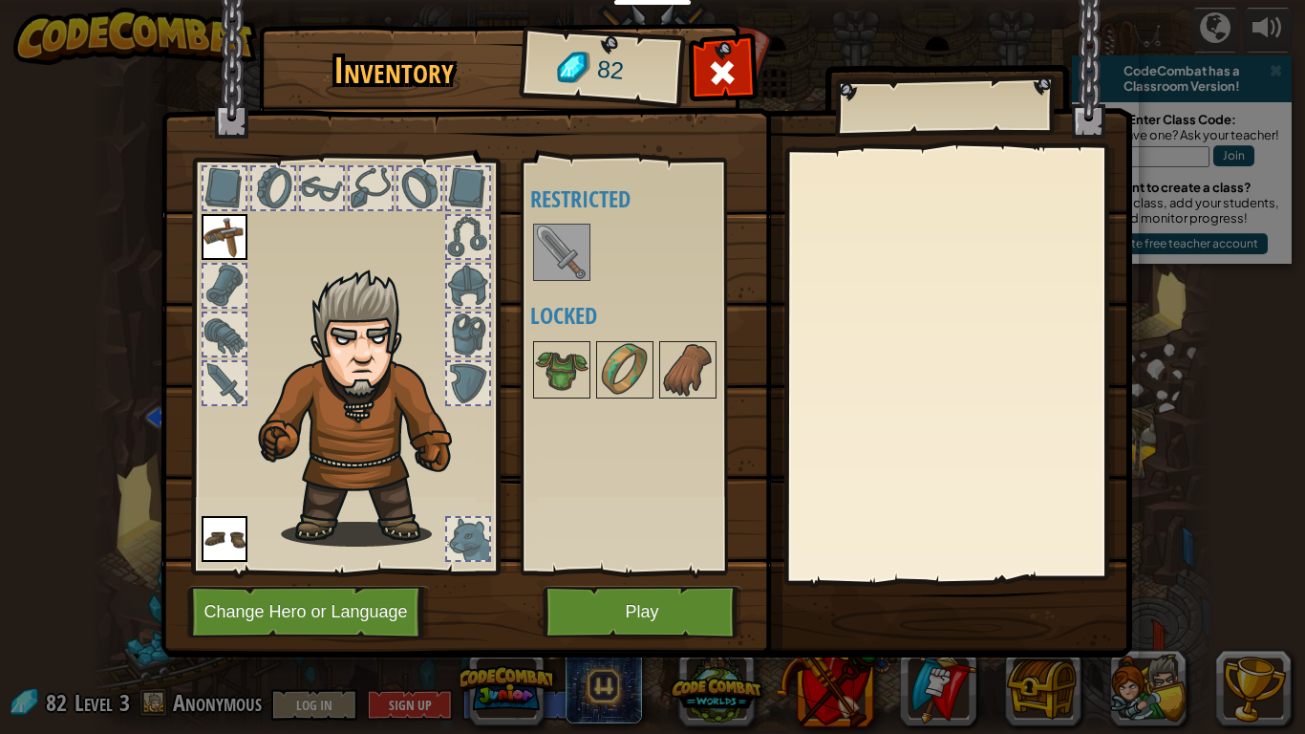
click at [559, 266] on img at bounding box center [561, 251] width 53 height 53
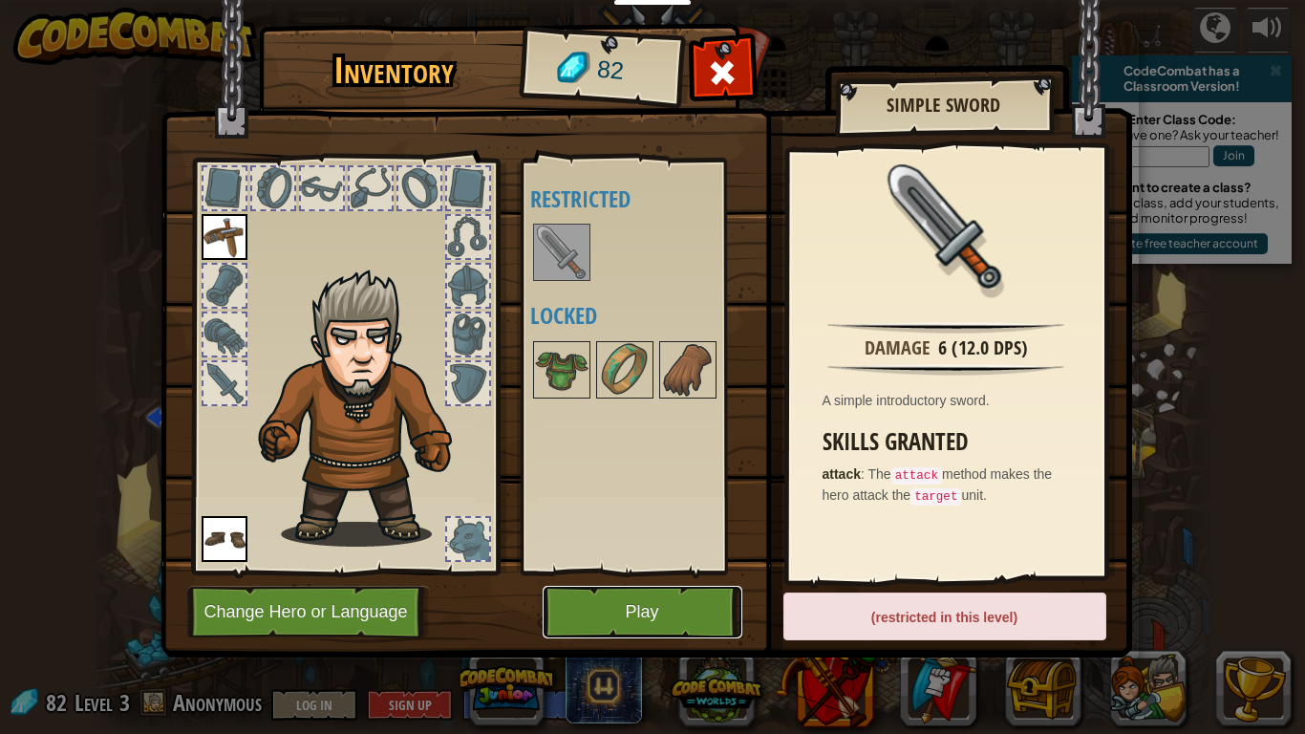
click at [662, 571] on button "Play" at bounding box center [643, 611] width 200 height 53
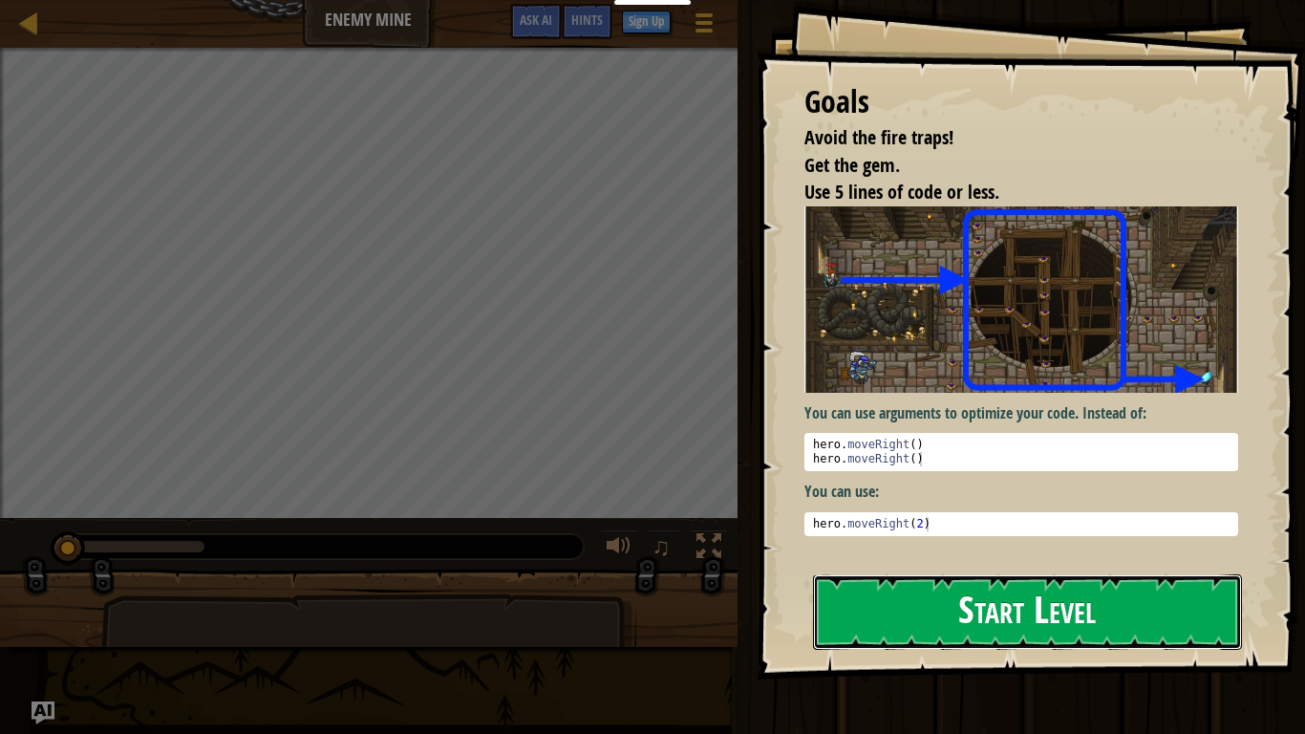
click at [914, 571] on button "Start Level" at bounding box center [1027, 611] width 429 height 75
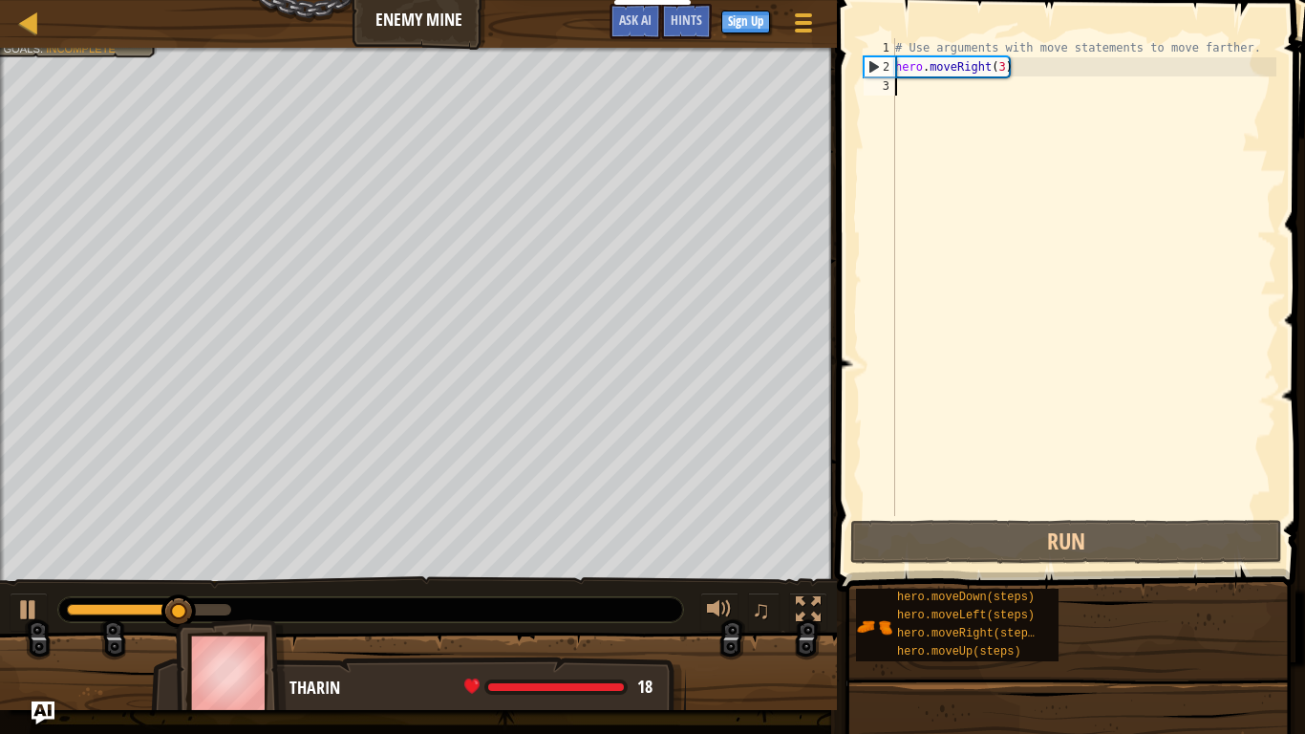
scroll to position [9, 0]
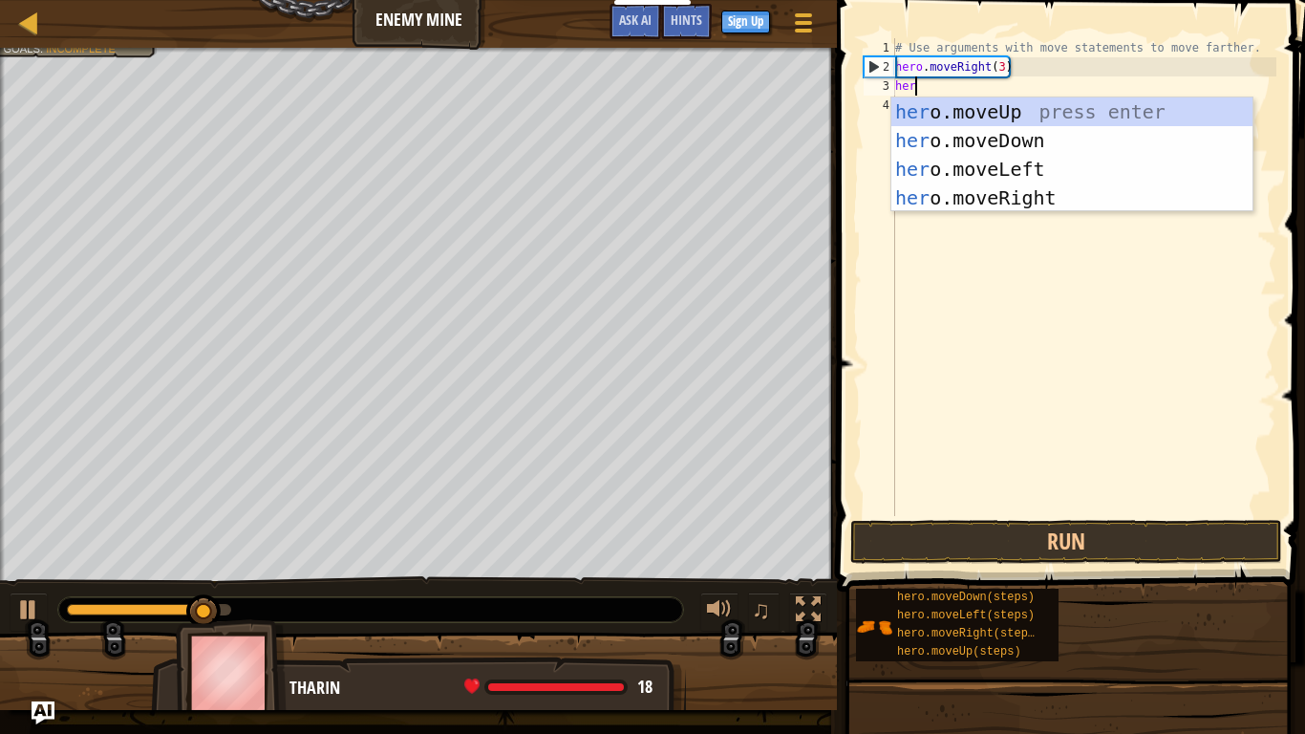
type textarea "hero"
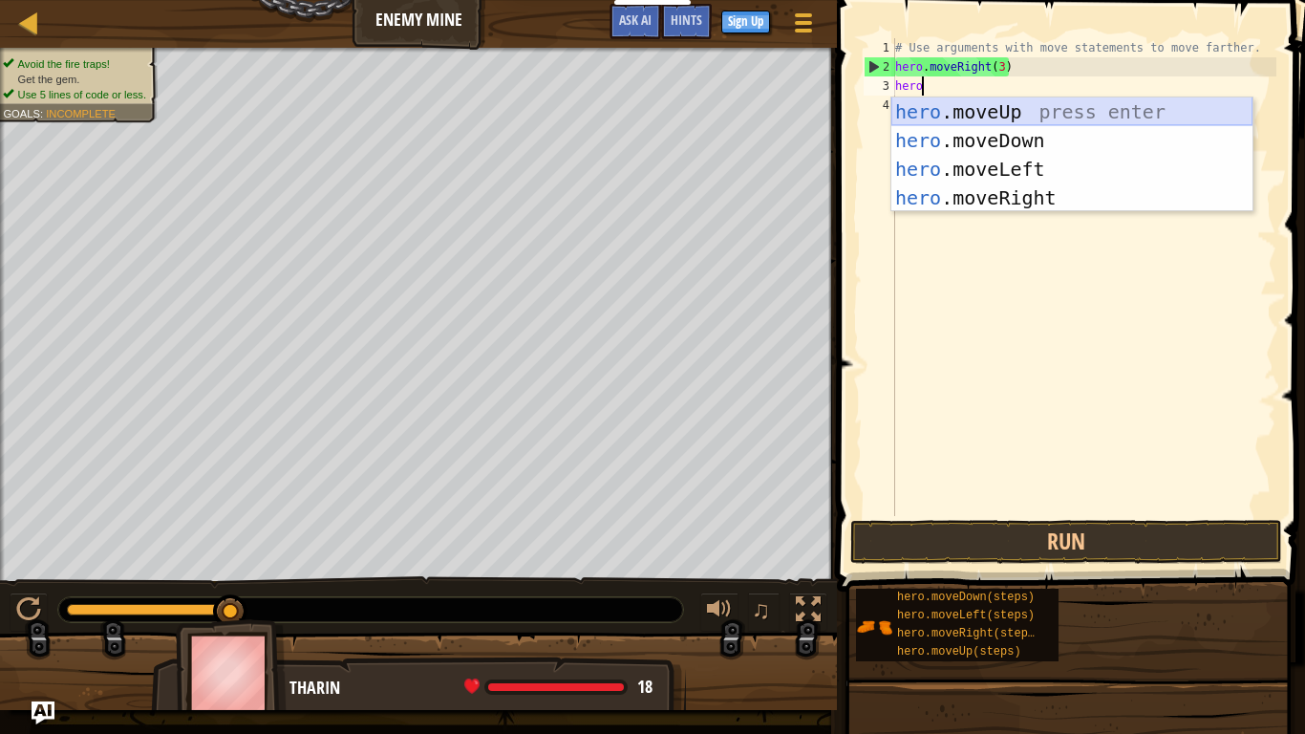
click at [976, 110] on div "hero .moveUp press enter hero .moveDown press enter hero .moveLeft press enter …" at bounding box center [1071, 183] width 361 height 172
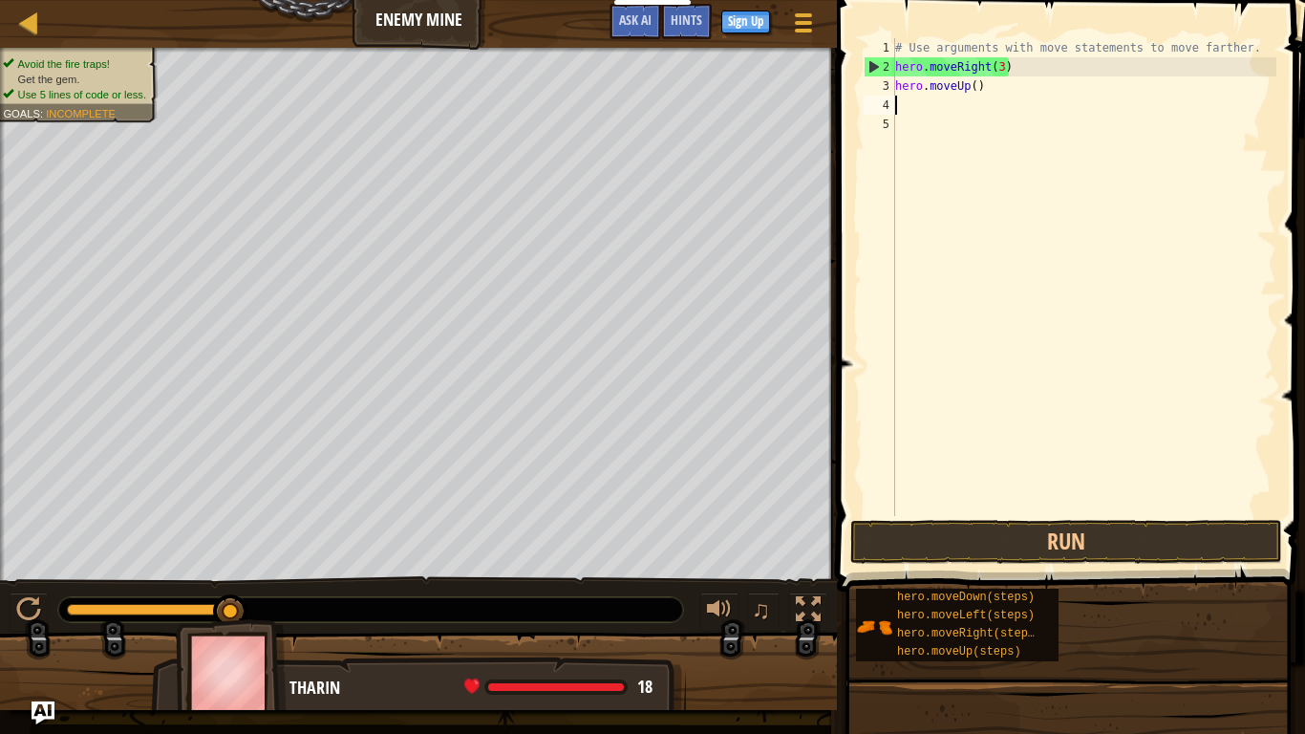
scroll to position [9, 0]
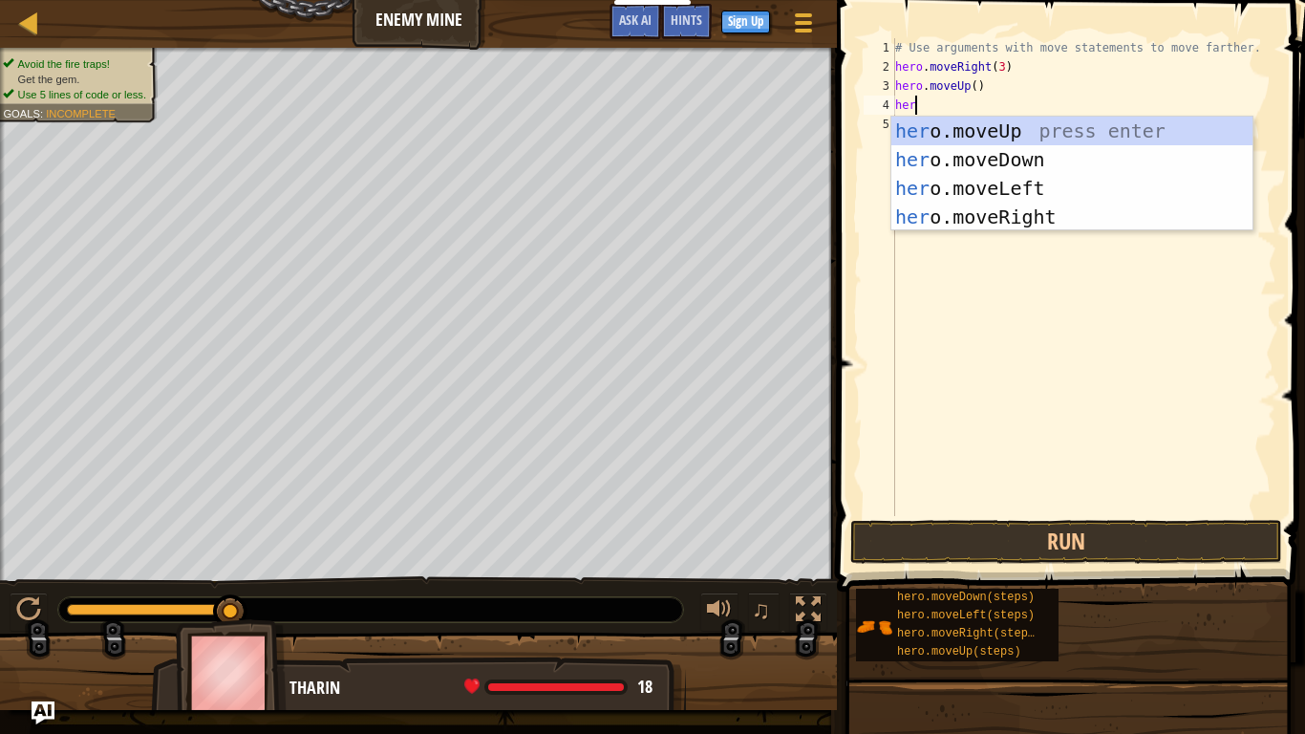
type textarea "hero"
click at [1009, 216] on div "hero .moveUp press enter hero .moveDown press enter hero .moveLeft press enter …" at bounding box center [1071, 203] width 361 height 172
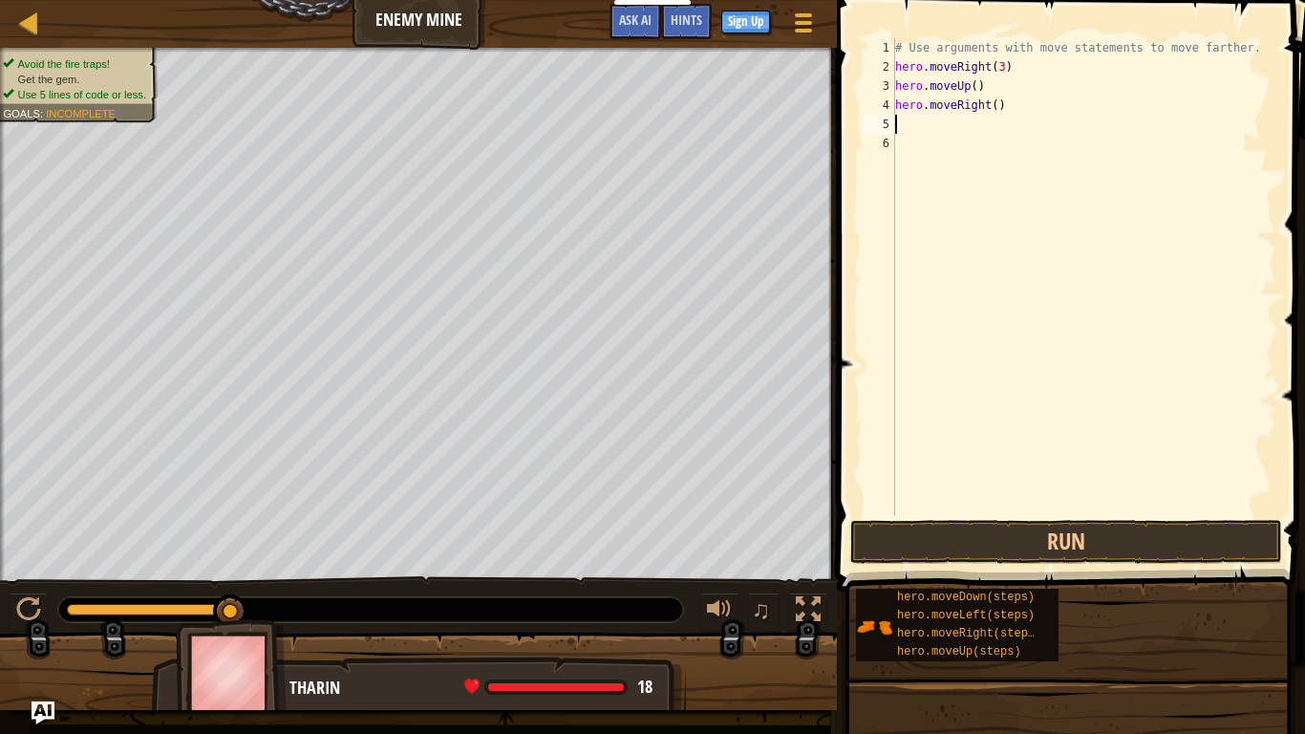
scroll to position [9, 0]
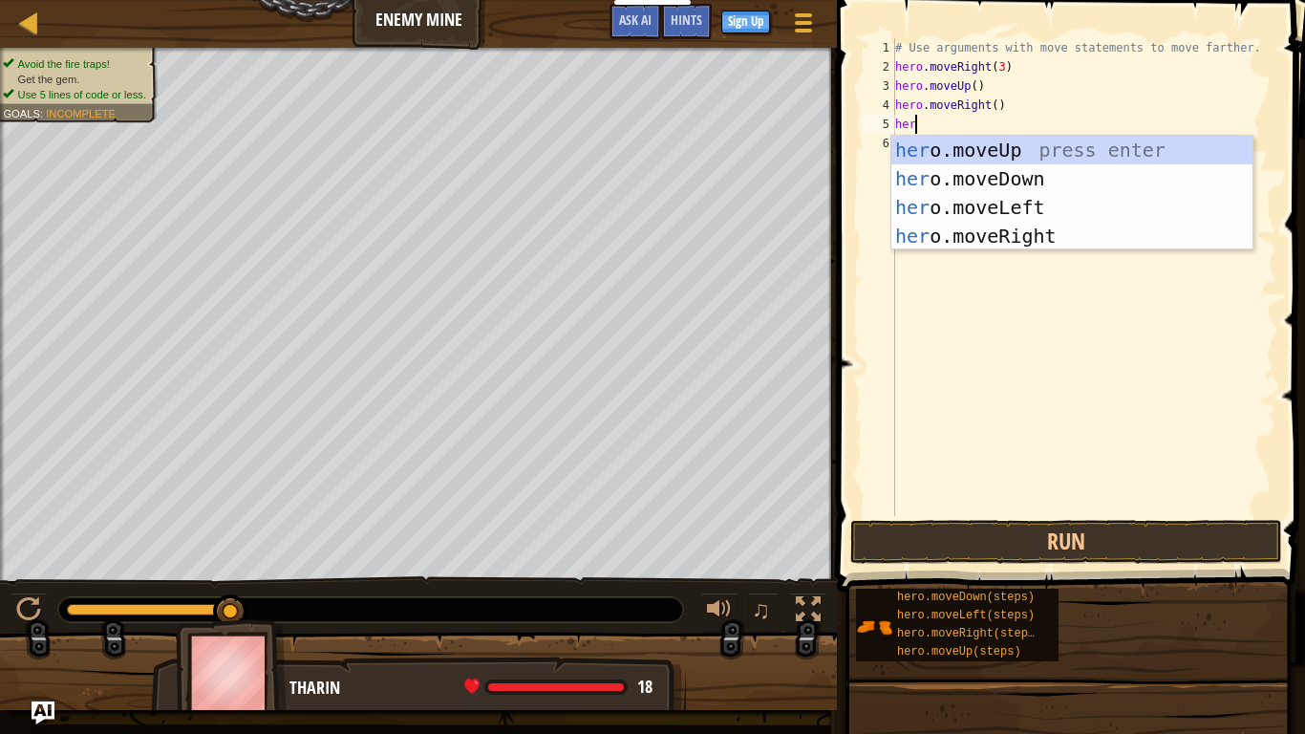
type textarea "hero"
click at [983, 174] on div "hero .moveUp press enter hero .moveDown press enter hero .moveLeft press enter …" at bounding box center [1071, 222] width 361 height 172
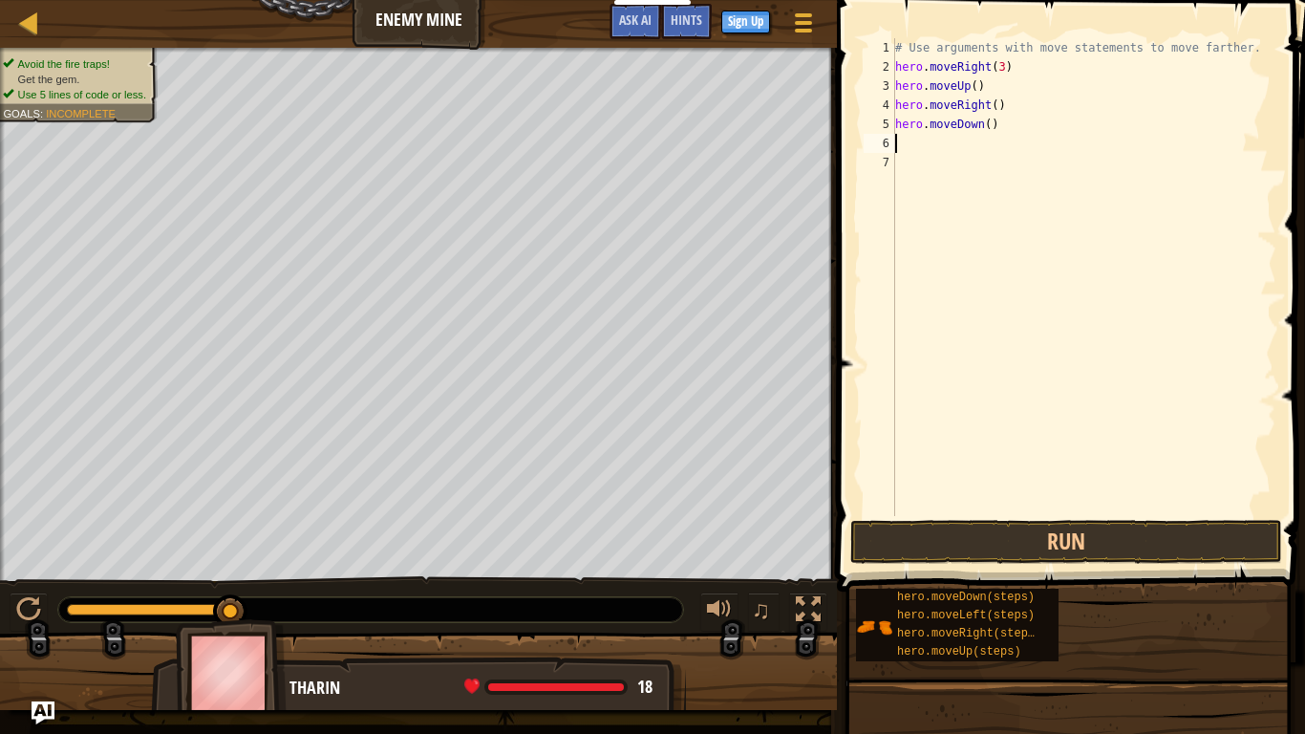
scroll to position [9, 0]
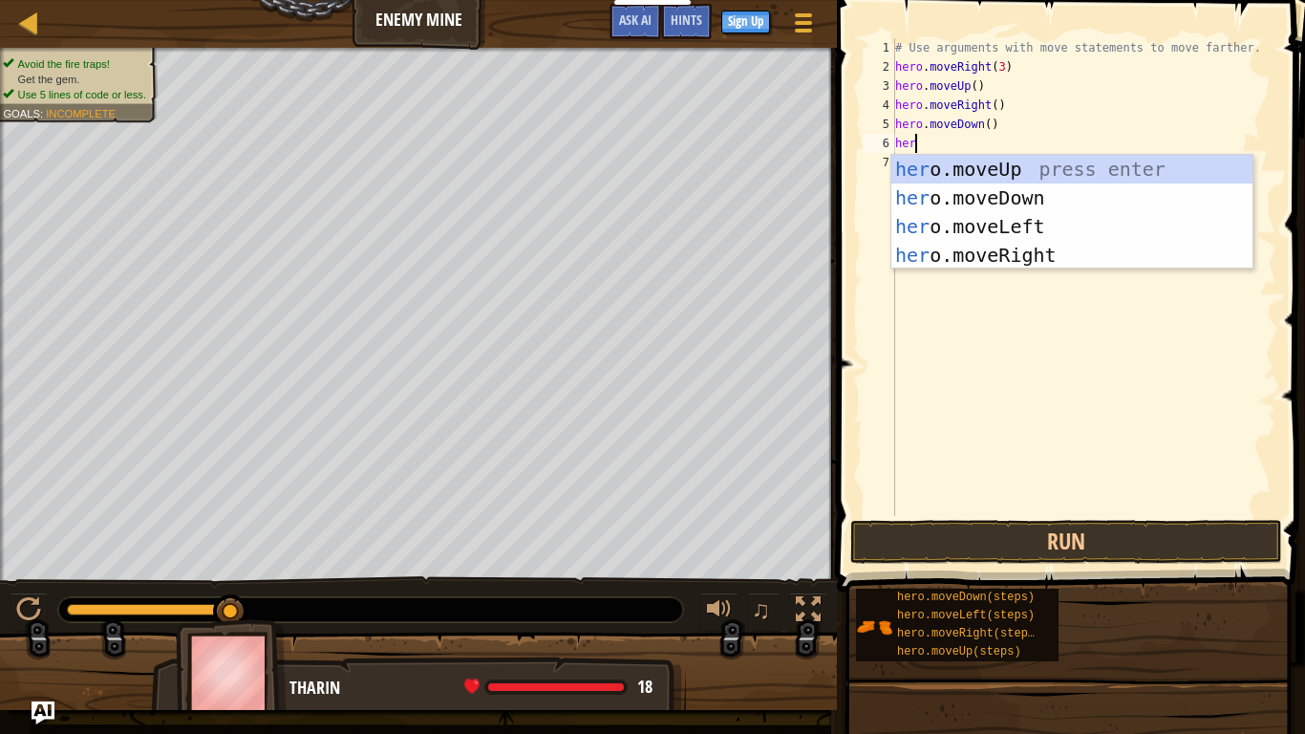
type textarea "hero"
click at [991, 197] on div "hero .moveUp press enter hero .moveDown press enter hero .moveLeft press enter …" at bounding box center [1071, 241] width 361 height 172
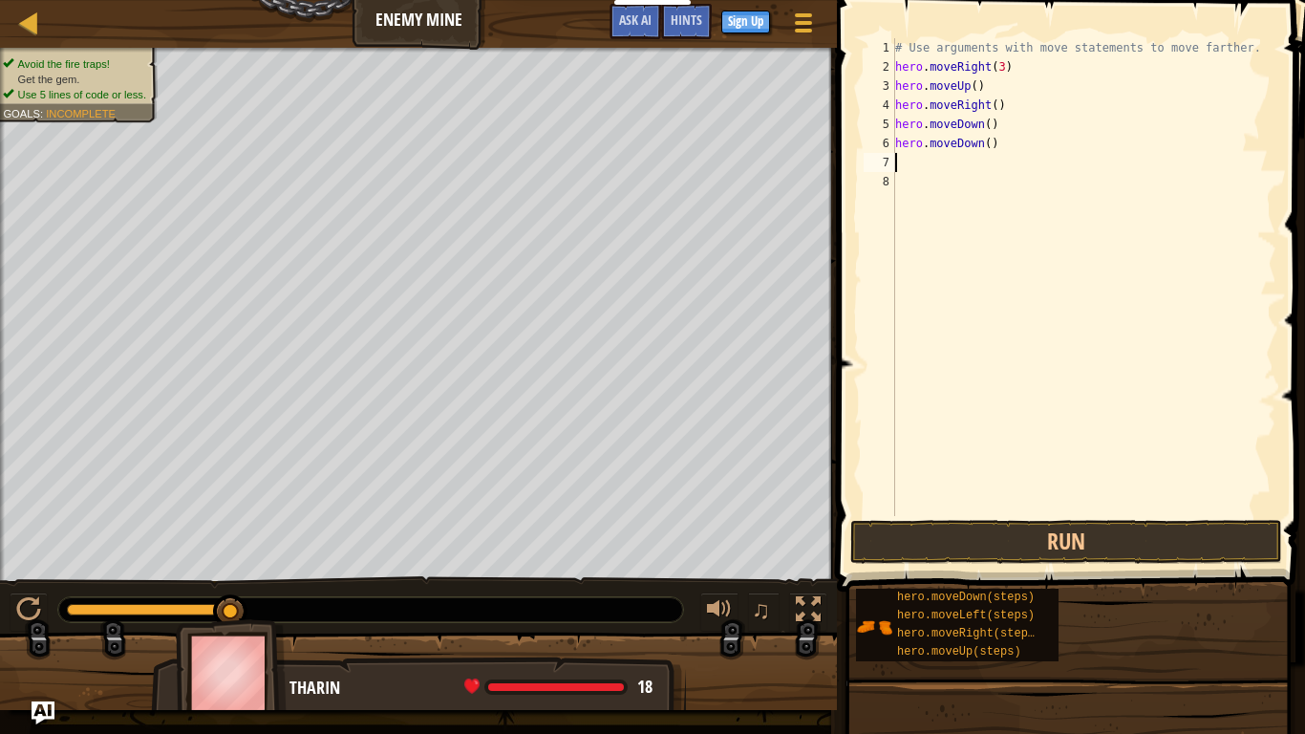
scroll to position [9, 0]
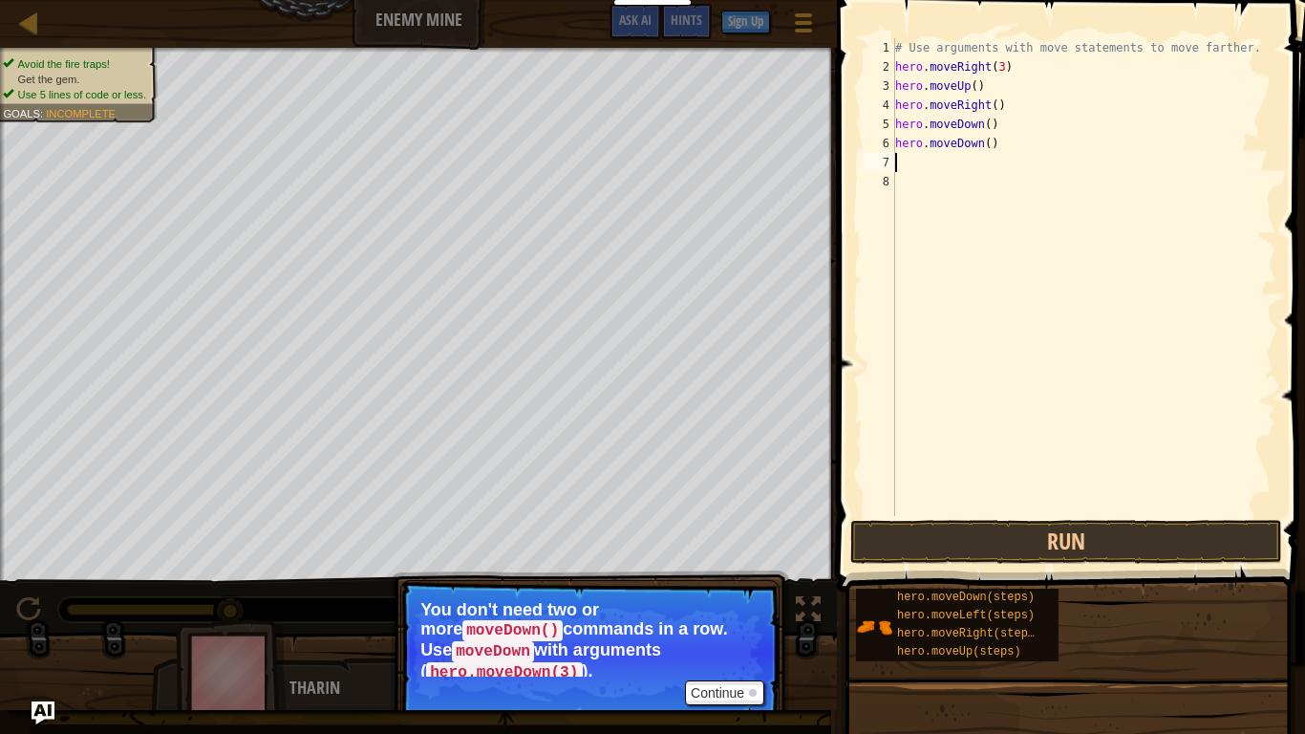
click at [1002, 144] on div "# Use arguments with move statements to move farther. hero . moveRight ( 3 ) he…" at bounding box center [1083, 296] width 385 height 516
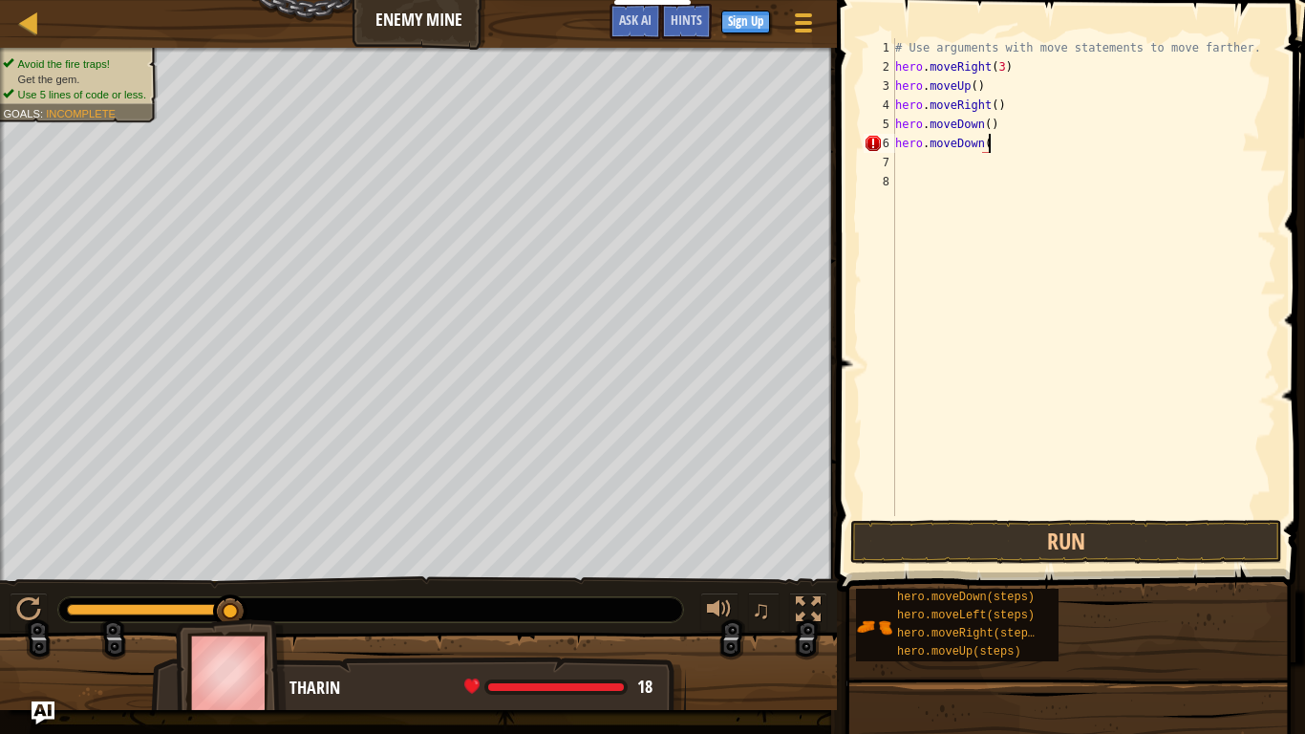
scroll to position [9, 13]
type textarea "hero.moveDown(3)"
click at [901, 168] on div "# Use arguments with move statements to move farther. hero . moveRight ( 3 ) he…" at bounding box center [1083, 296] width 385 height 516
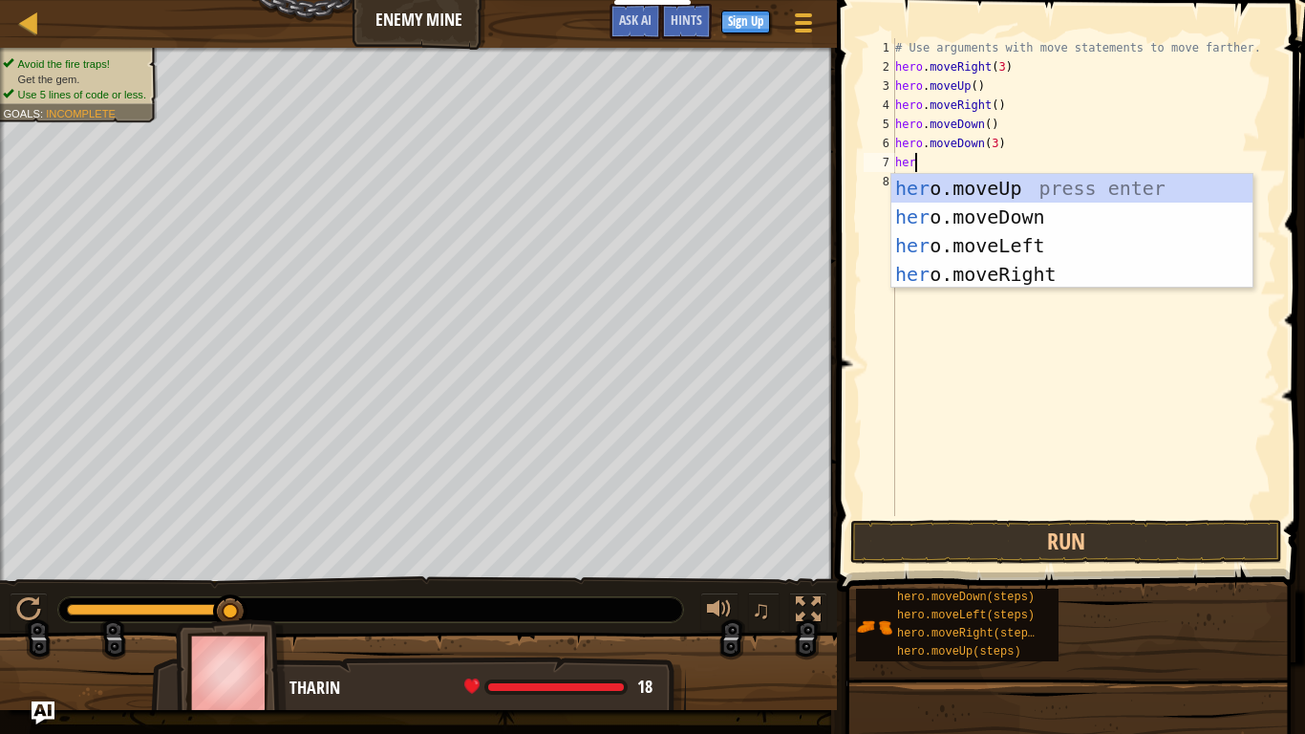
type textarea "hero"
click at [984, 278] on div "hero .moveUp press enter hero .moveDown press enter hero .moveLeft press enter …" at bounding box center [1071, 260] width 361 height 172
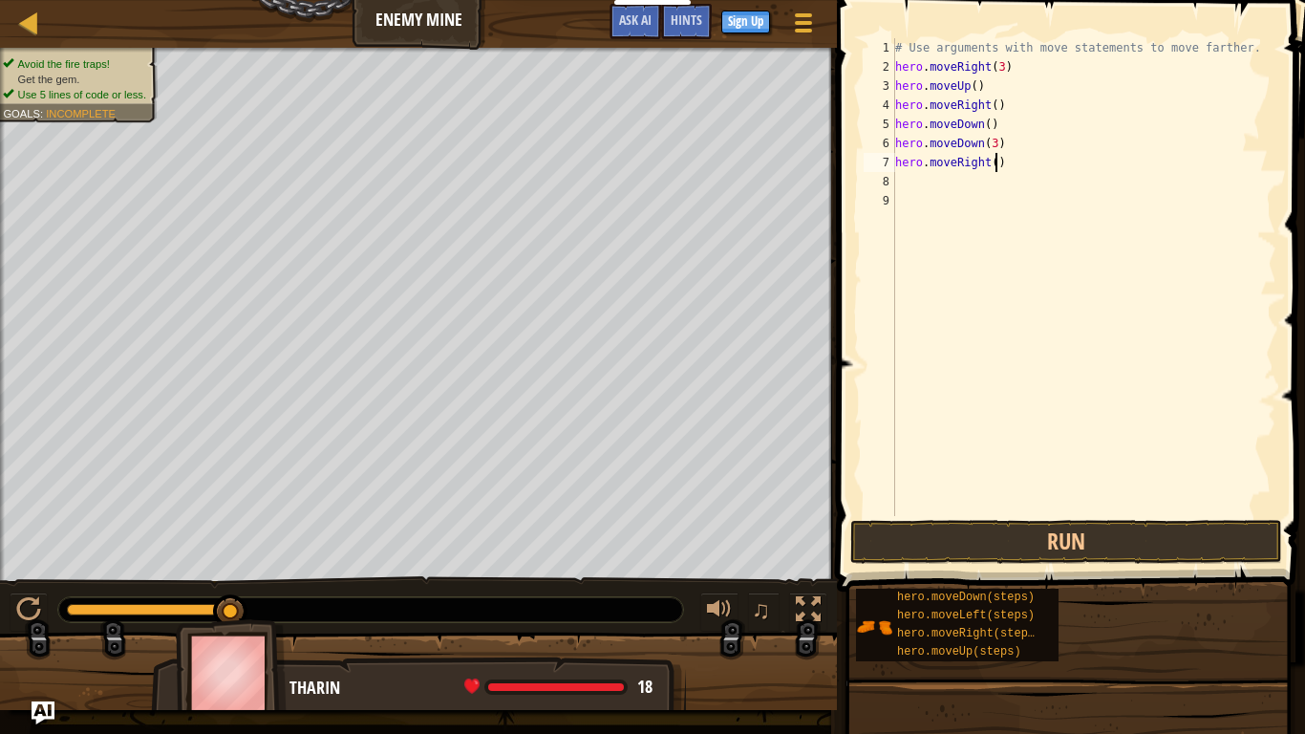
click at [992, 160] on div "# Use arguments with move statements to move farther. hero . moveRight ( 3 ) he…" at bounding box center [1083, 296] width 385 height 516
click at [921, 545] on button "Run" at bounding box center [1066, 542] width 432 height 44
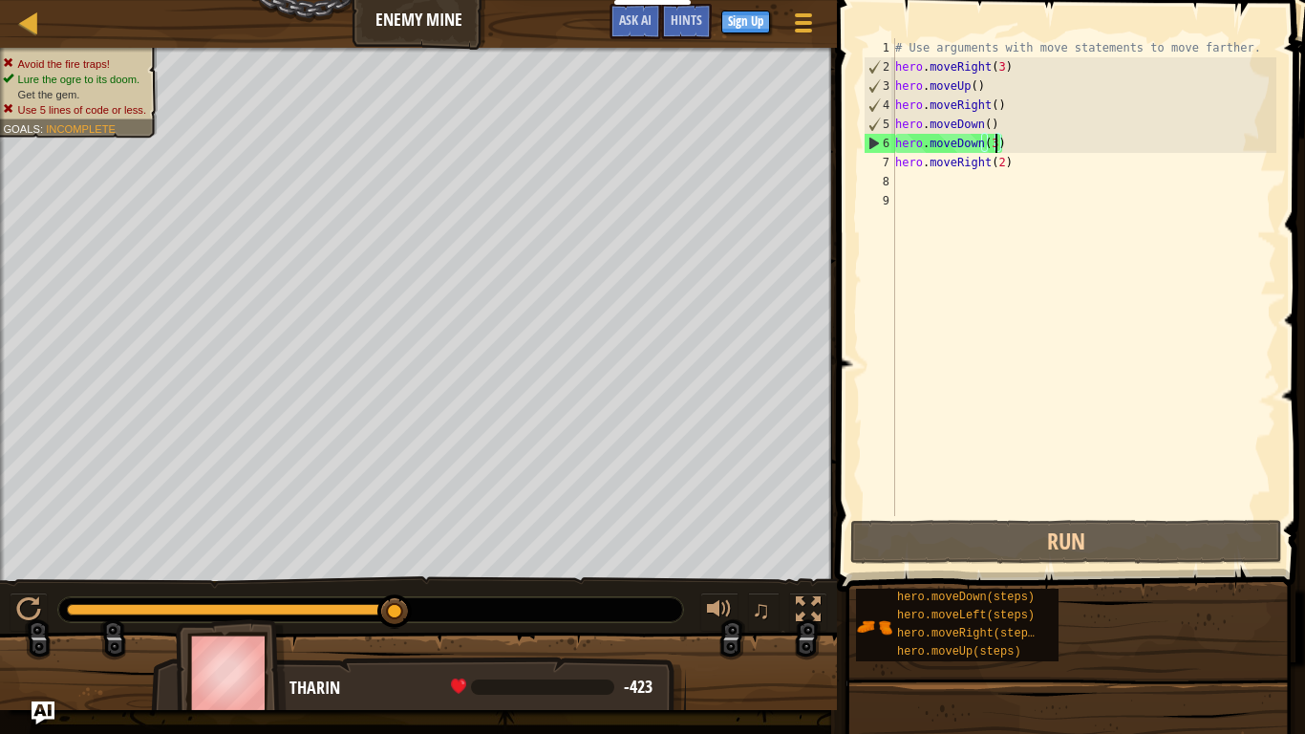
click at [993, 143] on div "# Use arguments with move statements to move farther. hero . moveRight ( 3 ) he…" at bounding box center [1083, 296] width 385 height 516
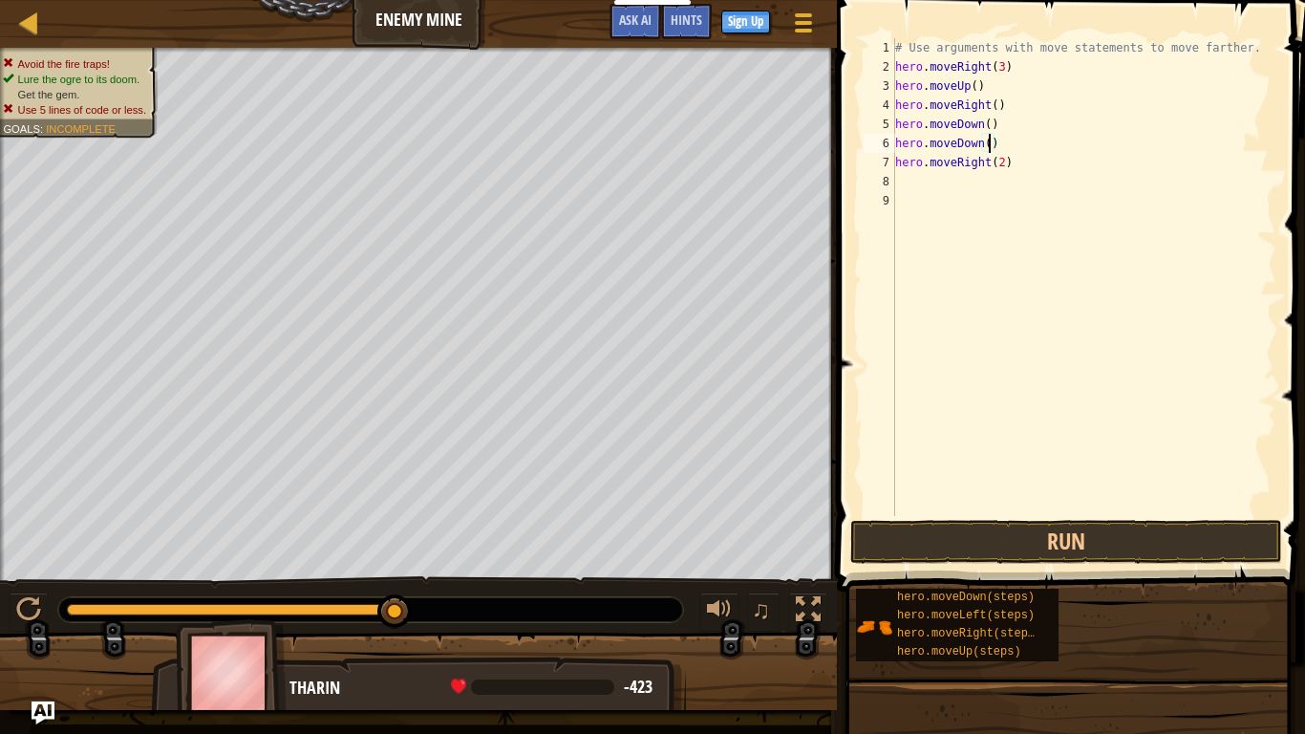
scroll to position [9, 14]
click at [998, 524] on button "Run" at bounding box center [1066, 542] width 432 height 44
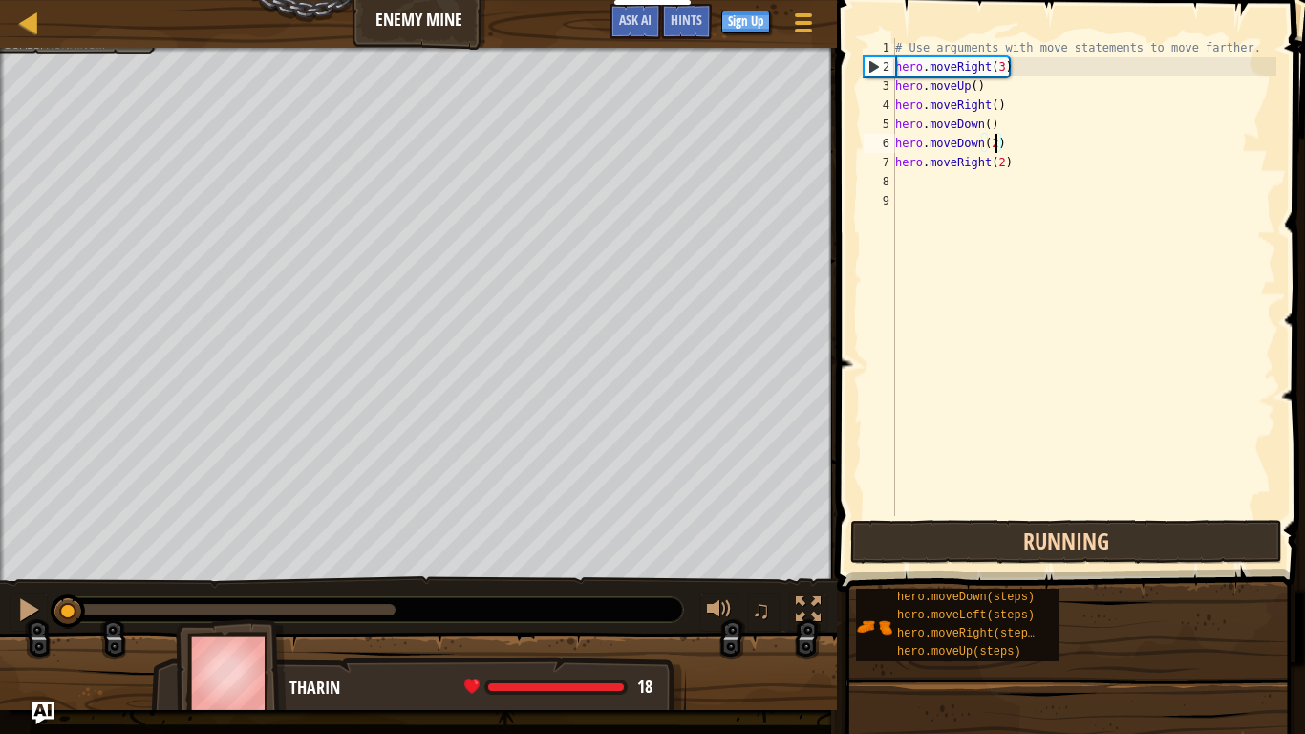
click at [998, 524] on button "Running" at bounding box center [1066, 542] width 432 height 44
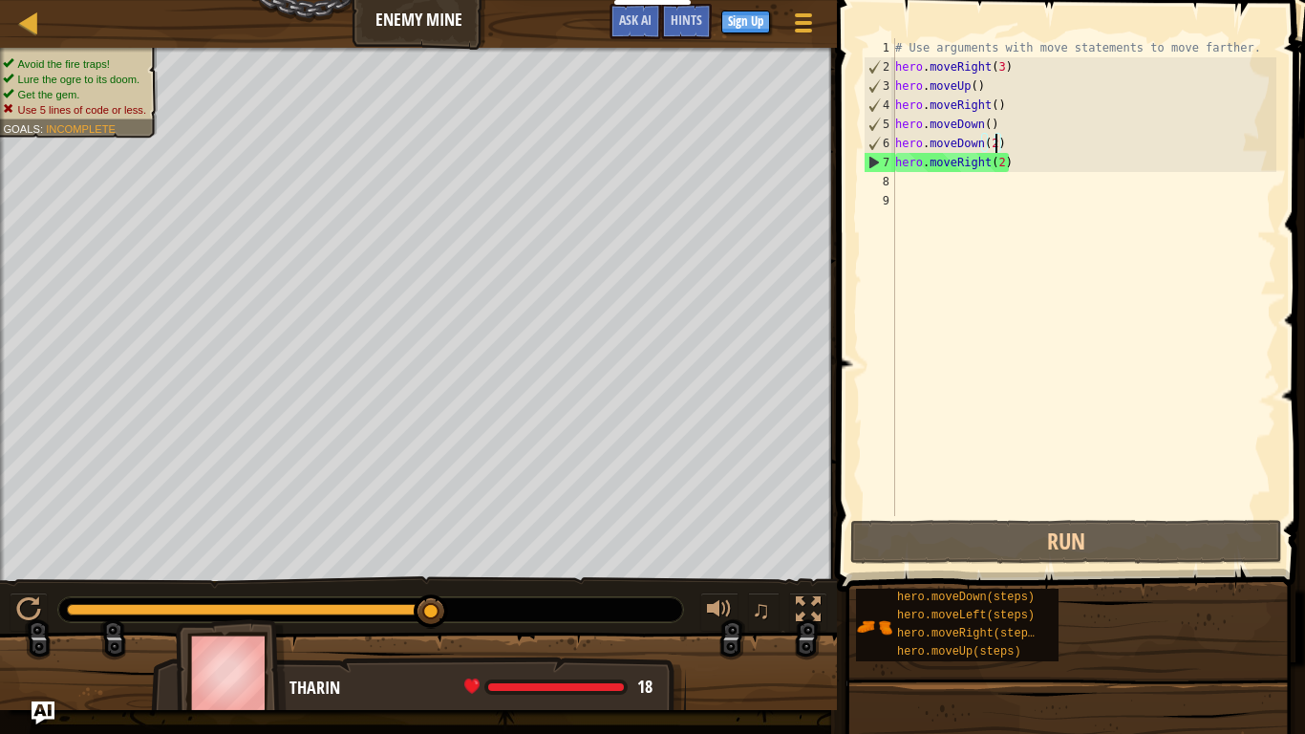
click at [998, 128] on div "# Use arguments with move statements to move farther. hero . moveRight ( 3 ) he…" at bounding box center [1083, 296] width 385 height 516
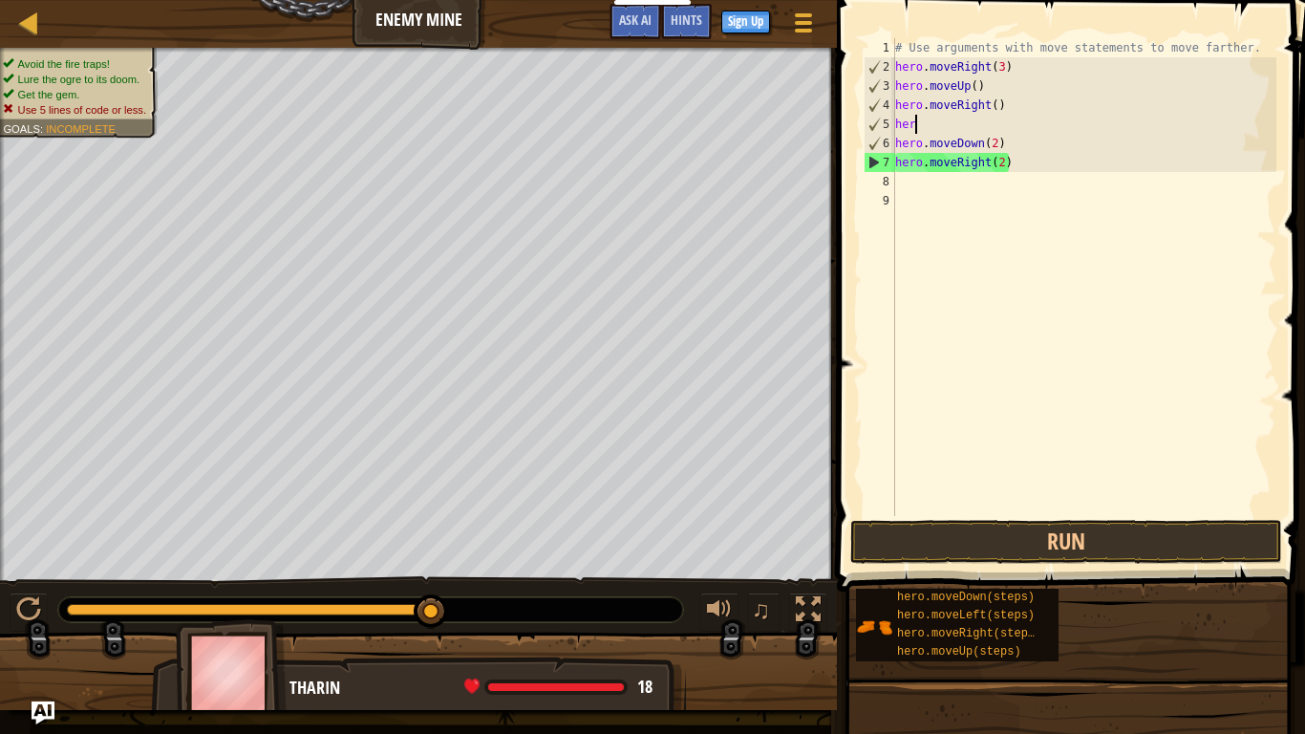
scroll to position [9, 1]
type textarea "h"
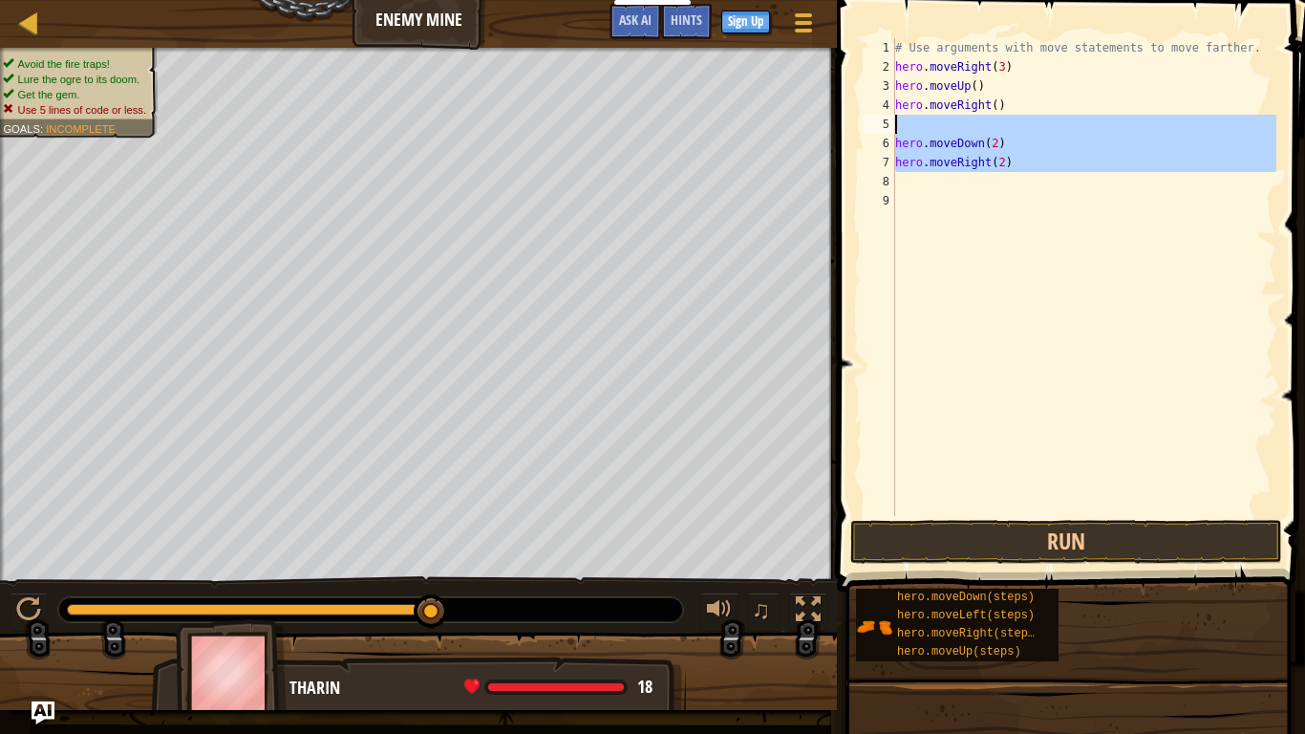
drag, startPoint x: 1013, startPoint y: 172, endPoint x: 919, endPoint y: 133, distance: 102.3
click at [919, 133] on div "# Use arguments with move statements to move farther. hero . moveRight ( 3 ) he…" at bounding box center [1083, 296] width 385 height 516
type textarea "hero.moveDown(2)"
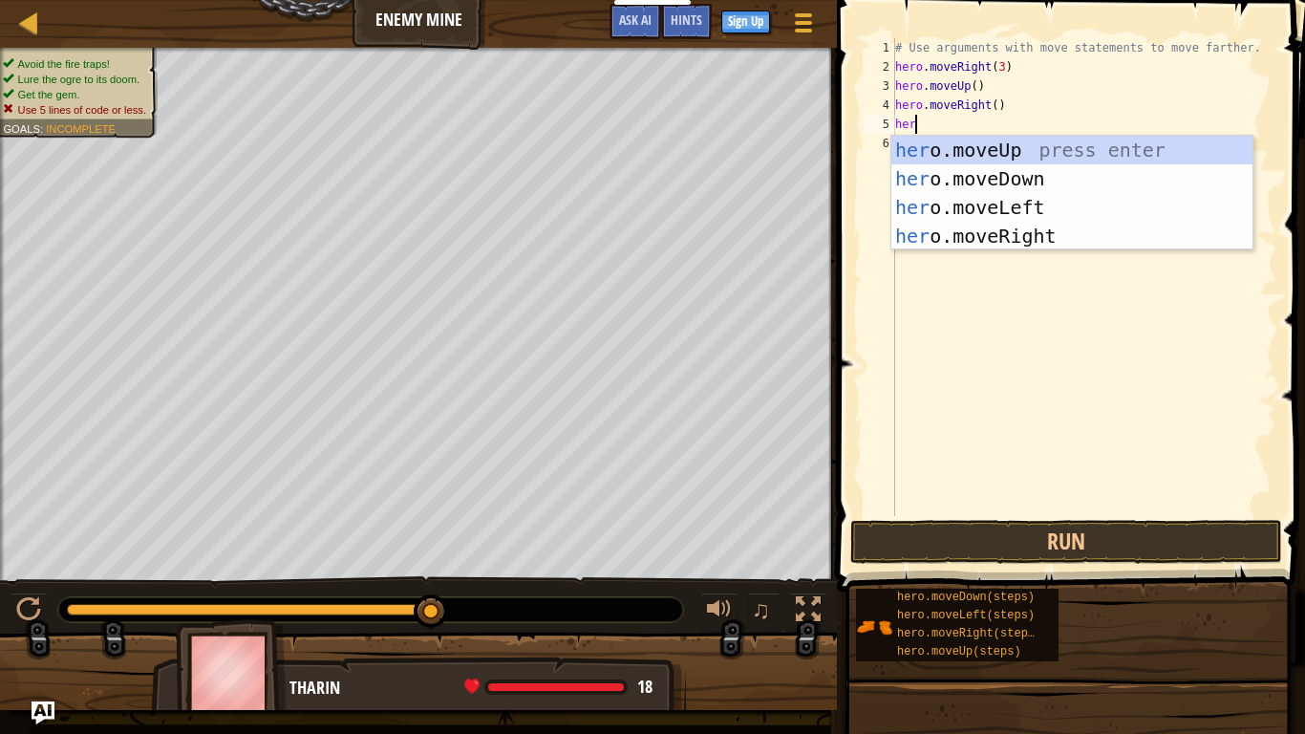
type textarea "hero"
click at [982, 176] on div "hero .moveUp press enter hero .moveDown press enter hero .moveLeft press enter …" at bounding box center [1071, 222] width 361 height 172
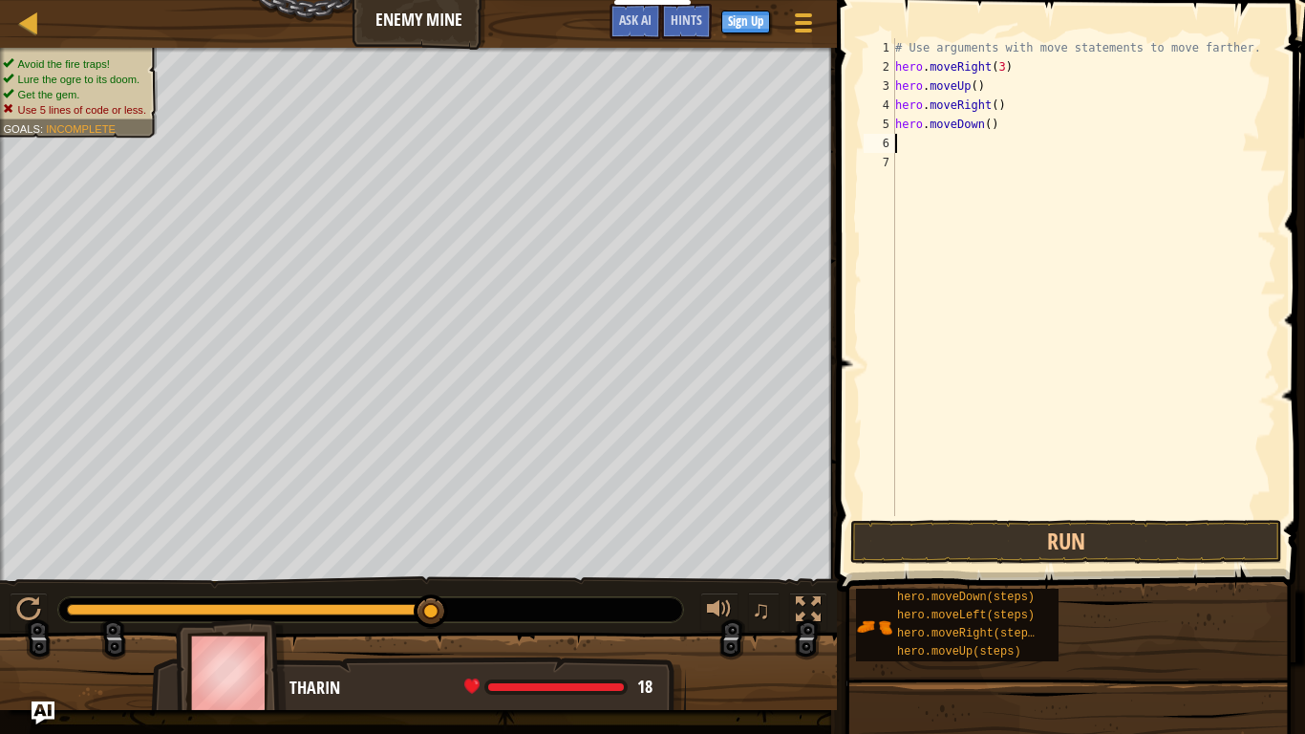
click at [989, 123] on div "# Use arguments with move statements to move farther. hero . moveRight ( 3 ) he…" at bounding box center [1083, 296] width 385 height 516
type textarea "hero.moveDown(3)"
click at [972, 531] on button "Run" at bounding box center [1066, 542] width 432 height 44
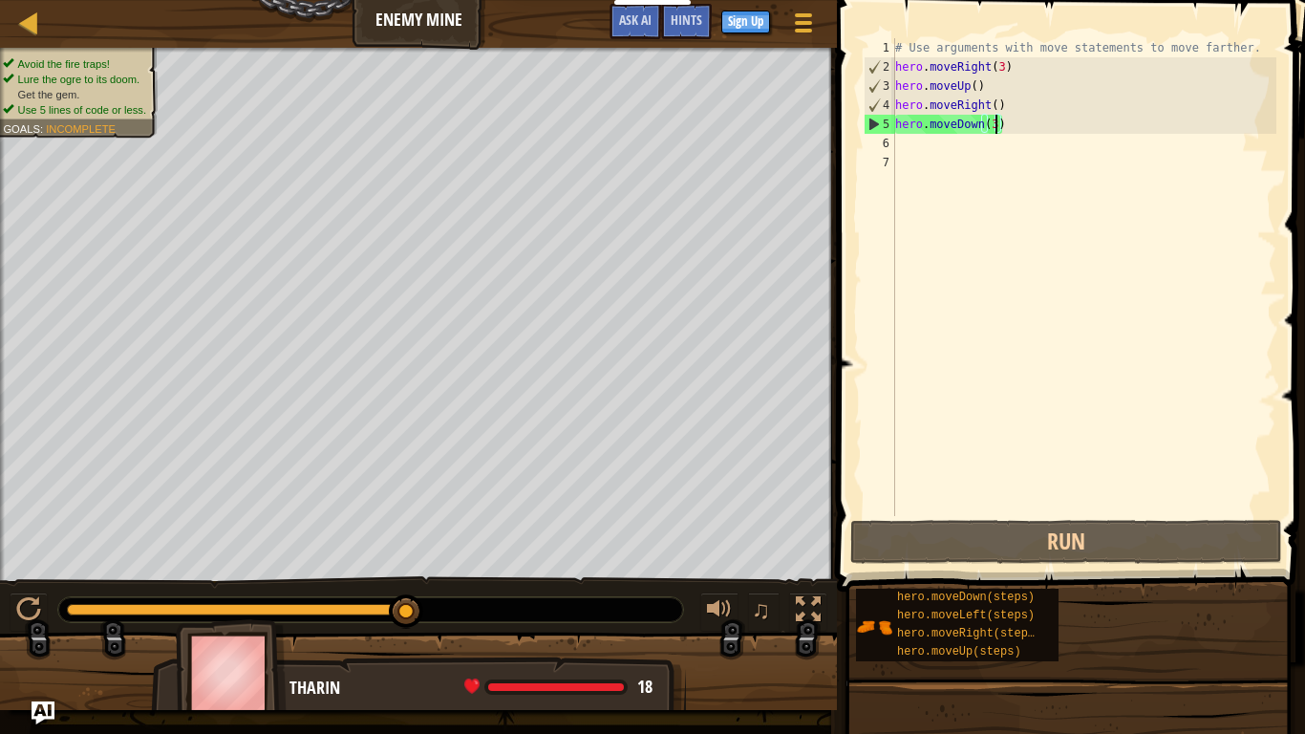
click at [899, 145] on div "# Use arguments with move statements to move farther. hero . moveRight ( 3 ) he…" at bounding box center [1083, 296] width 385 height 516
type textarea "h"
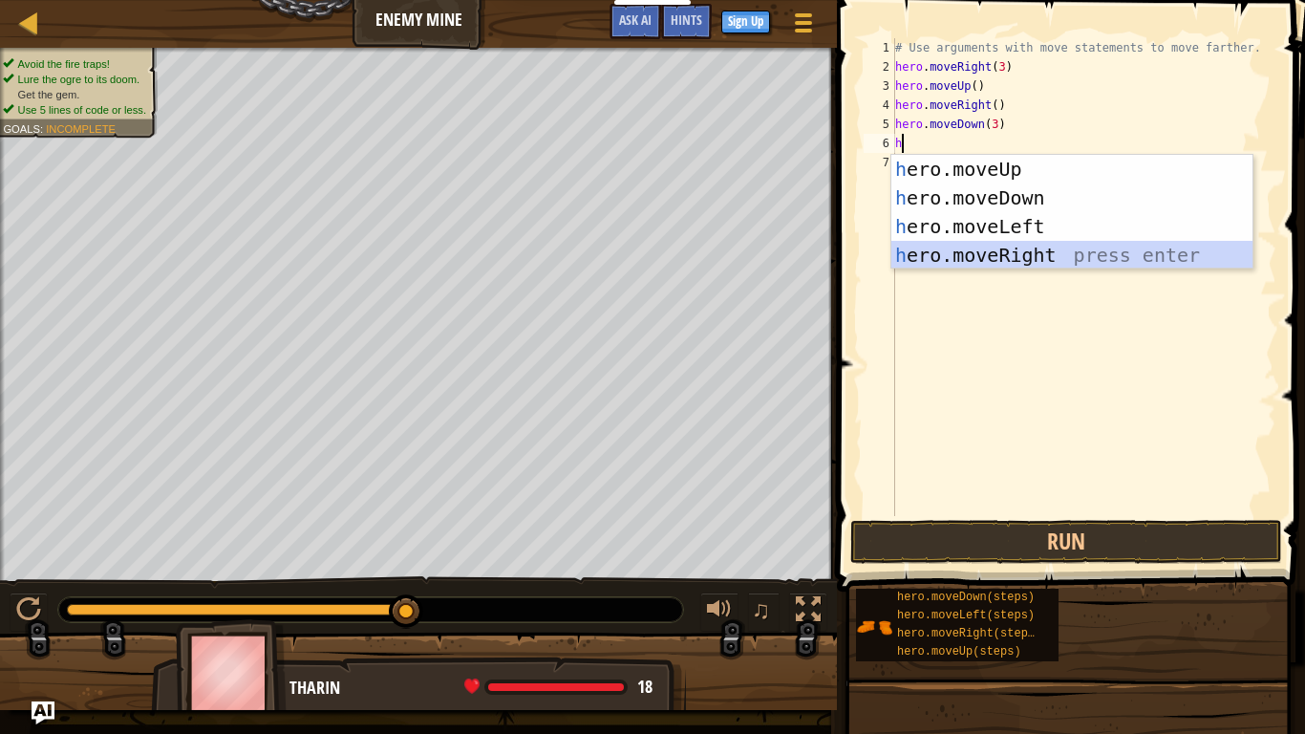
click at [980, 249] on div "h ero.moveUp press enter h ero.moveDown press enter h ero.moveLeft press enter …" at bounding box center [1071, 241] width 361 height 172
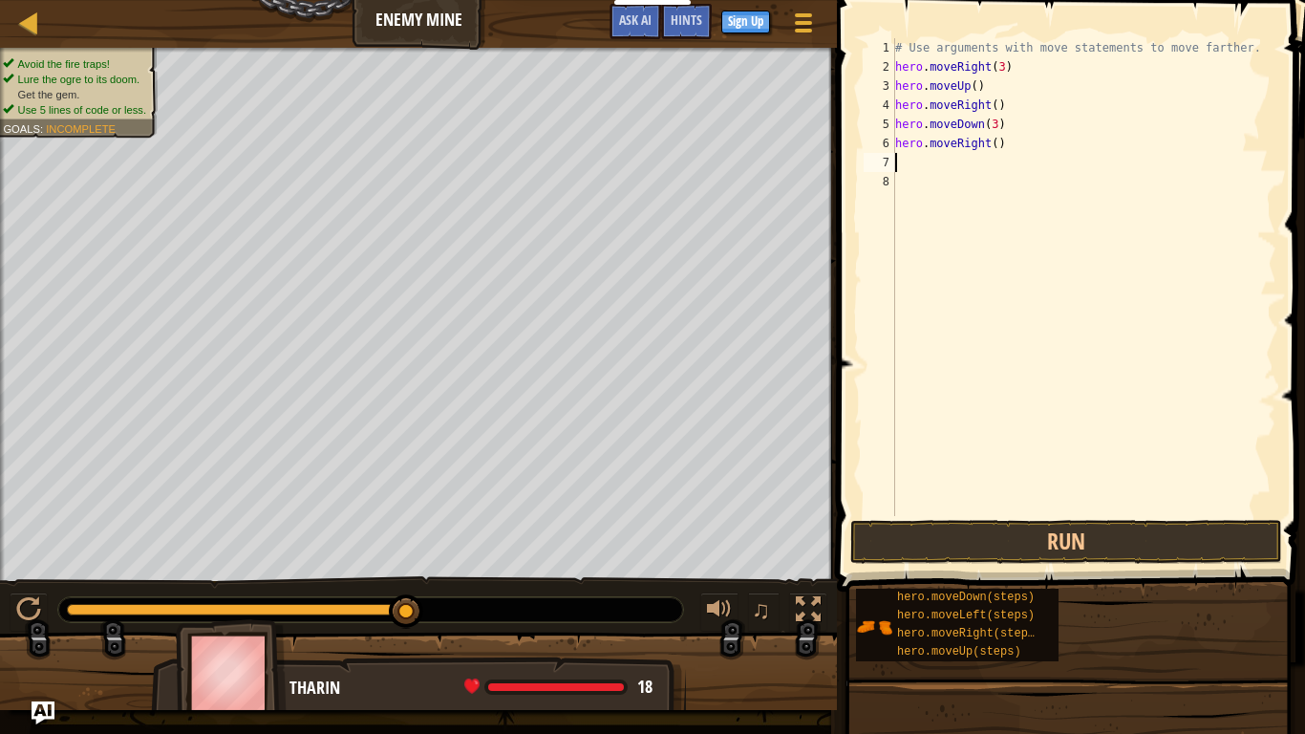
click at [997, 144] on div "# Use arguments with move statements to move farther. hero . moveRight ( 3 ) he…" at bounding box center [1083, 296] width 385 height 516
type textarea "hero.moveRight(2)"
click at [1011, 542] on button "Run" at bounding box center [1066, 542] width 432 height 44
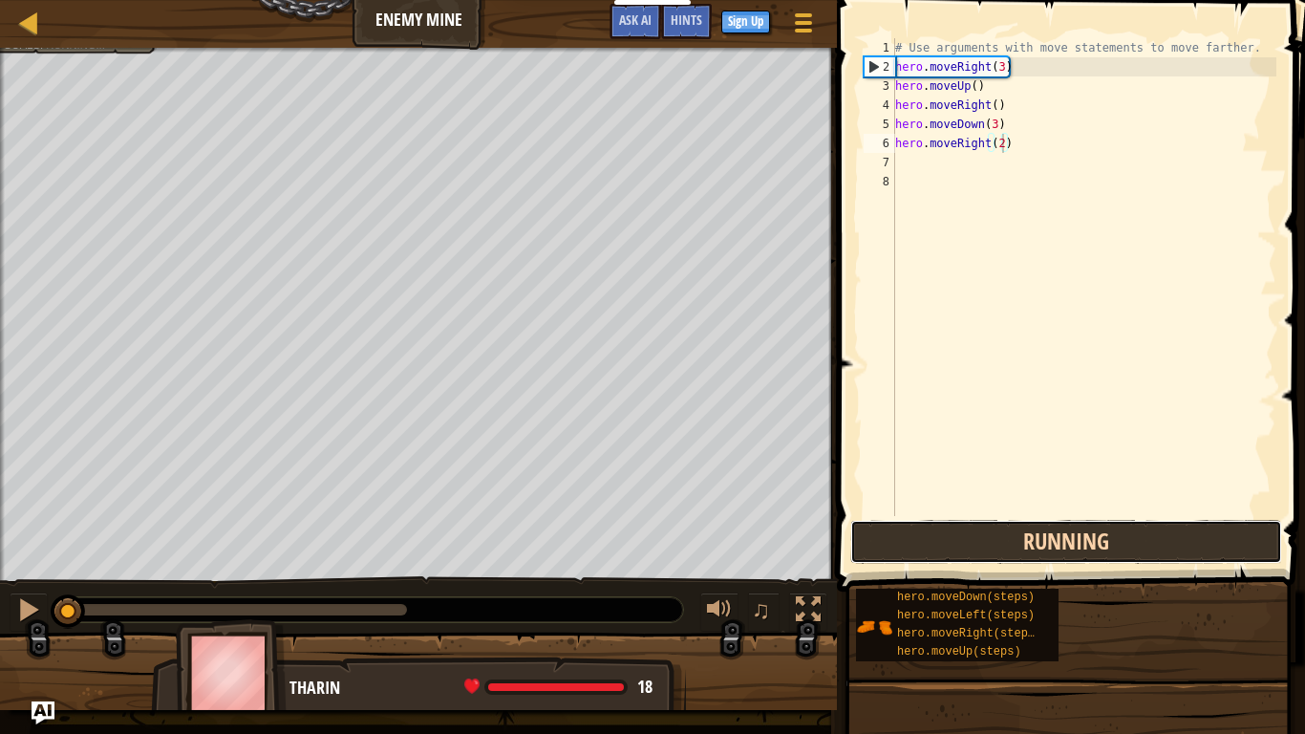
click at [1011, 542] on button "Running" at bounding box center [1066, 542] width 432 height 44
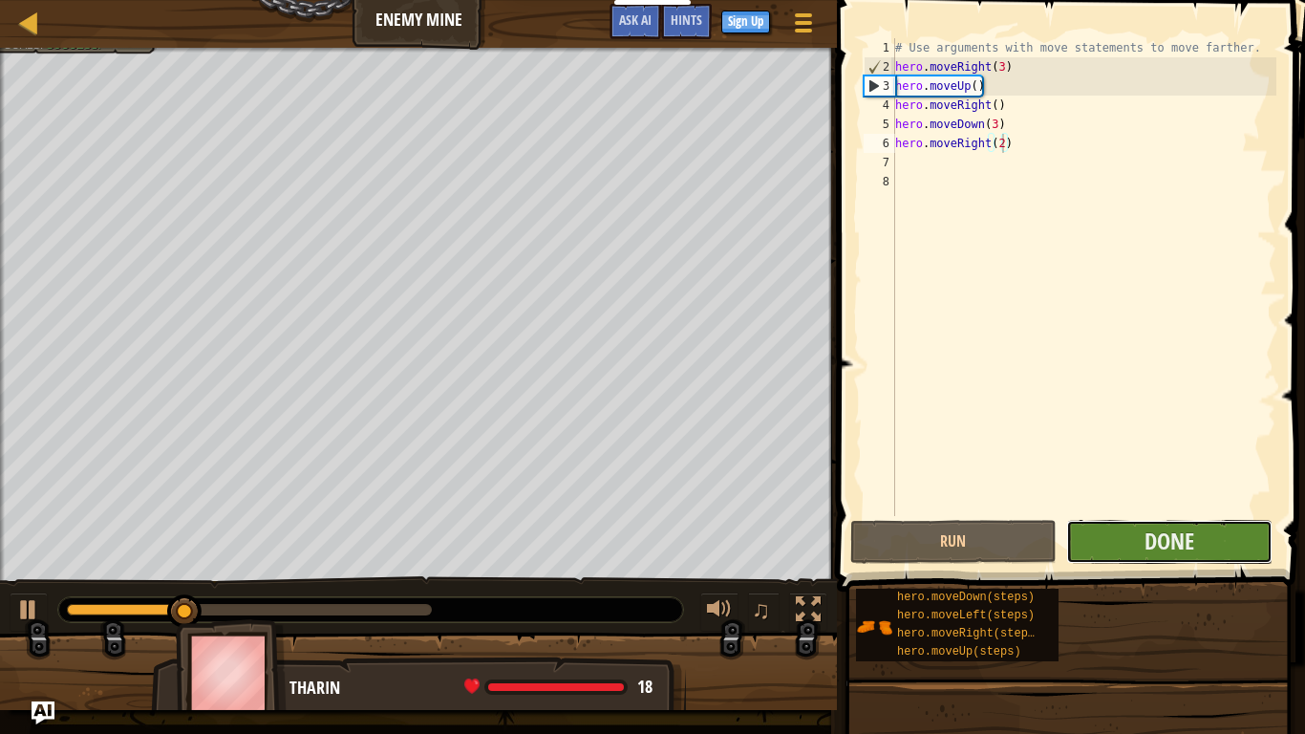
click at [1145, 559] on button "Done" at bounding box center [1169, 542] width 206 height 44
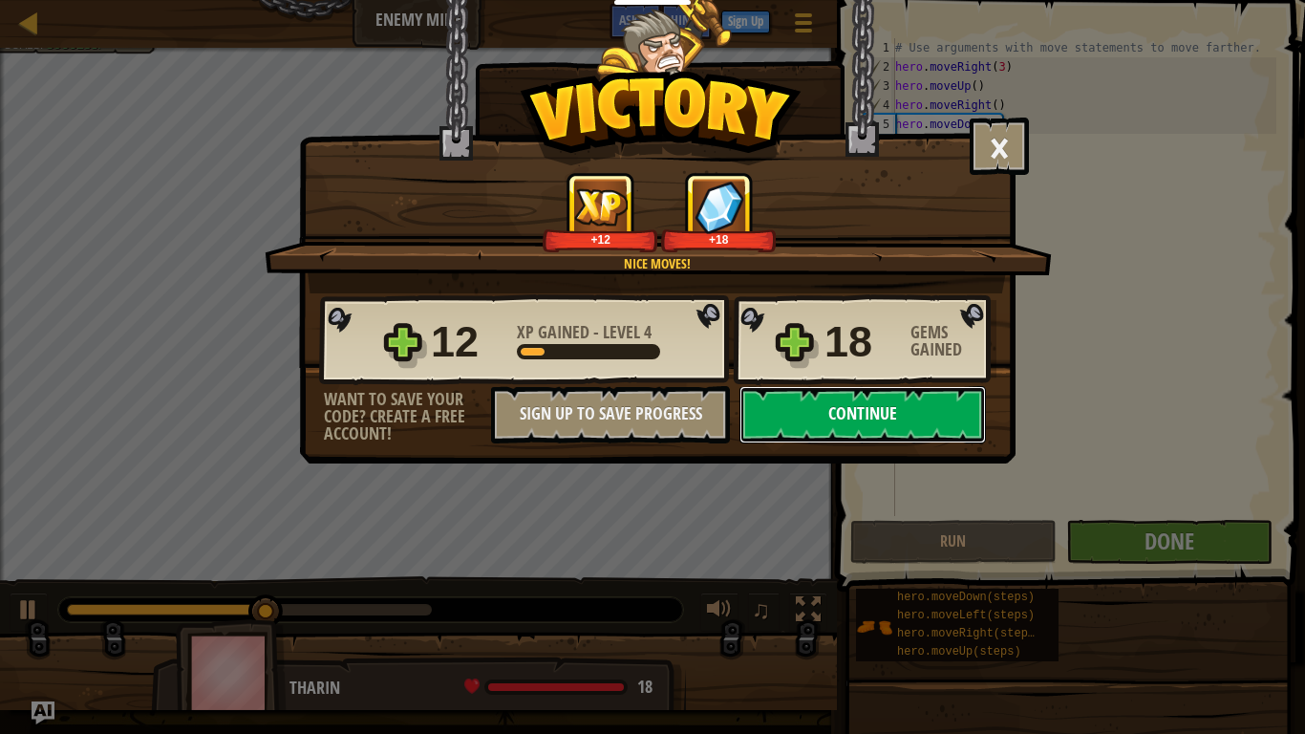
click at [876, 409] on button "Continue" at bounding box center [862, 414] width 246 height 57
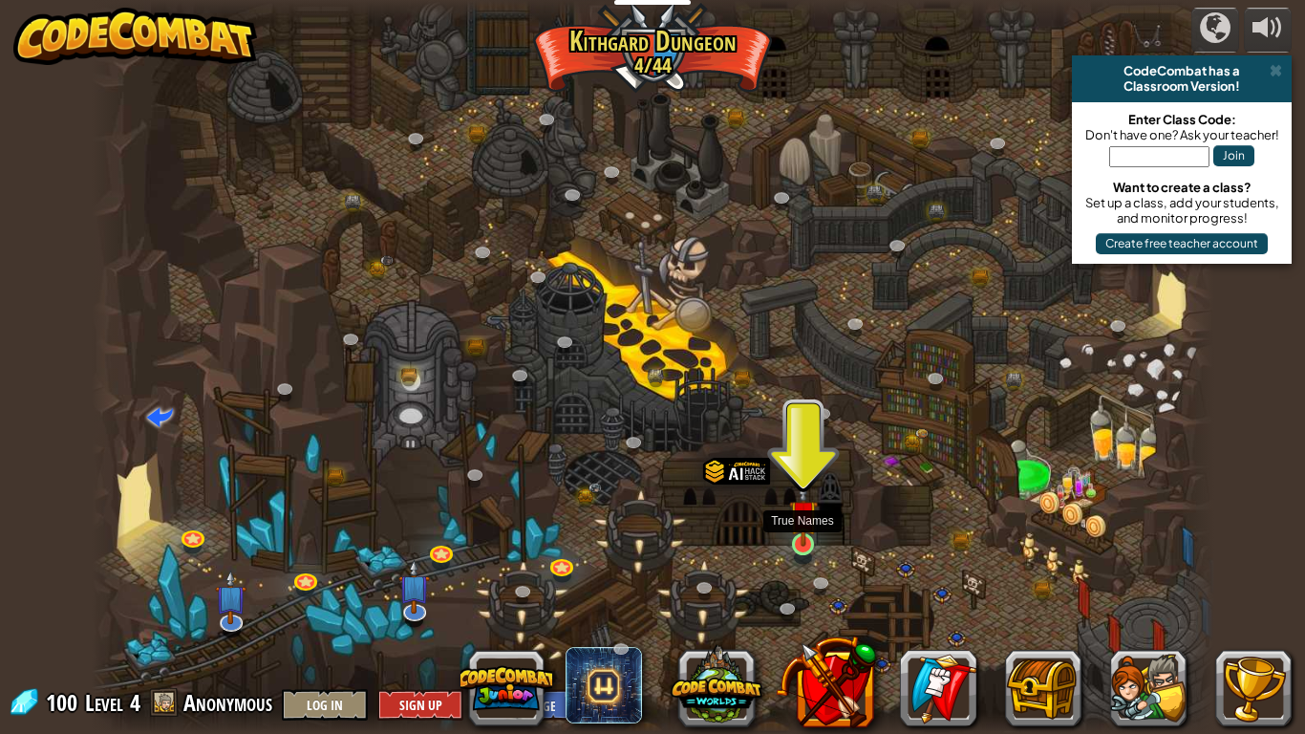
click at [797, 543] on img at bounding box center [803, 513] width 29 height 65
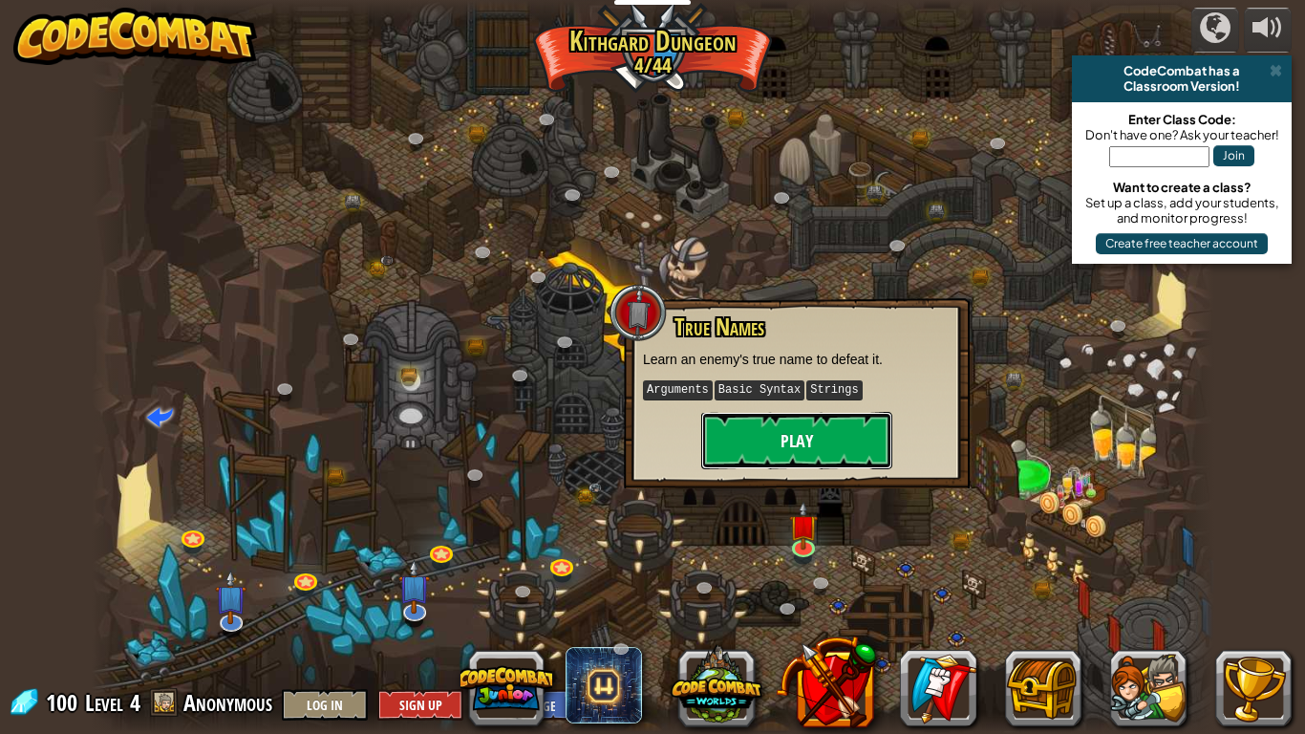
click at [751, 459] on button "Play" at bounding box center [796, 440] width 191 height 57
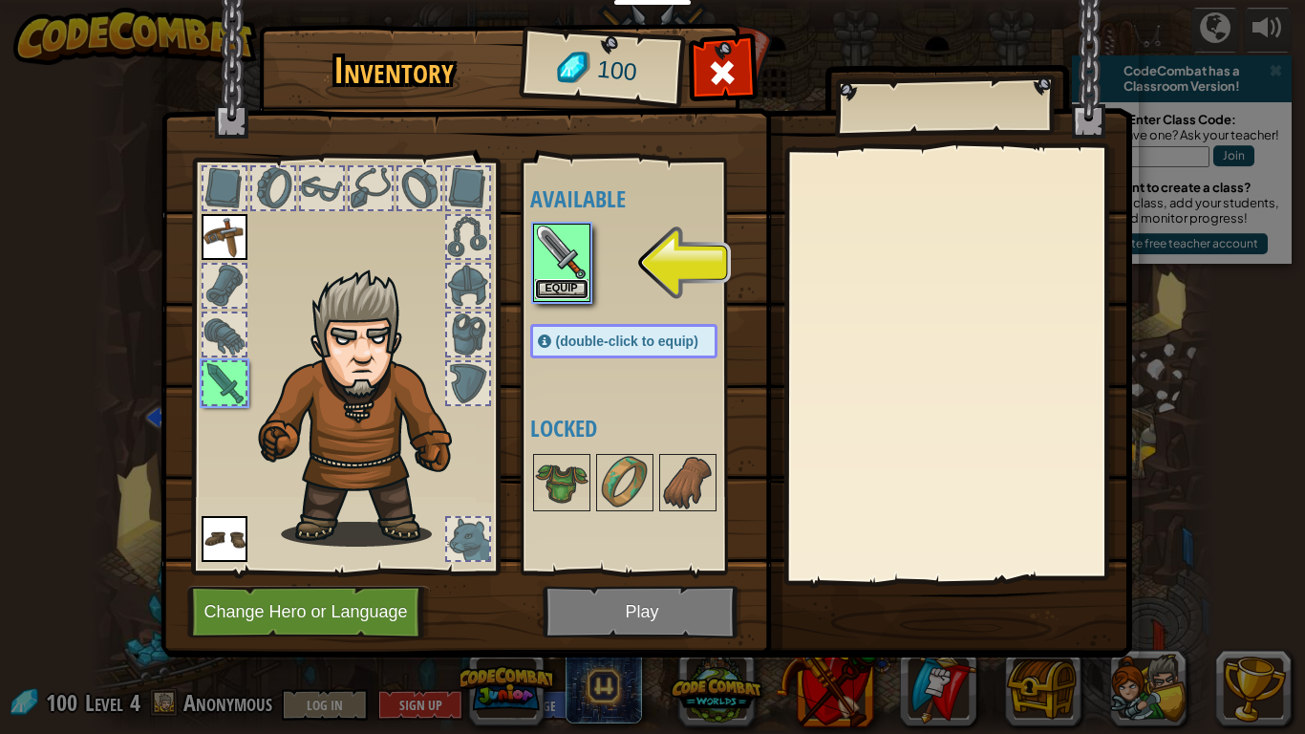
click at [555, 297] on button "Equip" at bounding box center [561, 289] width 53 height 20
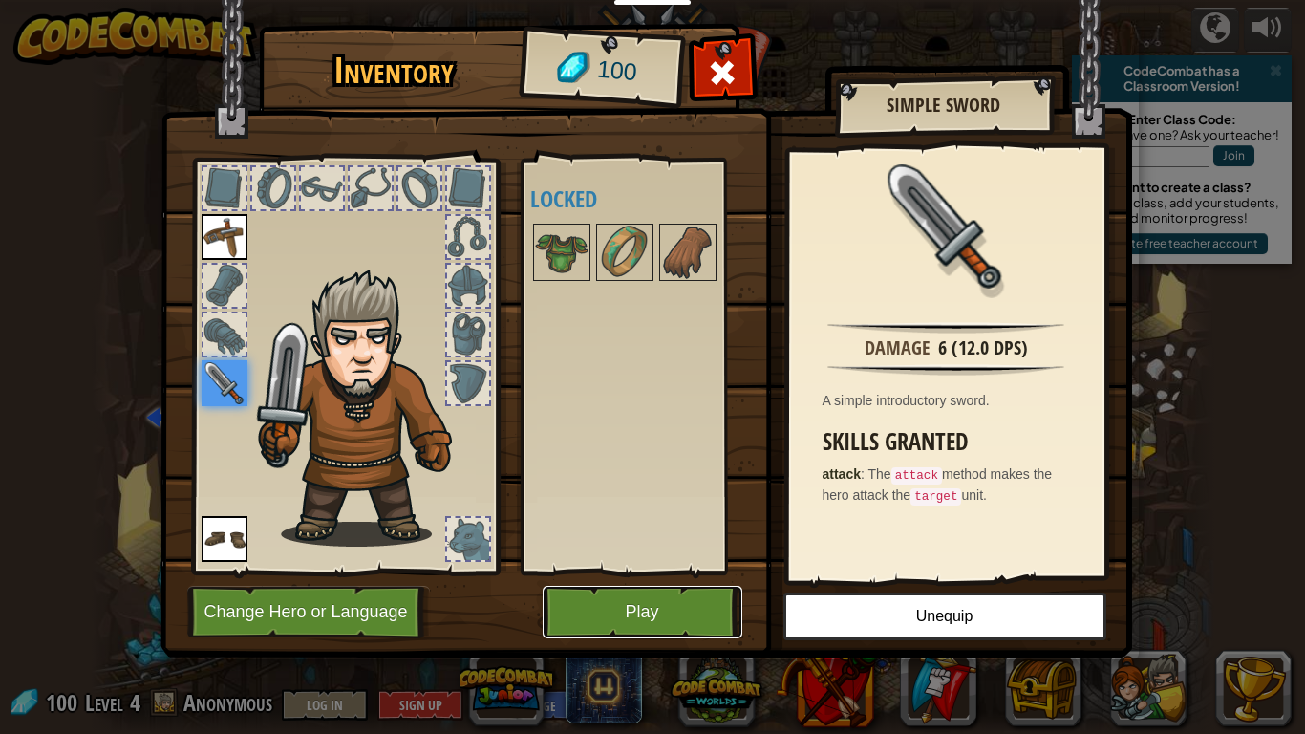
click at [681, 571] on button "Play" at bounding box center [643, 611] width 200 height 53
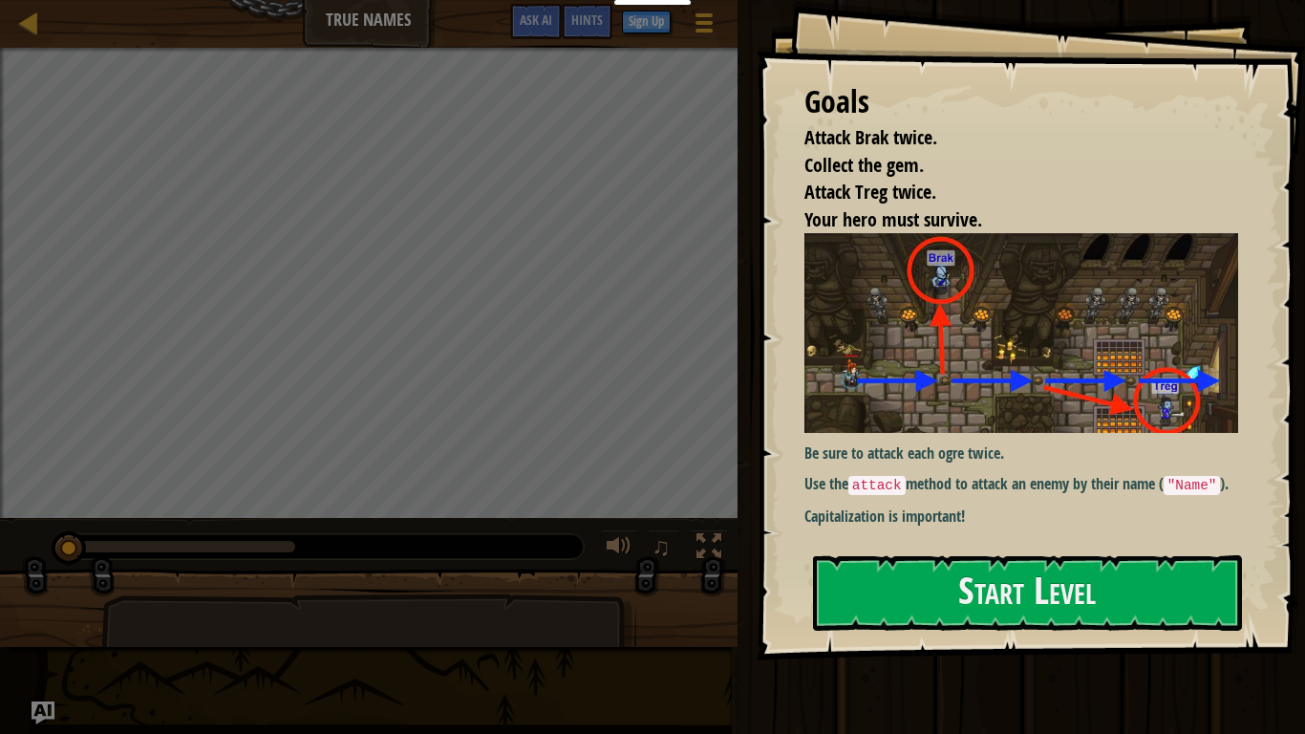
click at [970, 552] on div "Goals Attack Brak twice. Collect the gem. Attack Treg twice. Your hero must sur…" at bounding box center [1030, 330] width 548 height 660
click at [951, 560] on button "Start Level" at bounding box center [1027, 592] width 429 height 75
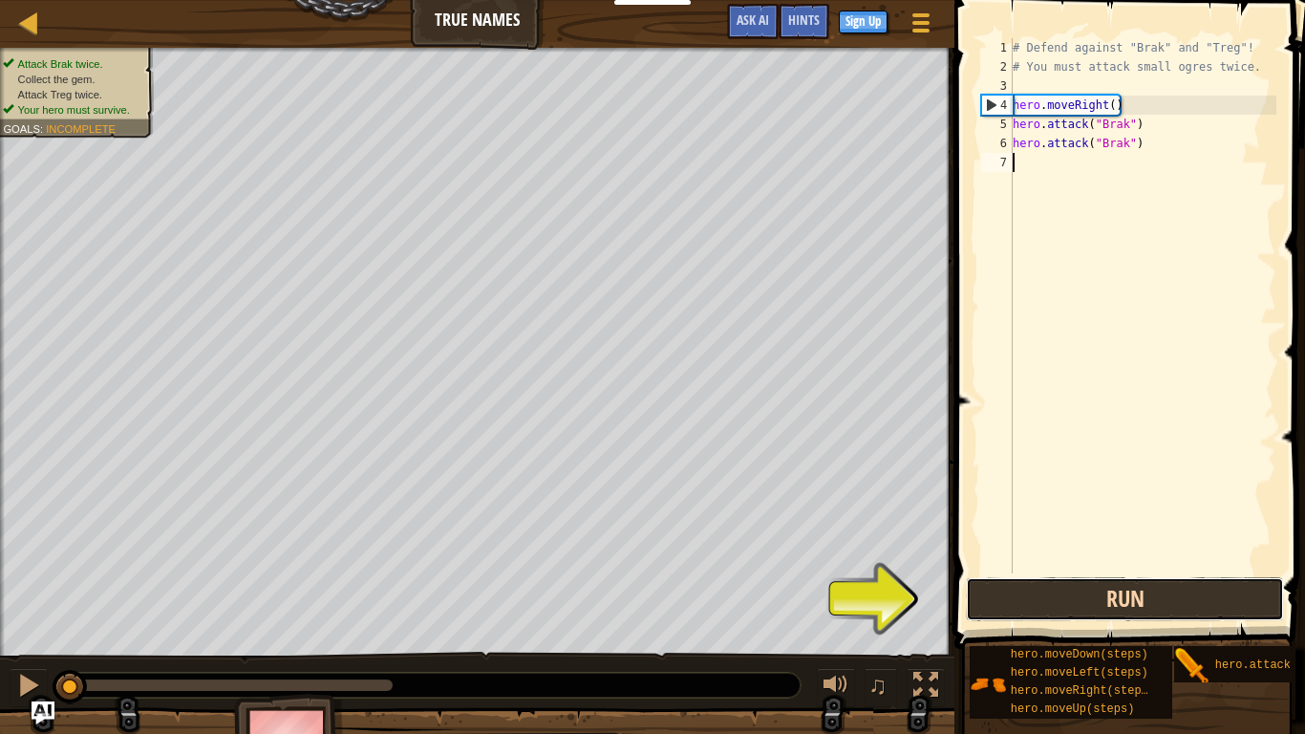
click at [983, 571] on button "Run" at bounding box center [1125, 599] width 318 height 44
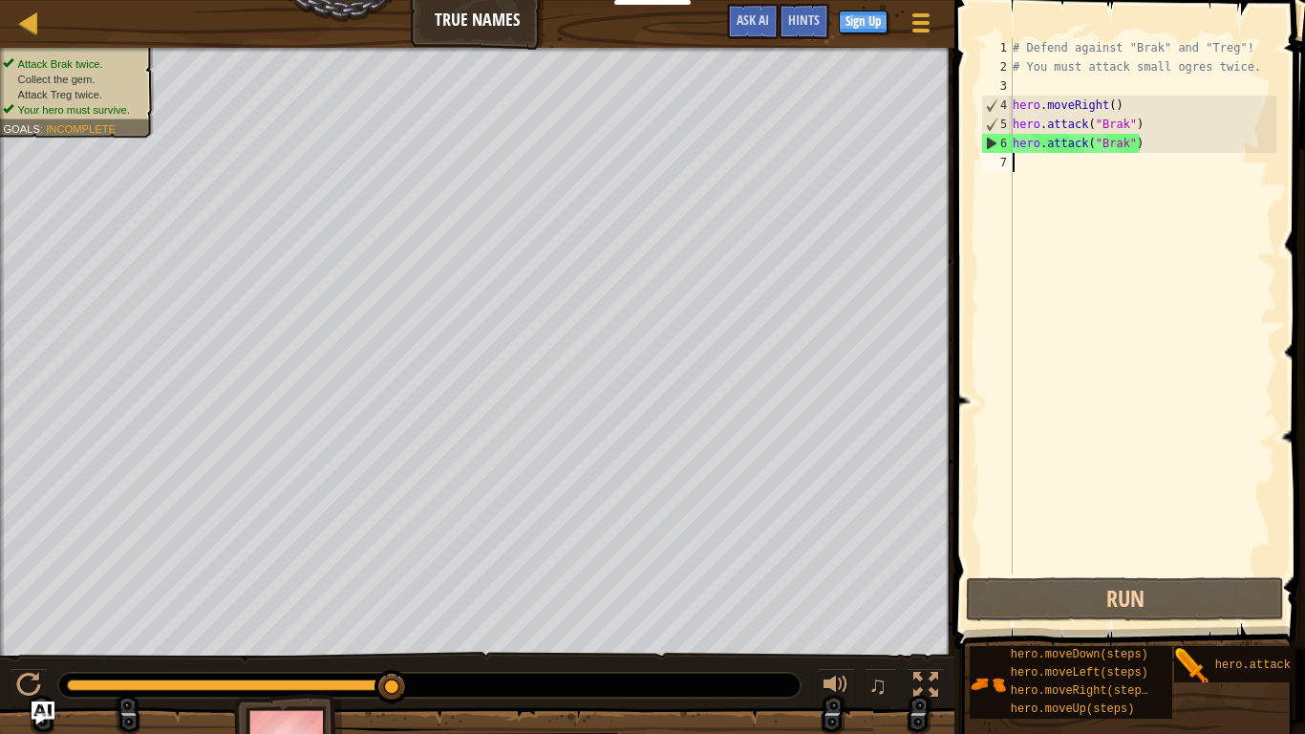
scroll to position [9, 0]
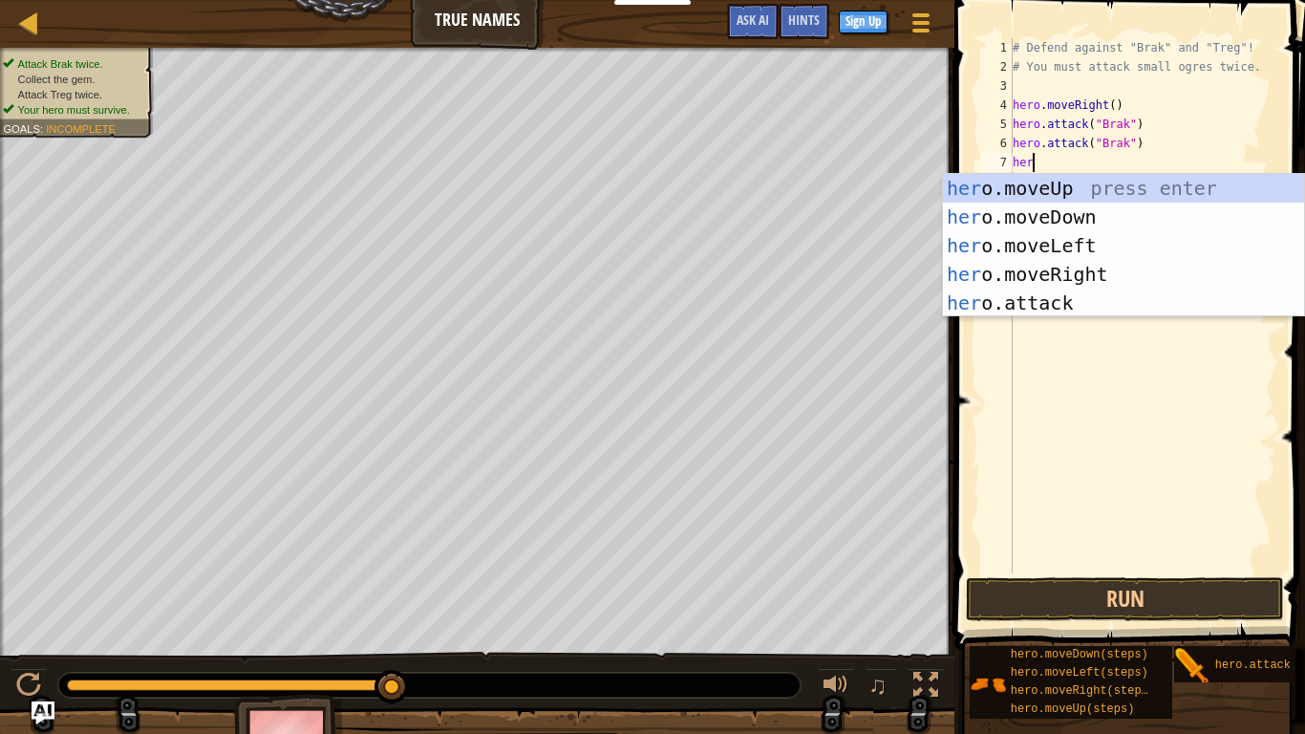
type textarea "hero"
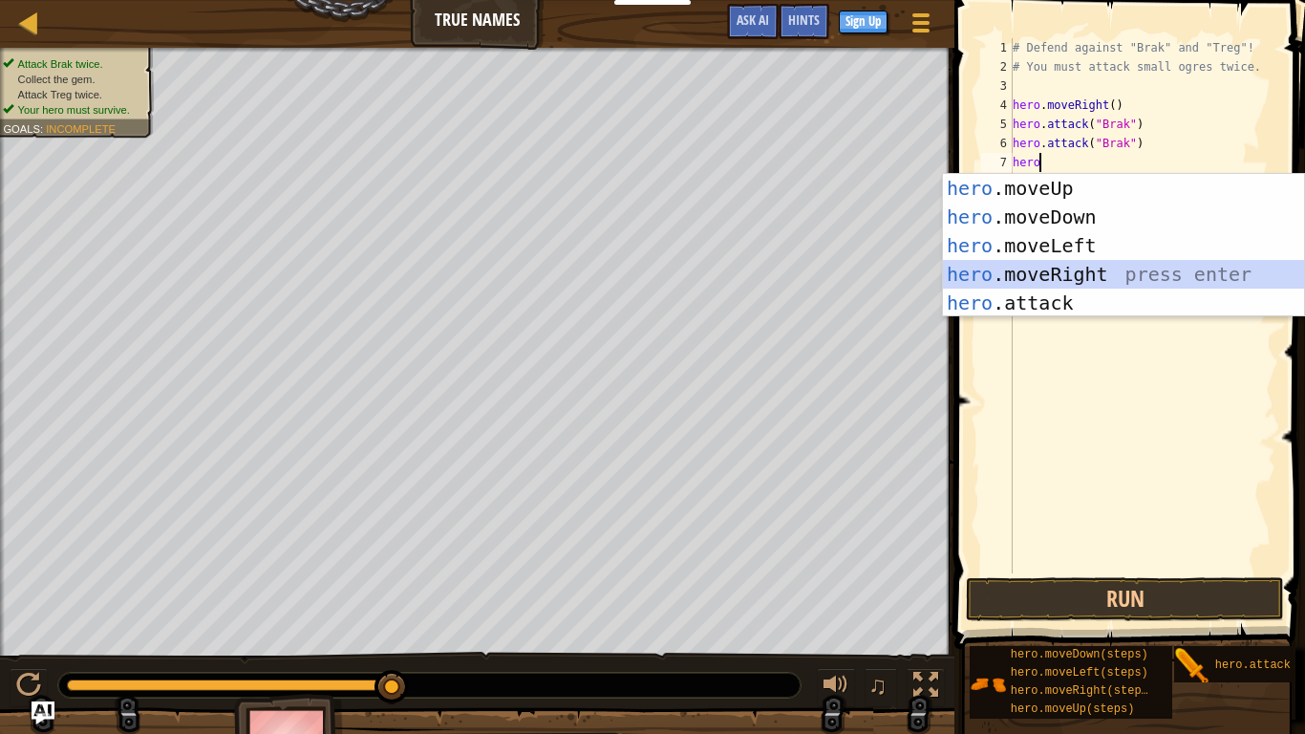
click at [1020, 273] on div "hero .moveUp press enter hero .moveDown press enter hero .moveLeft press enter …" at bounding box center [1123, 274] width 361 height 201
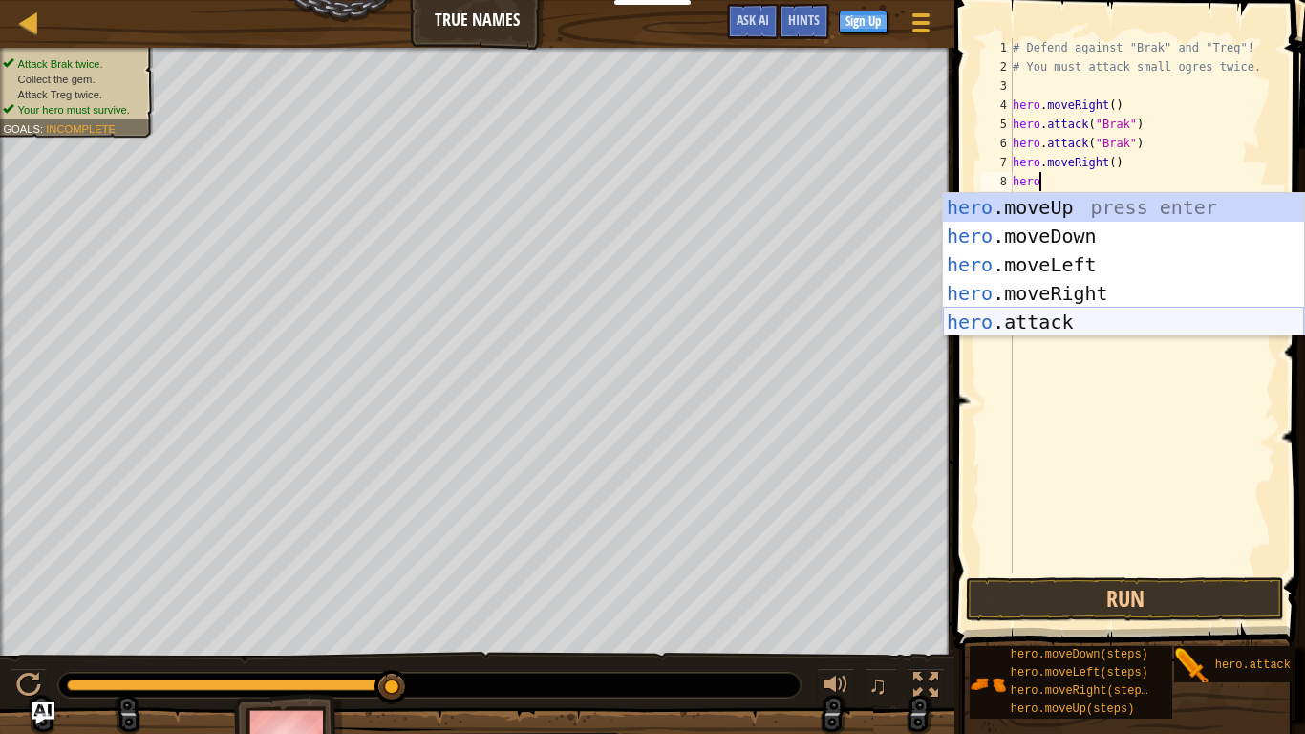
click at [1045, 322] on div "hero .moveUp press enter hero .moveDown press enter hero .moveLeft press enter …" at bounding box center [1123, 293] width 361 height 201
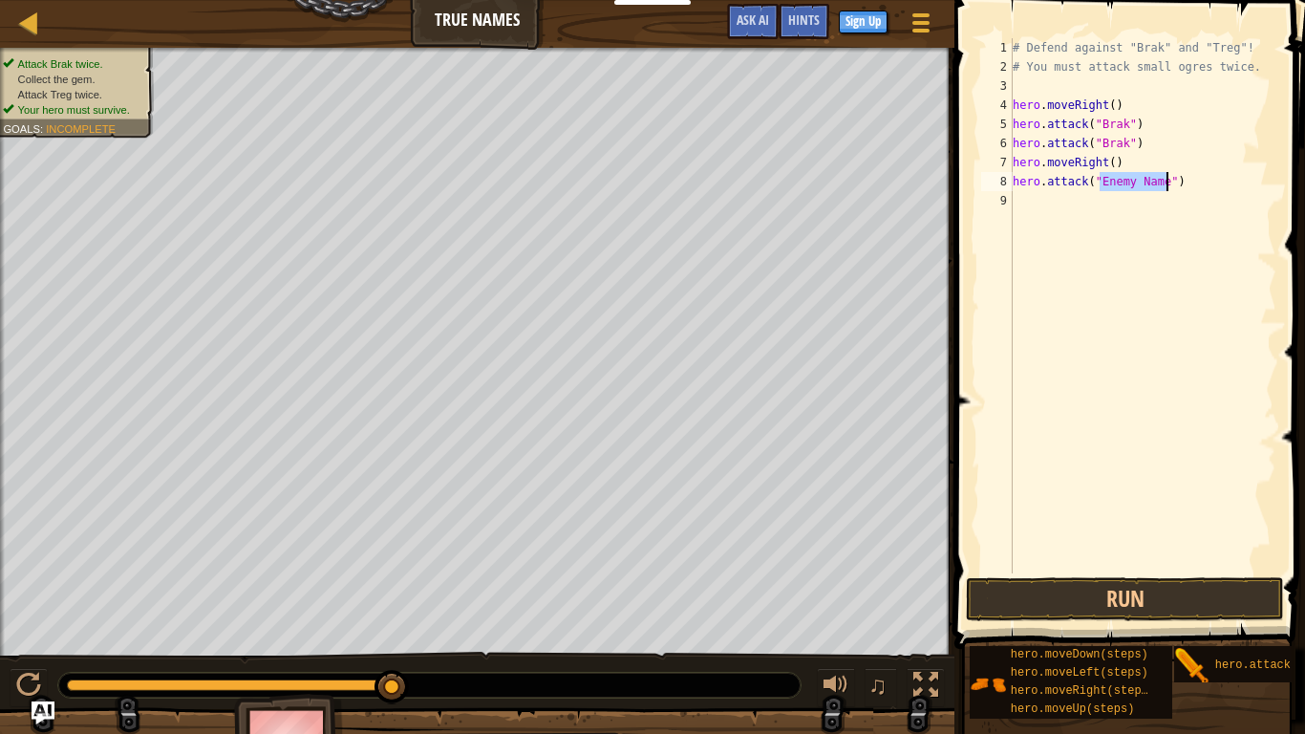
type textarea "hero.attack("Enemy Name")"
click at [1105, 181] on div "# Defend against "Brak" and "Treg"! # You must attack small ogres twice. hero .…" at bounding box center [1142, 324] width 267 height 573
click at [1169, 571] on button "Run" at bounding box center [1125, 599] width 318 height 44
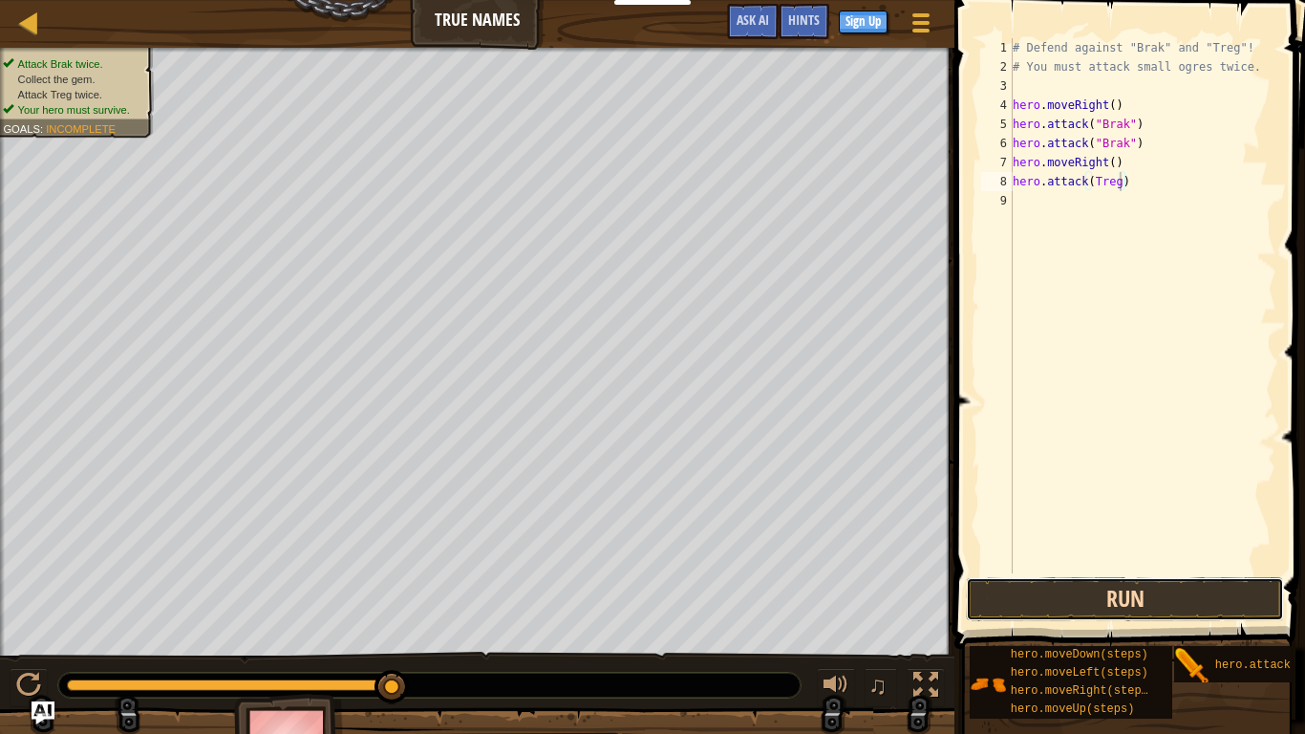
click at [1169, 571] on button "Run" at bounding box center [1125, 599] width 318 height 44
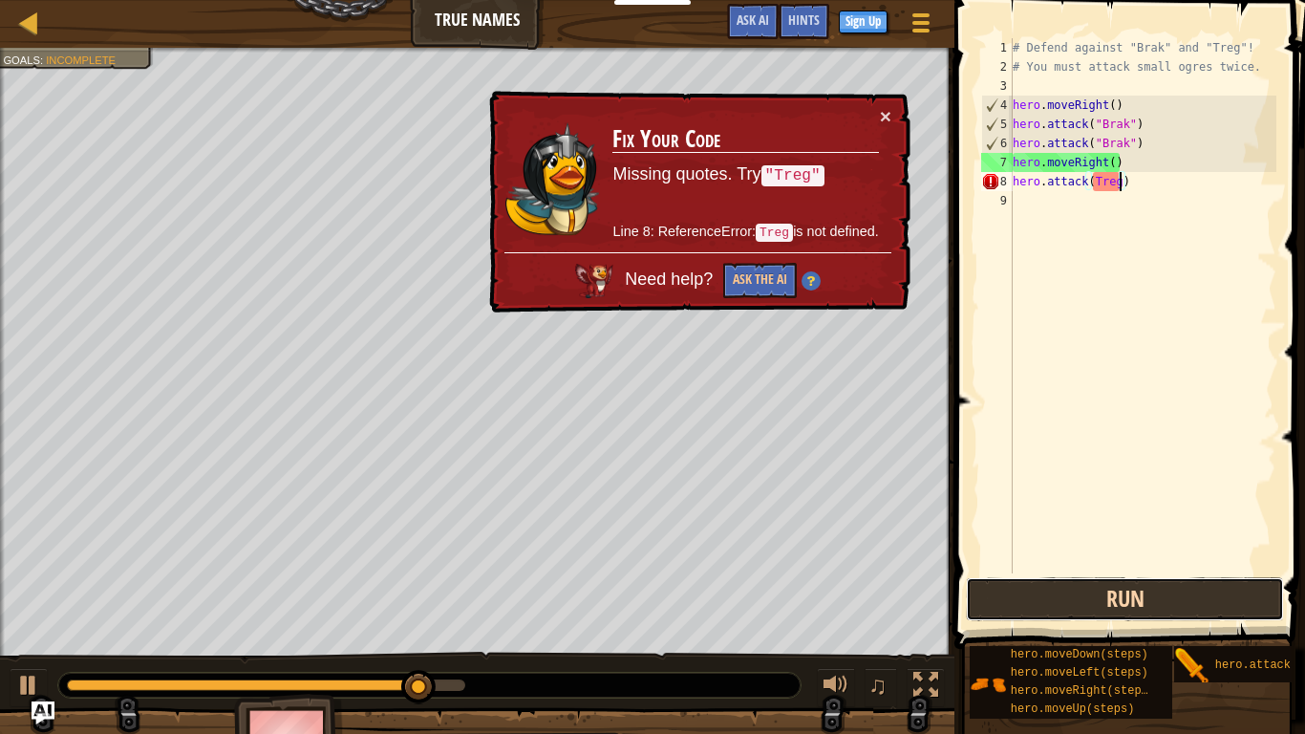
click at [1072, 571] on button "Run" at bounding box center [1125, 599] width 318 height 44
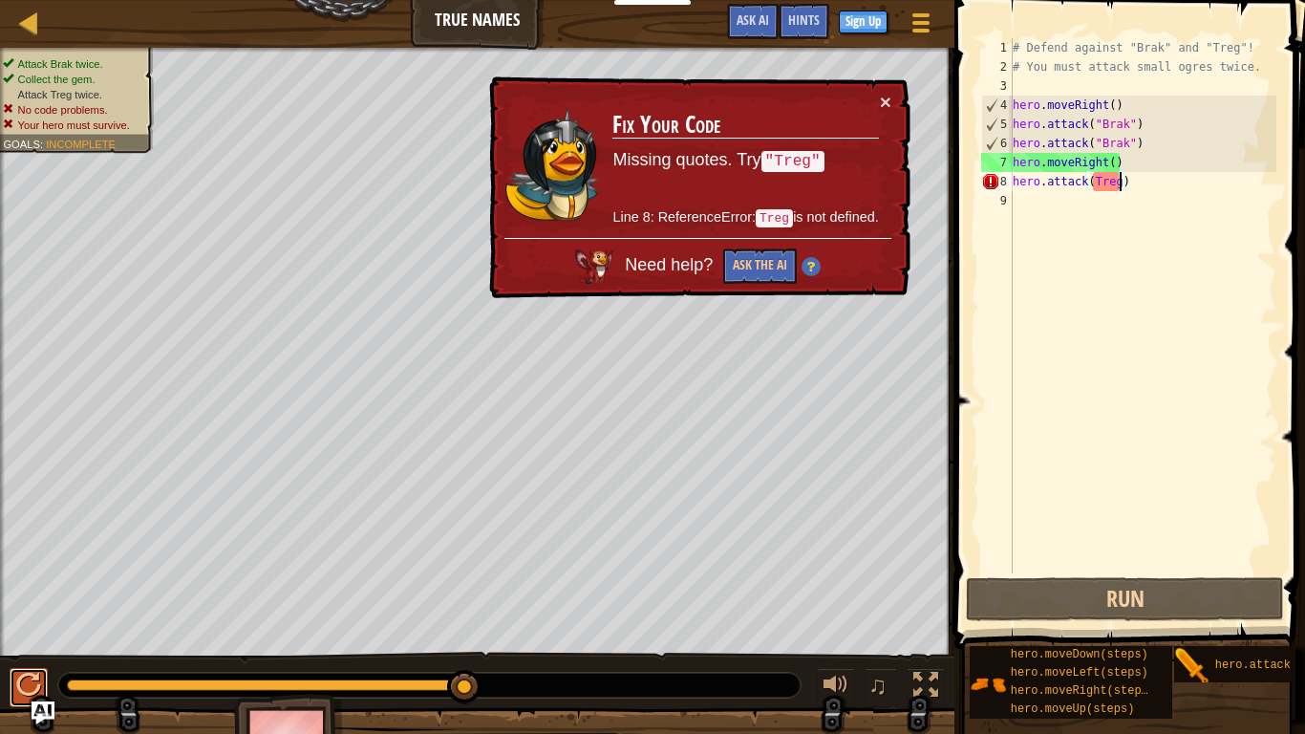
click at [33, 571] on div at bounding box center [28, 684] width 25 height 25
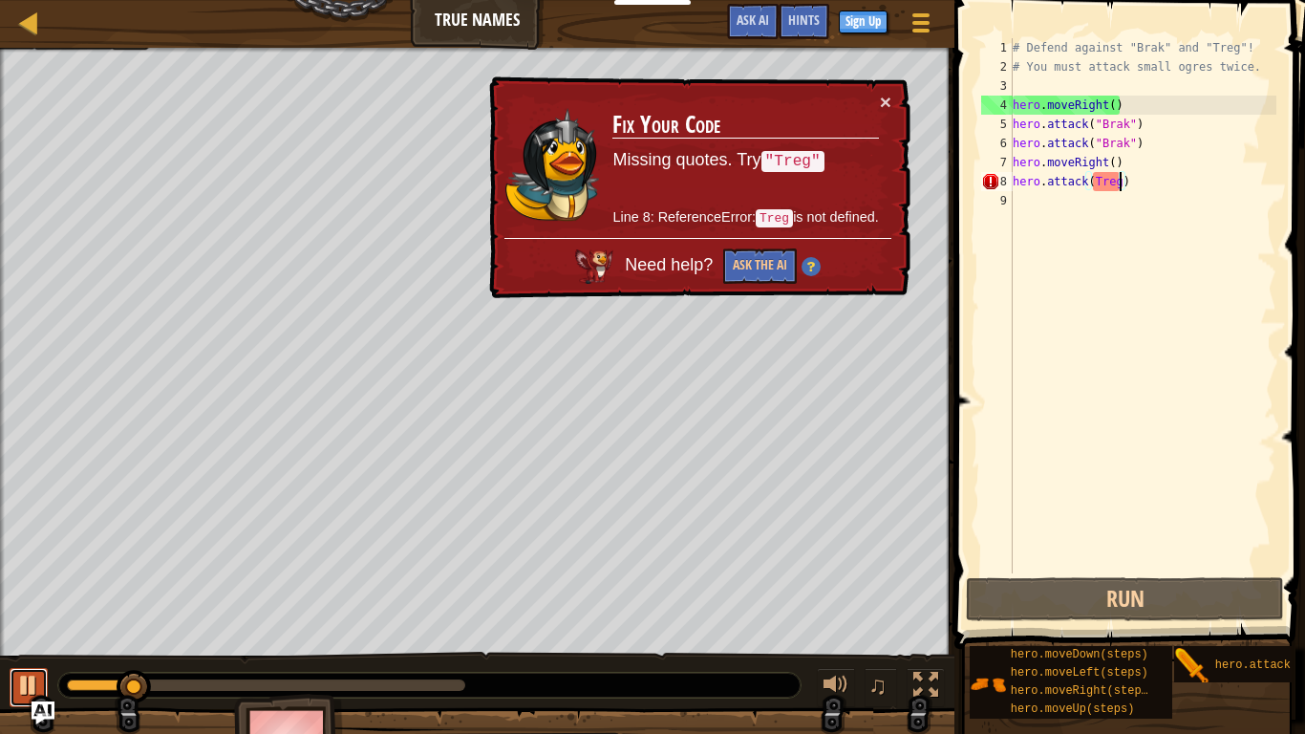
click at [32, 571] on div at bounding box center [28, 684] width 25 height 25
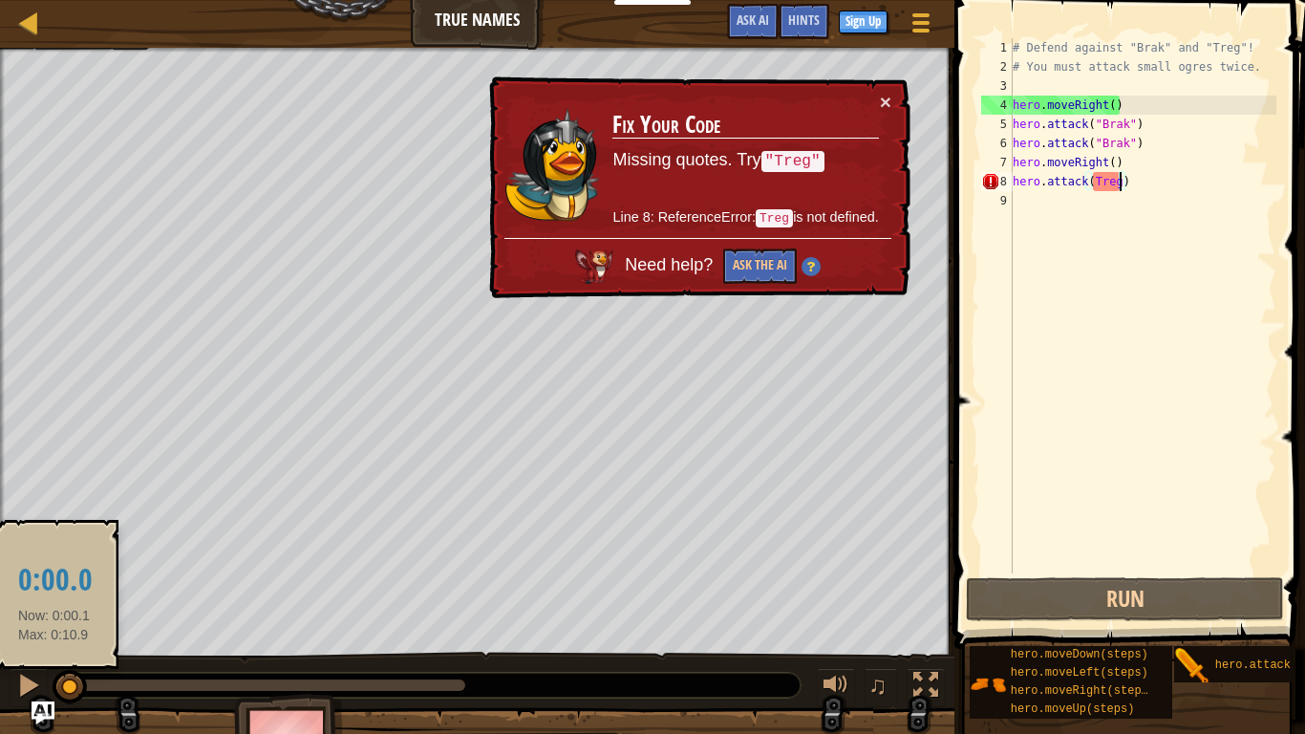
drag, startPoint x: 132, startPoint y: 688, endPoint x: 48, endPoint y: 690, distance: 84.1
click at [48, 571] on div "♫" at bounding box center [477, 679] width 954 height 57
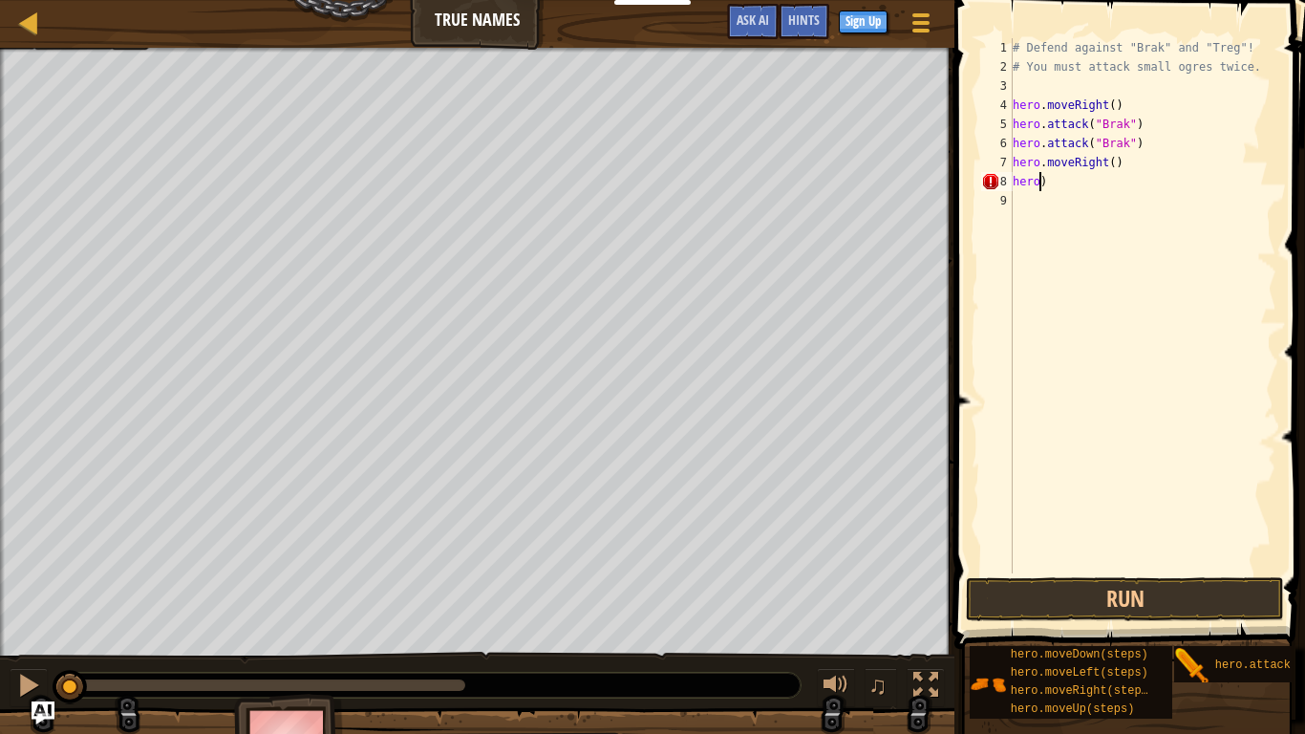
scroll to position [9, 0]
type textarea ")"
click at [1031, 188] on div "# Defend against "Brak" and "Treg"! # You must attack small ogres twice. hero .…" at bounding box center [1142, 324] width 267 height 573
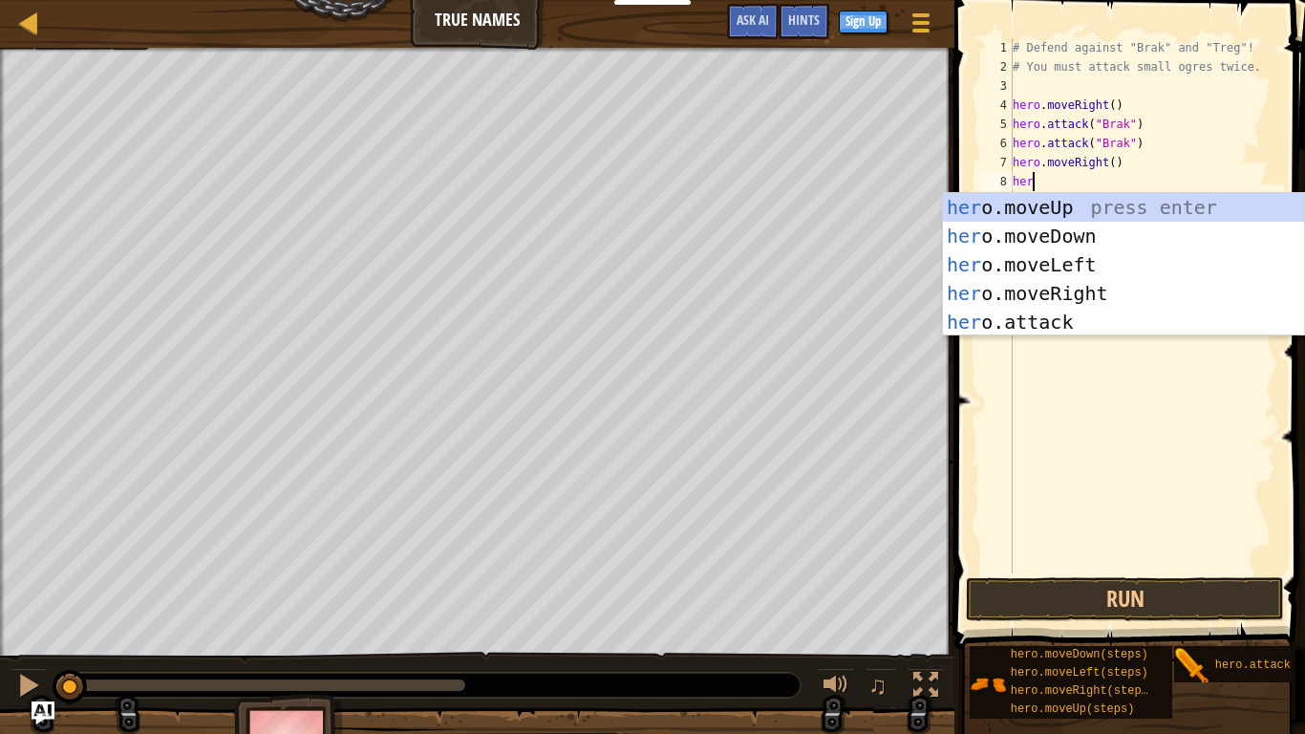
scroll to position [9, 3]
click at [1004, 311] on div "hero .moveUp press enter hero .moveDown press enter hero .moveLeft press enter …" at bounding box center [1123, 293] width 361 height 201
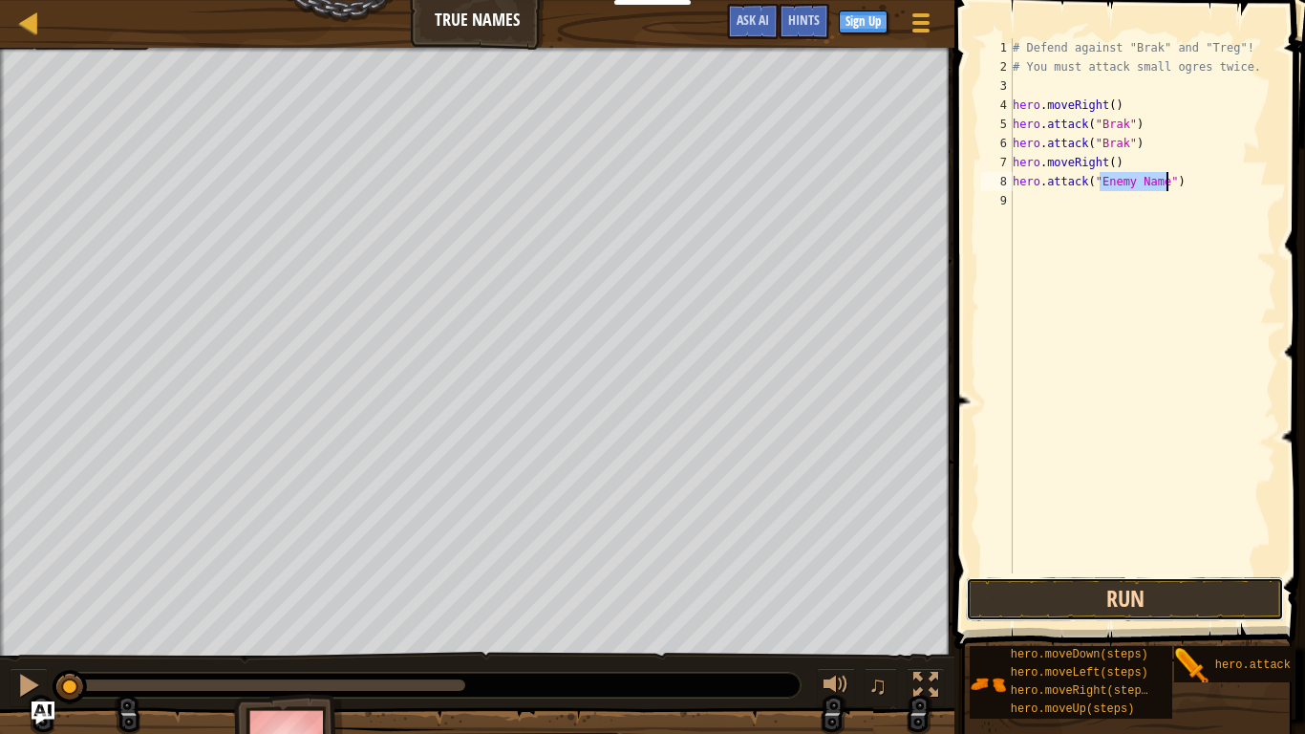
click at [981, 571] on button "Run" at bounding box center [1125, 599] width 318 height 44
click at [981, 571] on button "Running" at bounding box center [1125, 599] width 318 height 44
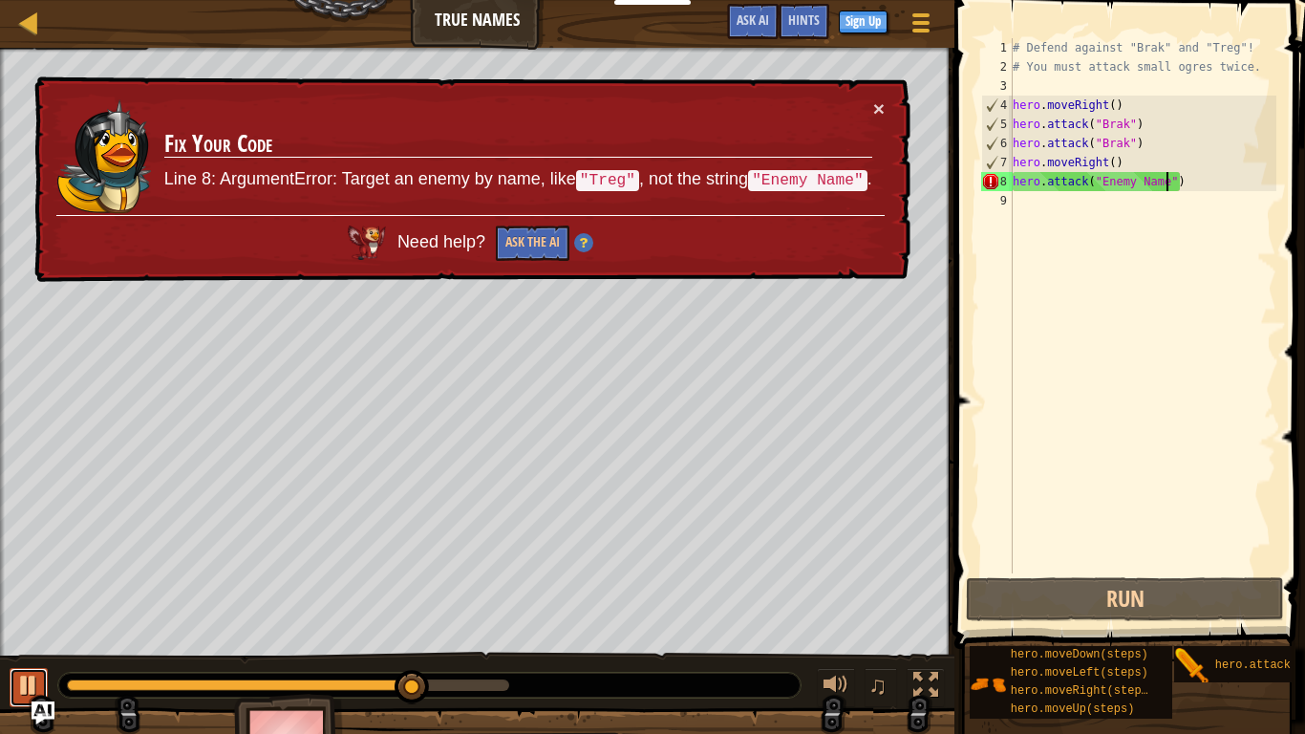
click at [36, 571] on div at bounding box center [28, 684] width 25 height 25
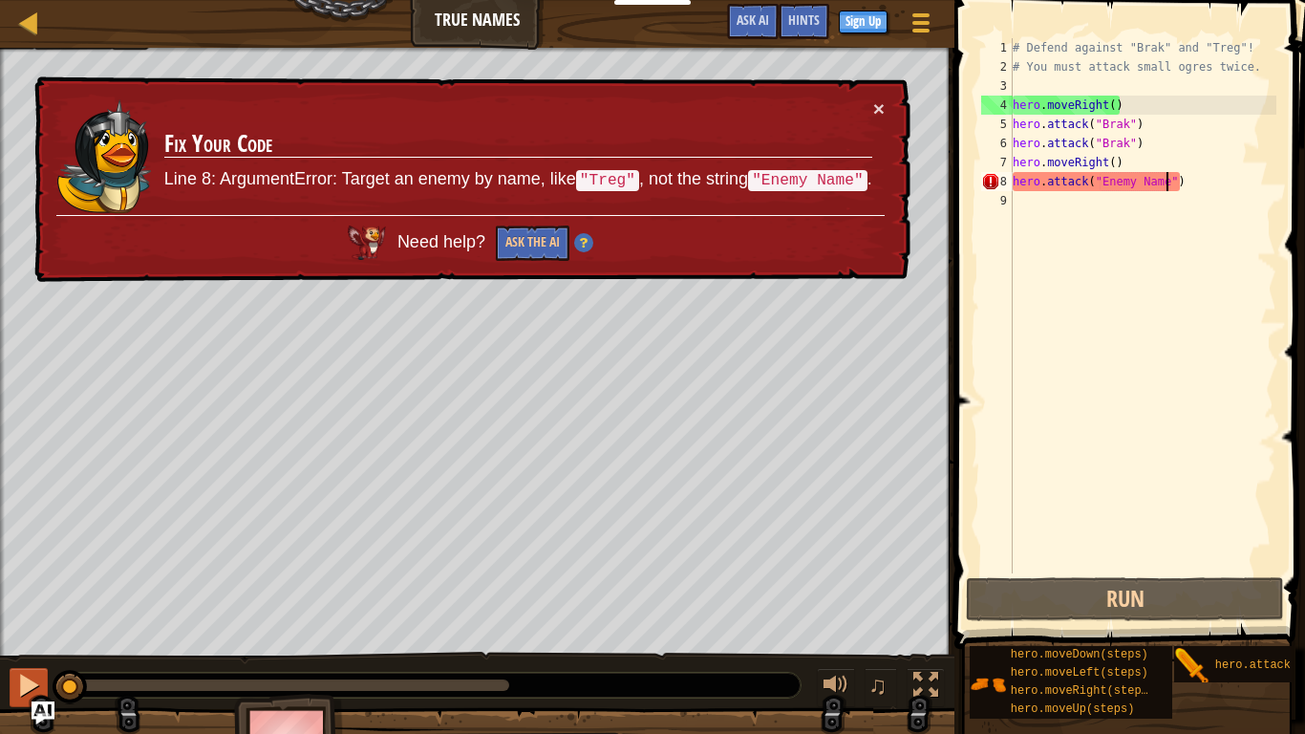
drag, startPoint x: 409, startPoint y: 688, endPoint x: 27, endPoint y: 668, distance: 382.6
click at [27, 571] on div "♫" at bounding box center [477, 679] width 954 height 57
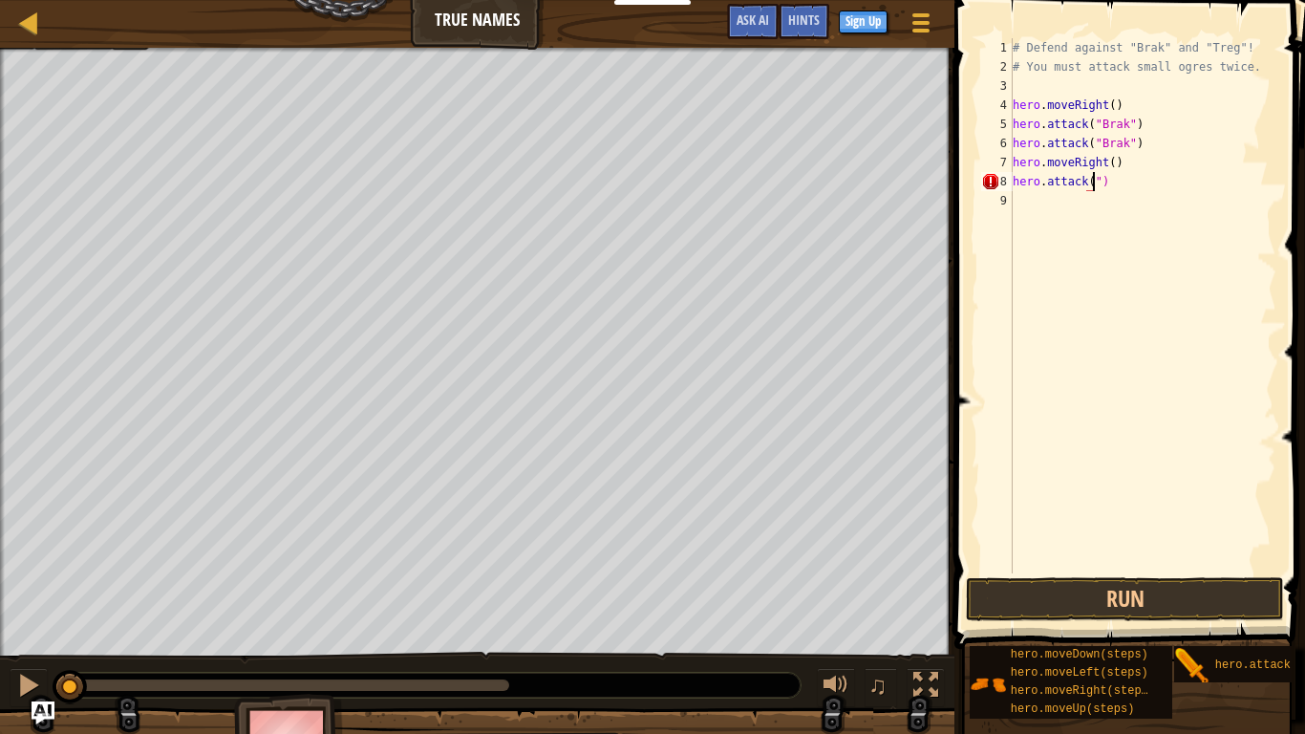
click at [1100, 181] on div "# Defend against "Brak" and "Treg"! # You must attack small ogres twice. hero .…" at bounding box center [1142, 324] width 267 height 573
type textarea "hero.attack()"
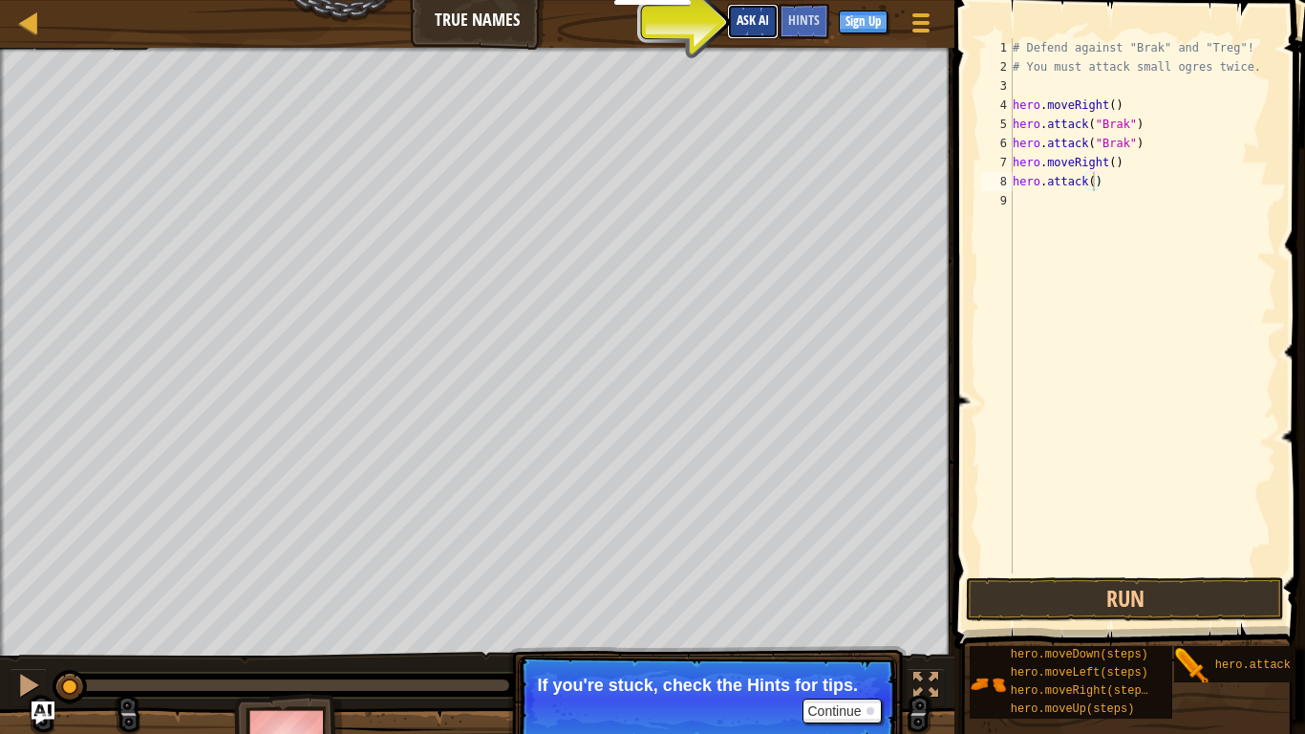
click at [757, 26] on span "Ask AI" at bounding box center [752, 20] width 32 height 18
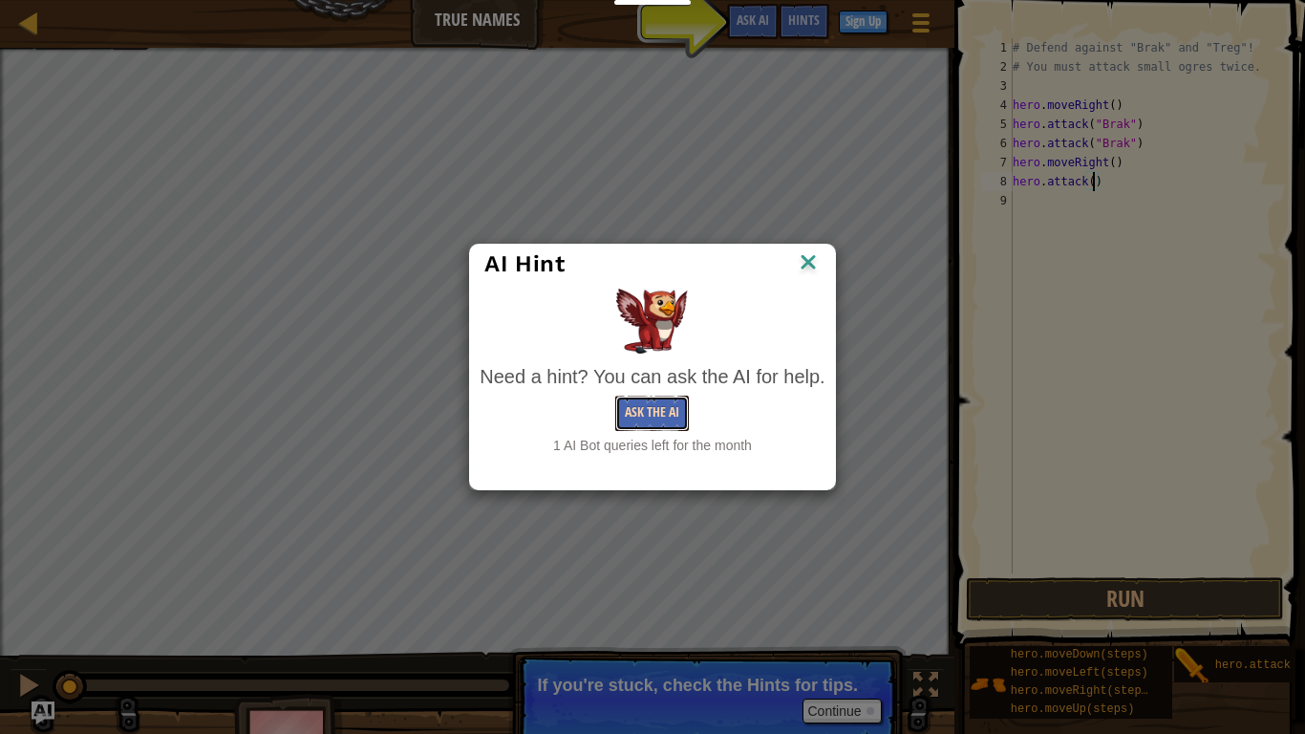
click at [655, 418] on button "Ask the AI" at bounding box center [652, 412] width 74 height 35
